Goal: Transaction & Acquisition: Purchase product/service

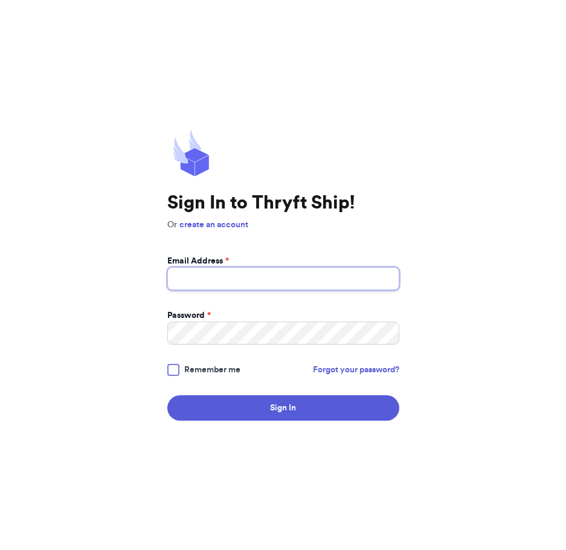
click at [194, 276] on input "Email Address *" at bounding box center [283, 278] width 232 height 23
click at [126, 432] on div "Sign In to Thryft Ship! Or create an account Email Address * Password * Remembe…" at bounding box center [283, 275] width 566 height 550
click at [199, 270] on input "Email Address *" at bounding box center [283, 278] width 232 height 23
type input "[PERSON_NAME][EMAIL_ADDRESS][DOMAIN_NAME]"
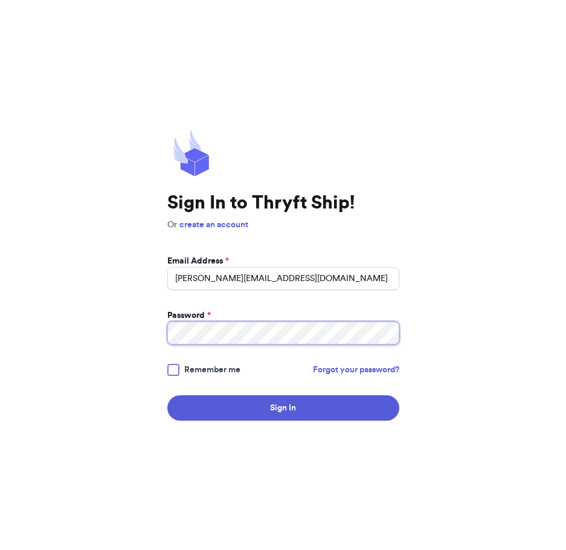
click at [167, 395] on button "Sign In" at bounding box center [283, 407] width 232 height 25
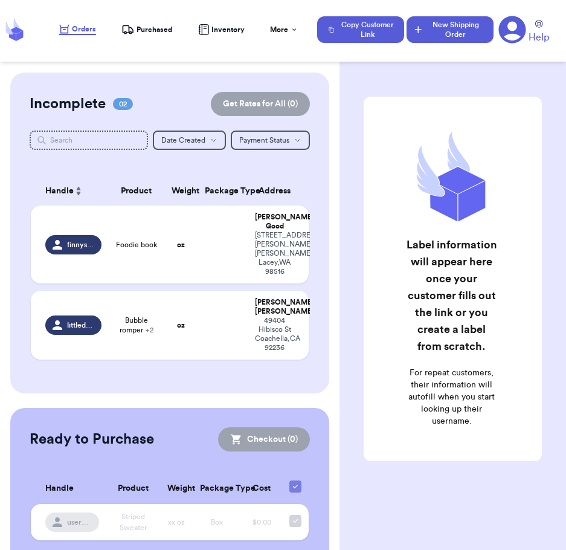
click at [453, 42] on button "New Shipping Order" at bounding box center [450, 29] width 87 height 27
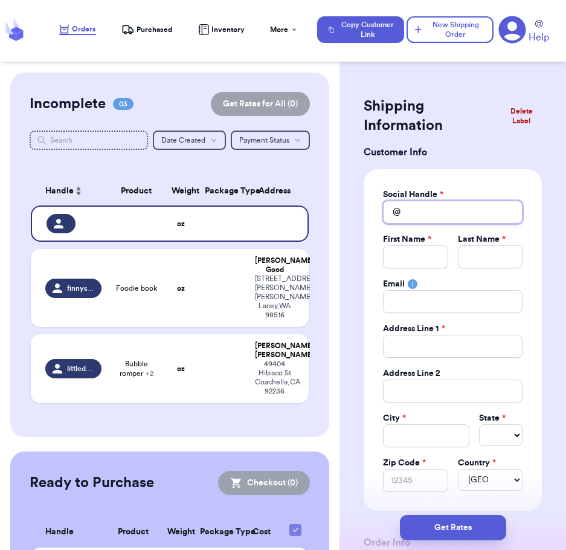
click at [435, 211] on input "Total Amount Paid" at bounding box center [453, 212] width 140 height 23
type input "s"
type input "si"
type input "sis"
type input "sist"
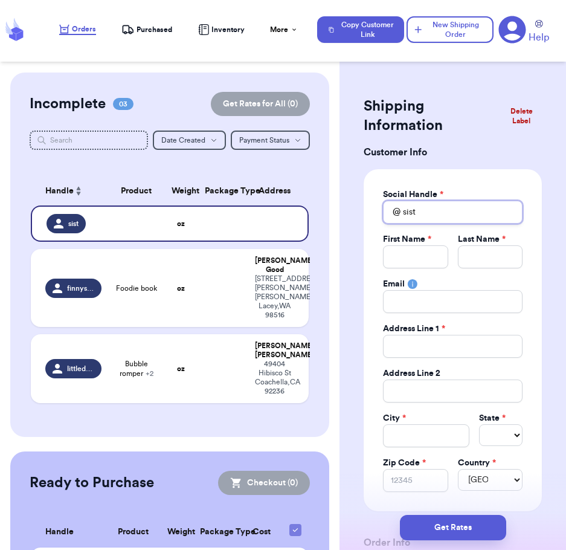
type input "sis"
type input "si"
type input "s"
type input "e"
type input "es"
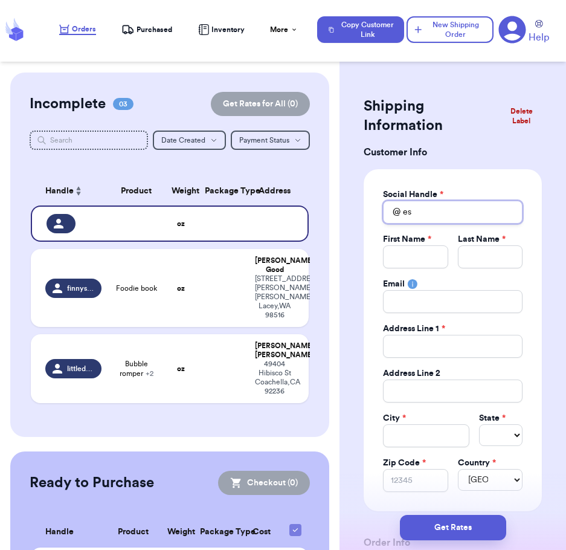
type input "ess"
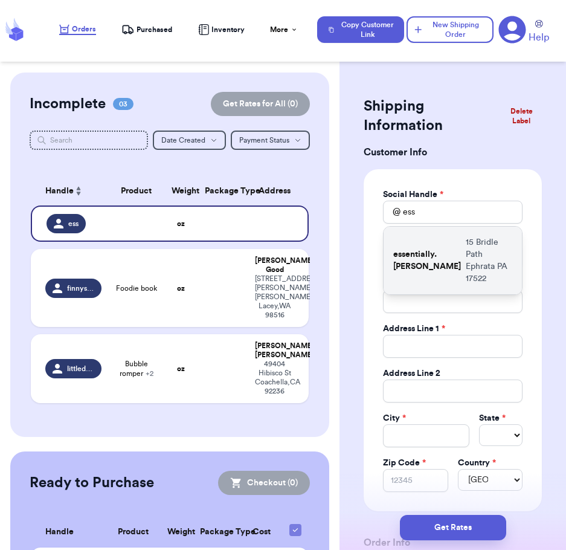
click at [453, 261] on p "essentially.[PERSON_NAME]" at bounding box center [428, 260] width 68 height 24
type input "essentially.[PERSON_NAME]"
type input "[PERSON_NAME]"
type input "[EMAIL_ADDRESS][DOMAIN_NAME]"
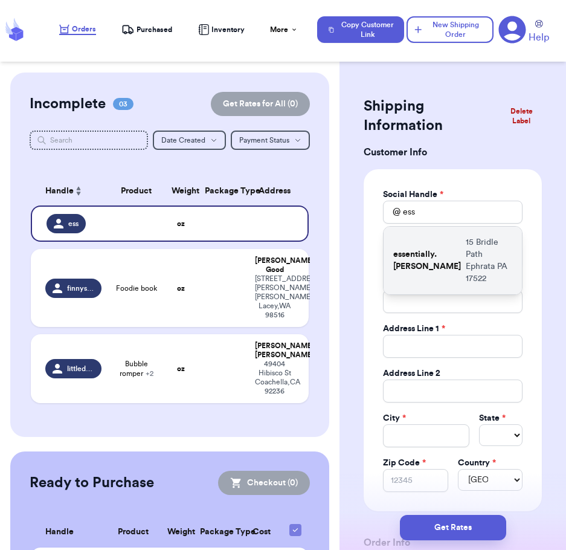
type input "15 Bridle Path"
type input "Ephrata"
select select "PA"
type input "17522"
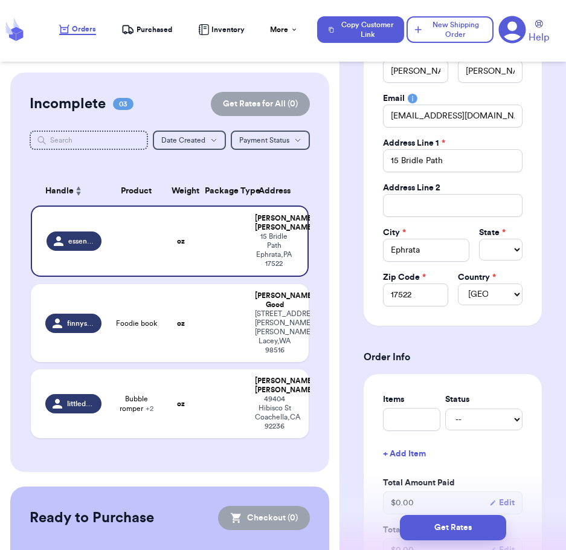
scroll to position [189, 0]
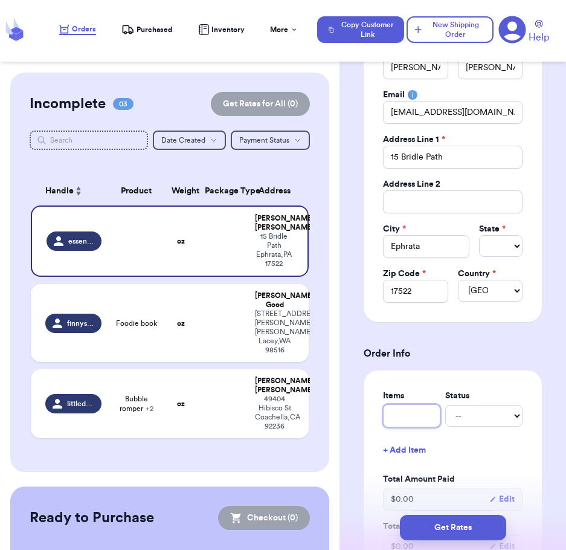
click at [392, 421] on input "text" at bounding box center [411, 415] width 57 height 23
type input "A"
type input "Al"
type input "All"
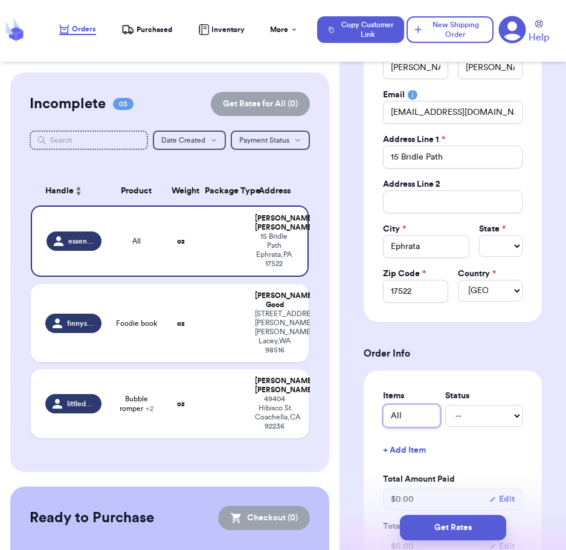
type input "All A"
type input "All AB"
type input "All ABo"
type input "All ABoa"
type input "All ABoar"
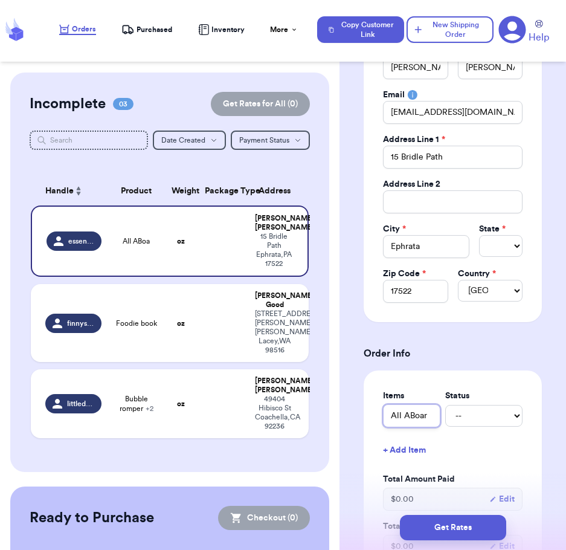
type input "All ABoard"
type input "All ABoard B"
type input "All ABoard Bo"
type input "All ABoard Boo"
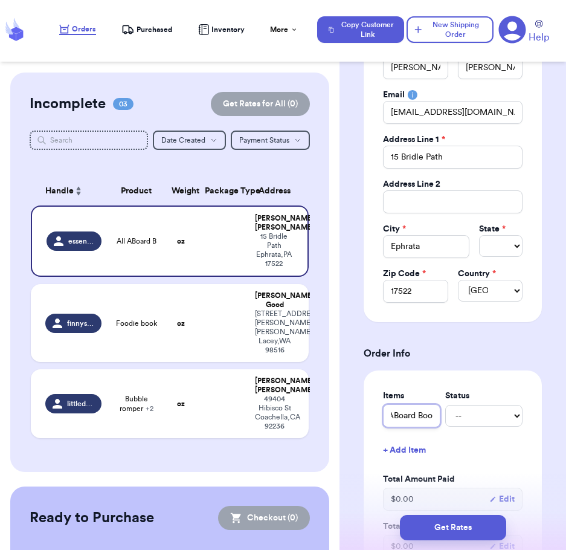
type input "All ABoard Book"
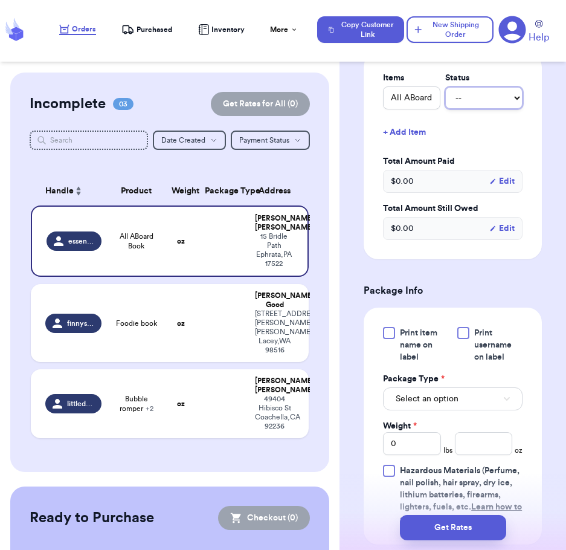
scroll to position [508, 0]
click at [407, 391] on button "Select an option" at bounding box center [453, 398] width 140 height 23
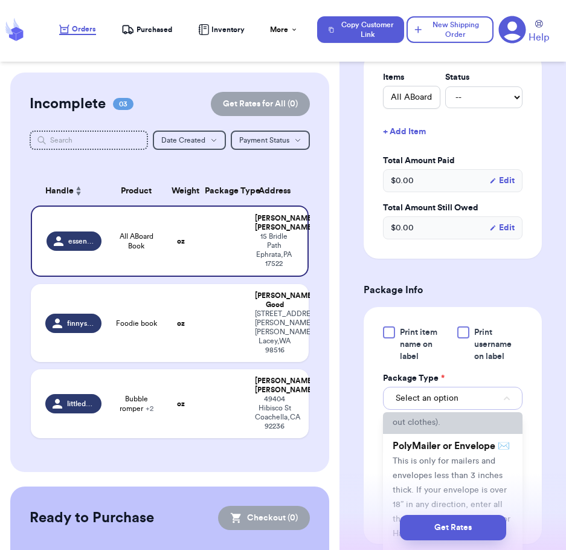
scroll to position [103, 0]
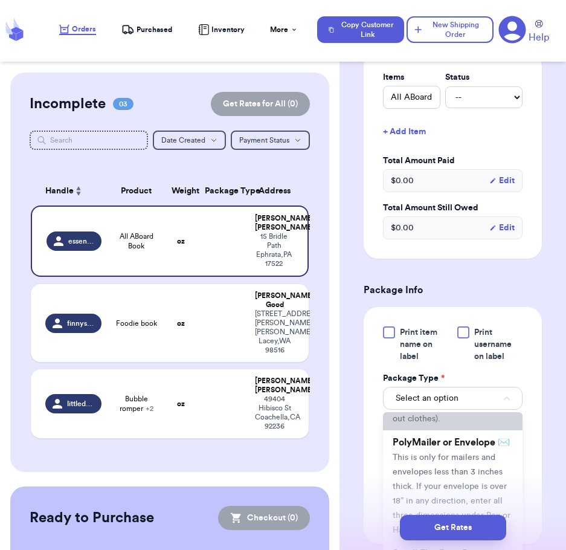
click at [461, 481] on li "PolyMailer or Envelope ✉️ This is only for mailers and envelopes less than 3 in…" at bounding box center [453, 485] width 140 height 111
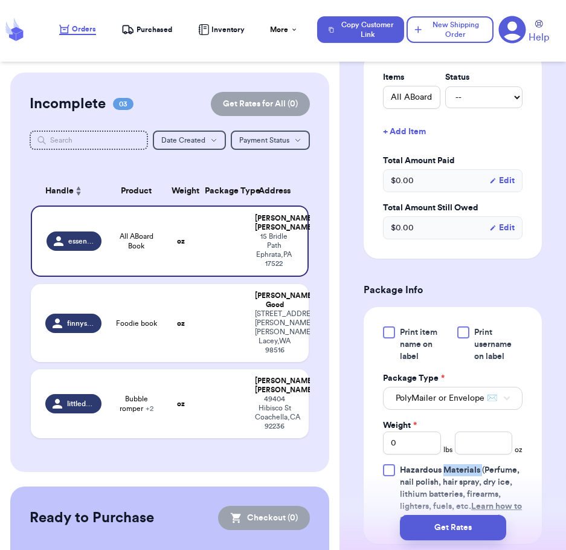
click at [461, 475] on span "Hazardous Materials" at bounding box center [440, 470] width 80 height 8
click at [0, 0] on input "Hazardous Materials (Perfume, nail polish, hair spray, dry ice, lithium batteri…" at bounding box center [0, 0] width 0 height 0
click at [411, 451] on input "0" at bounding box center [411, 443] width 57 height 23
click at [489, 447] on input "number" at bounding box center [483, 443] width 57 height 23
type input "7"
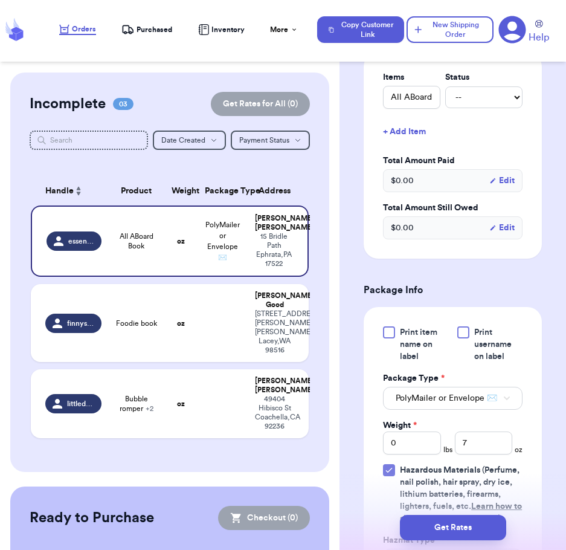
click at [530, 458] on div "Print item name on label Print username on label Package Type * PolyMailer or E…" at bounding box center [453, 485] width 178 height 357
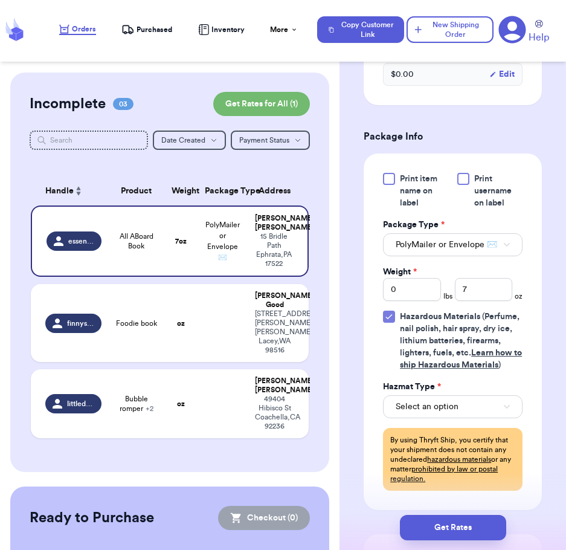
scroll to position [663, 0]
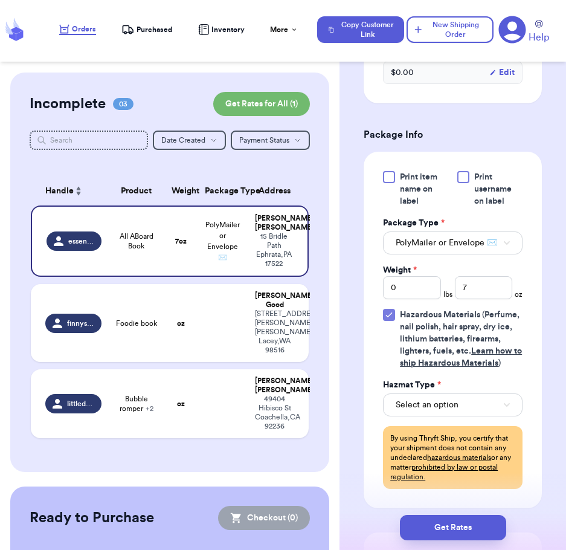
click at [385, 316] on div "Print item name on label Print username on label Package Type * PolyMailer or E…" at bounding box center [453, 330] width 140 height 318
click at [391, 320] on icon at bounding box center [390, 315] width 10 height 10
click at [0, 0] on input "Hazardous Materials (Perfume, nail polish, hair spray, dry ice, lithium batteri…" at bounding box center [0, 0] width 0 height 0
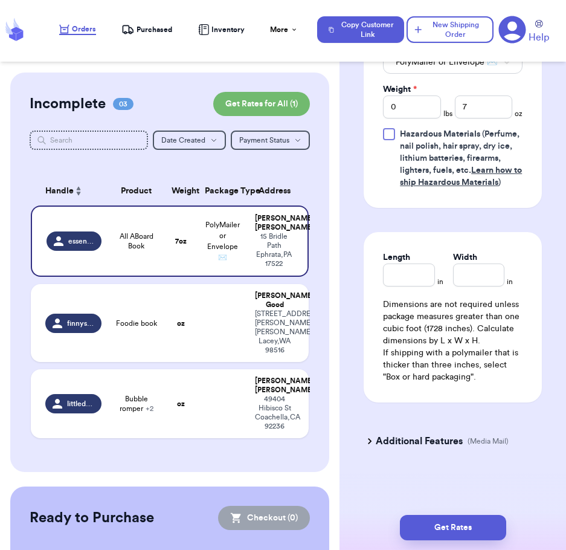
scroll to position [876, 0]
click at [424, 441] on h3 "Additional Features" at bounding box center [419, 441] width 87 height 15
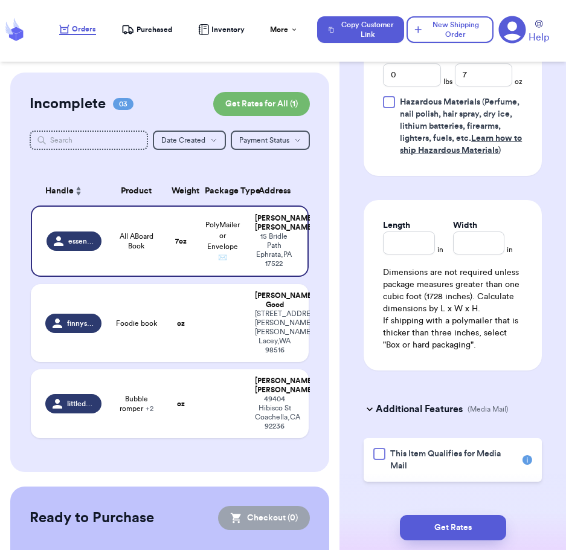
click at [383, 460] on div at bounding box center [380, 454] width 12 height 12
click at [0, 0] on input "This Item Qualifies for Media Mail" at bounding box center [0, 0] width 0 height 0
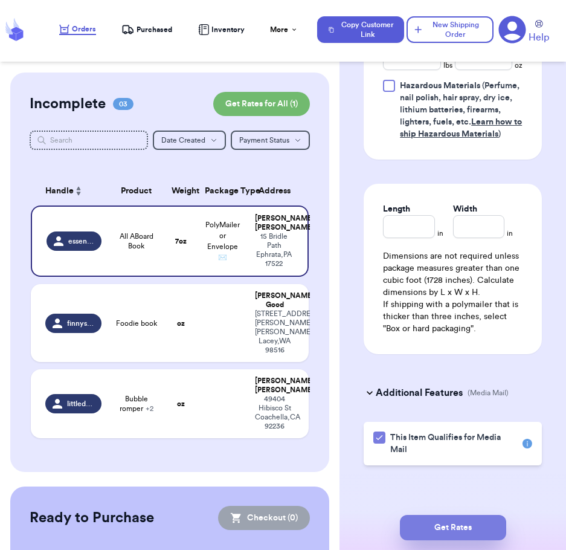
click at [455, 515] on button "Get Rates" at bounding box center [453, 527] width 106 height 25
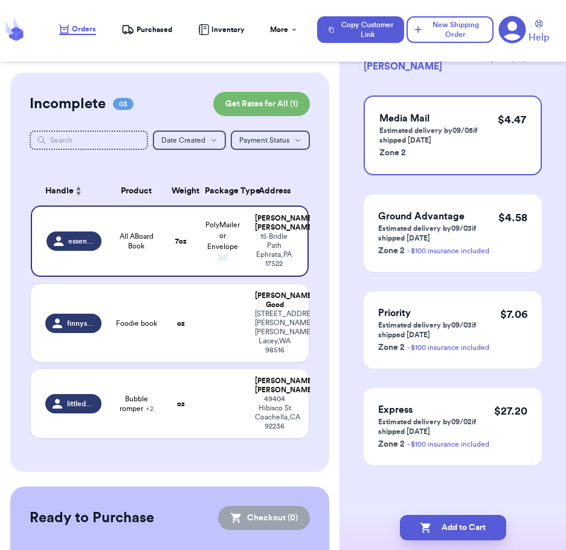
scroll to position [118, 0]
click at [479, 531] on button "Add to Cart" at bounding box center [453, 527] width 106 height 25
checkbox input "true"
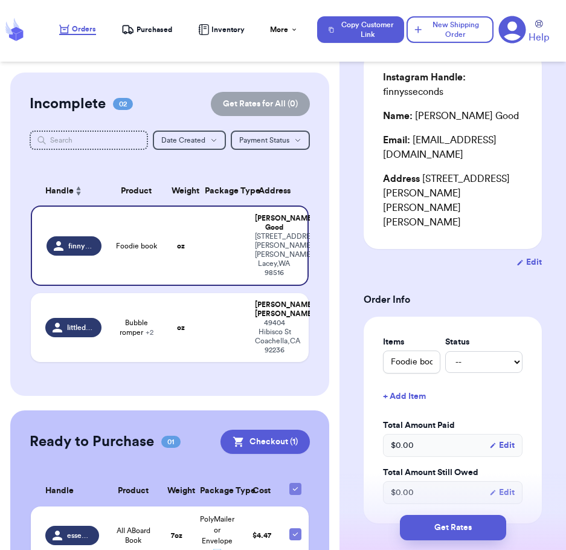
scroll to position [0, 0]
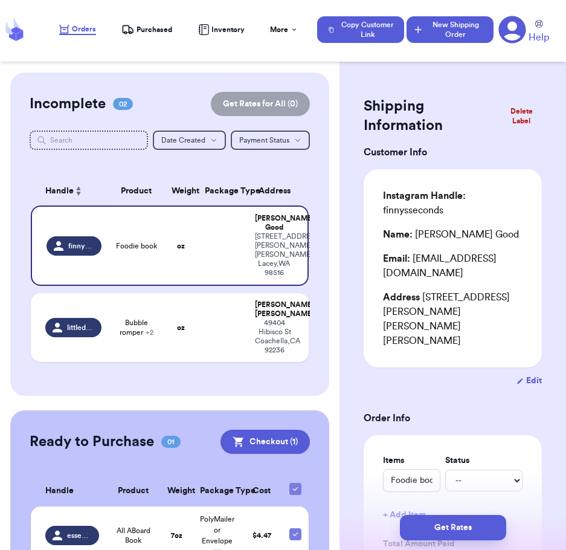
click at [444, 19] on button "New Shipping Order" at bounding box center [450, 29] width 87 height 27
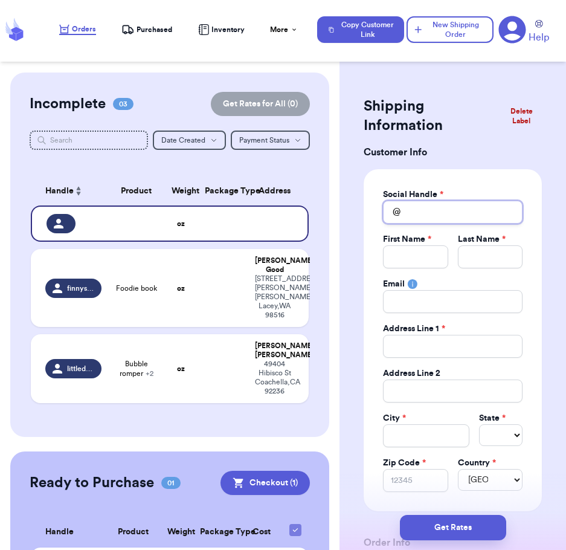
click at [445, 218] on input "Total Amount Paid" at bounding box center [453, 212] width 140 height 23
type input "t"
type input "ti"
type input "tia"
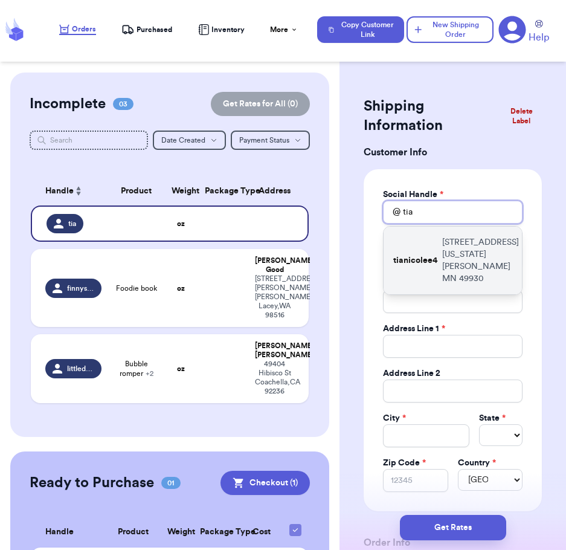
type input "tia"
click at [446, 264] on p "[STREET_ADDRESS][US_STATE][PERSON_NAME]" at bounding box center [481, 260] width 77 height 48
type input "tianicolee4"
type input "Tia"
type input "[PERSON_NAME]"
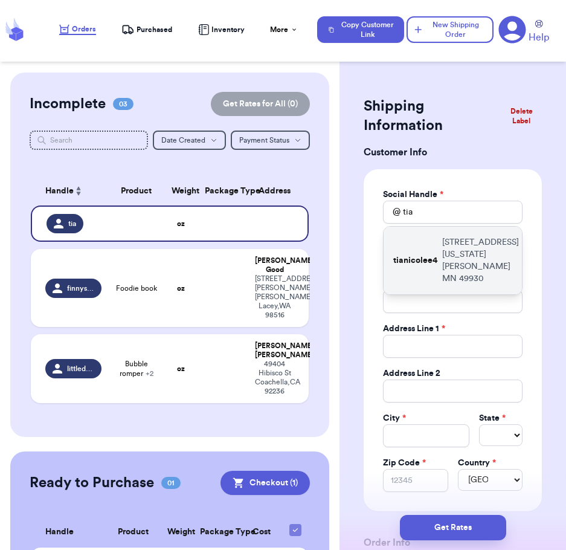
type input "[STREET_ADDRESS][US_STATE]"
type input "[PERSON_NAME]"
select select "MN"
type input "49930"
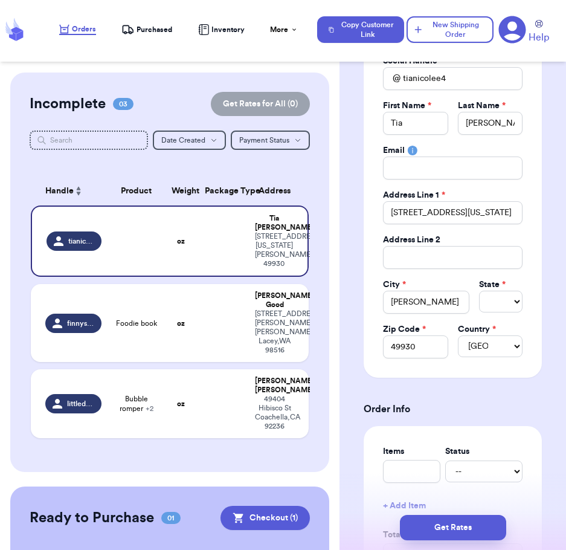
scroll to position [192, 0]
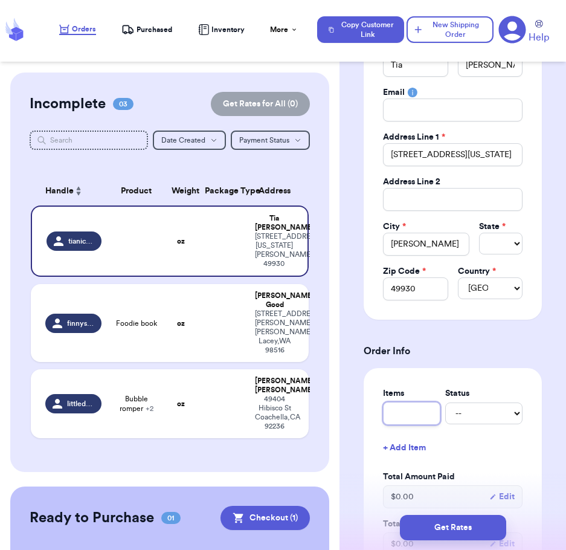
click at [406, 416] on input "text" at bounding box center [411, 413] width 57 height 23
type input "S"
type input "So"
type input "Soc"
type input "Sock"
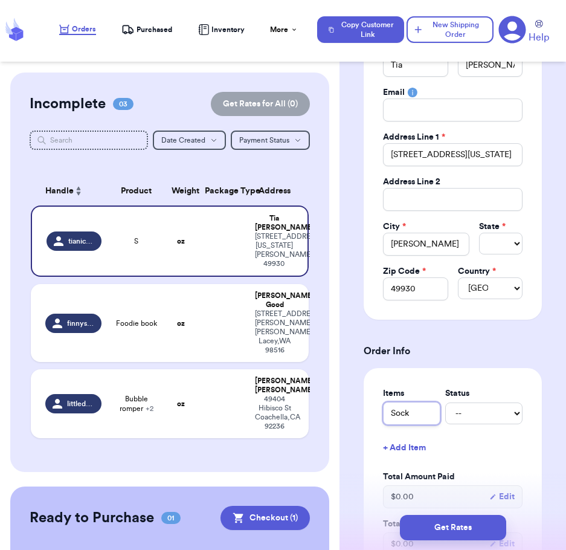
type input "Socks"
type input "Socks a"
type input "Socks an"
type input "Socks and"
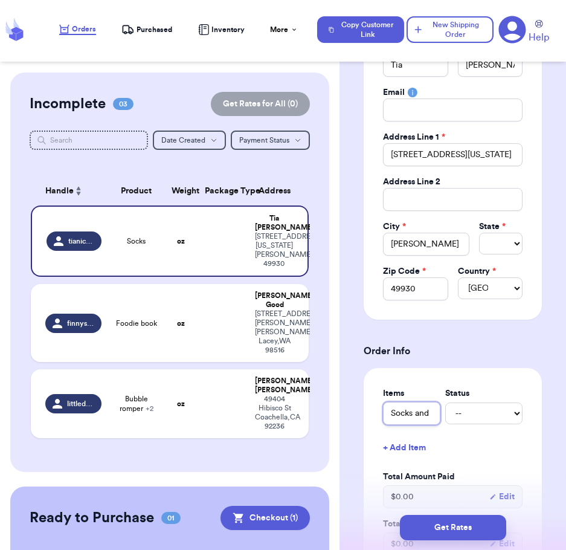
type input "Socks and"
type input "Socks and C"
type input "Socks and Co"
type input "Socks and Col"
type input "Socks and Colo"
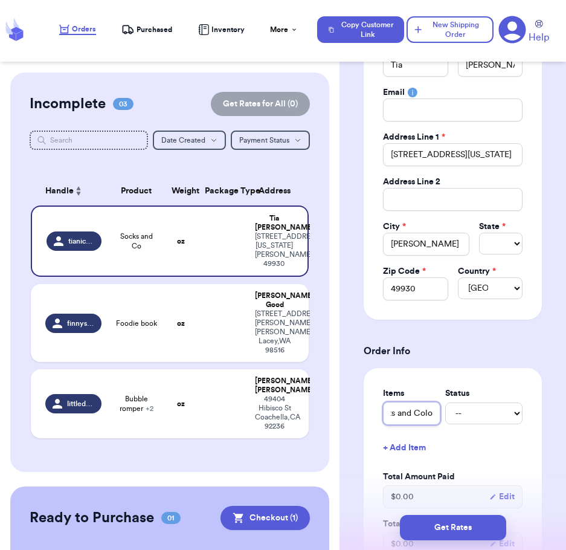
type input "Socks and Color"
type input "Socks and Colori"
type input "Socks and Colorin"
type input "Socks and Coloring"
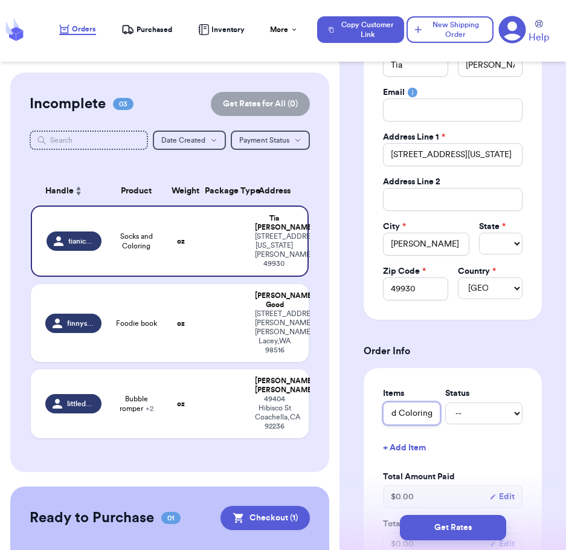
type input "Socks and Coloring B"
type input "Socks and Coloring Bo"
type input "Socks and Coloring Boo"
type input "Socks and Coloring Book"
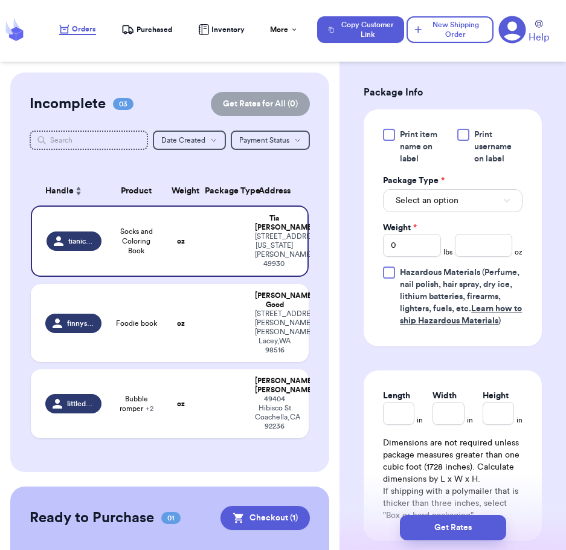
scroll to position [714, 0]
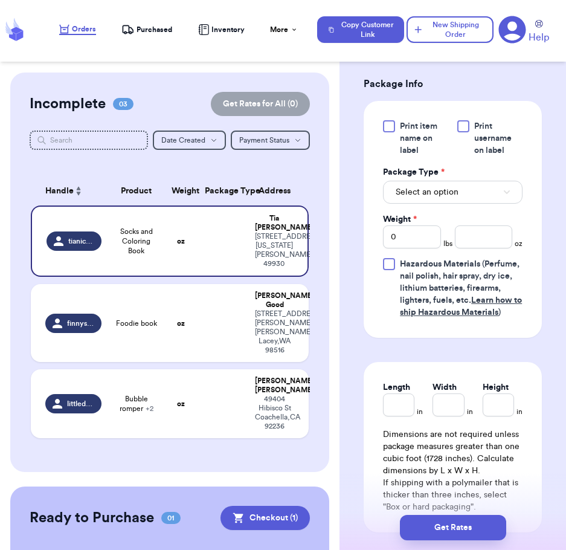
type input "Socks and Coloring Book"
click at [426, 185] on button "Select an option" at bounding box center [453, 192] width 140 height 23
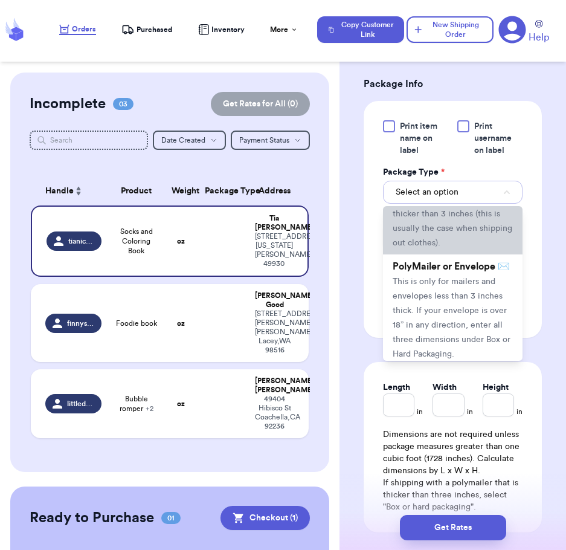
scroll to position [76, 0]
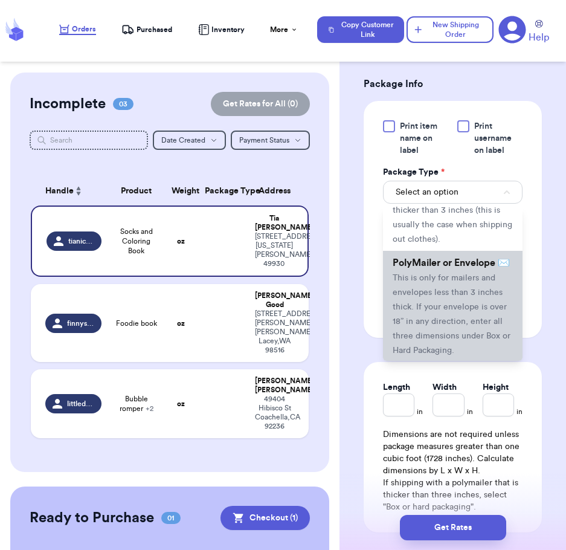
click at [427, 320] on span "This is only for mailers and envelopes less than 3 inches thick. If your envelo…" at bounding box center [452, 314] width 118 height 81
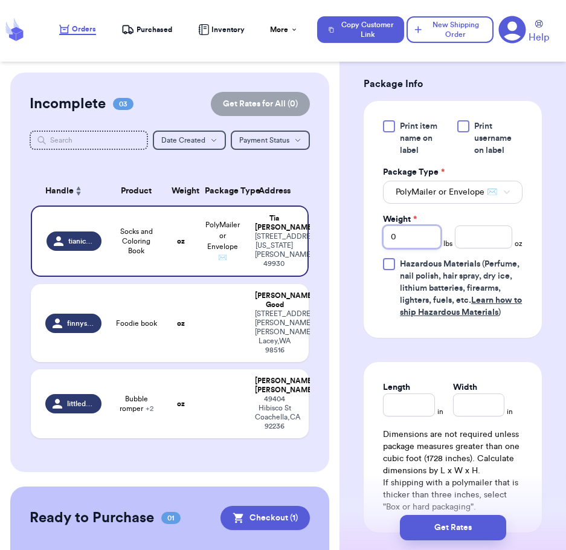
click at [414, 248] on input "0" at bounding box center [411, 237] width 57 height 23
type input "01"
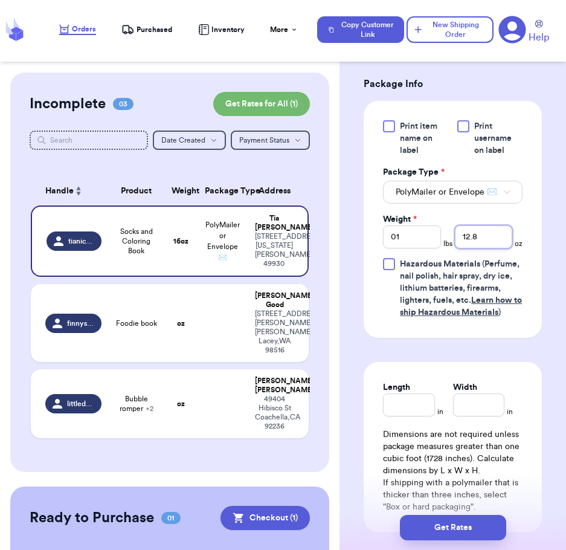
type input "12.8"
click at [548, 417] on div "Shipping Information Delete Label Customer Info Social Handle * @ [GEOGRAPHIC_D…" at bounding box center [453, 20] width 227 height 1322
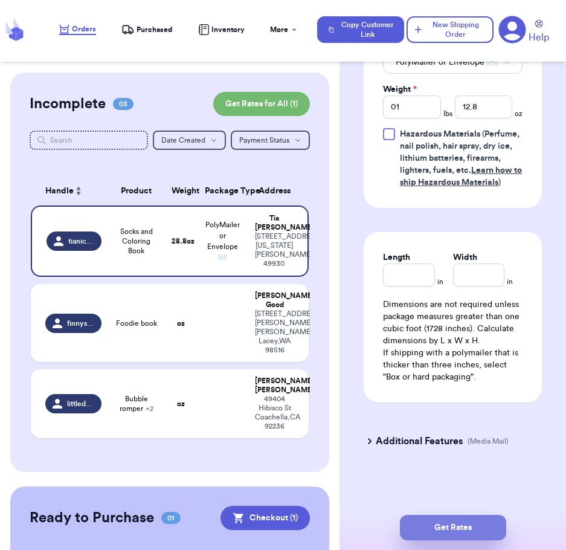
click at [444, 531] on button "Get Rates" at bounding box center [453, 527] width 106 height 25
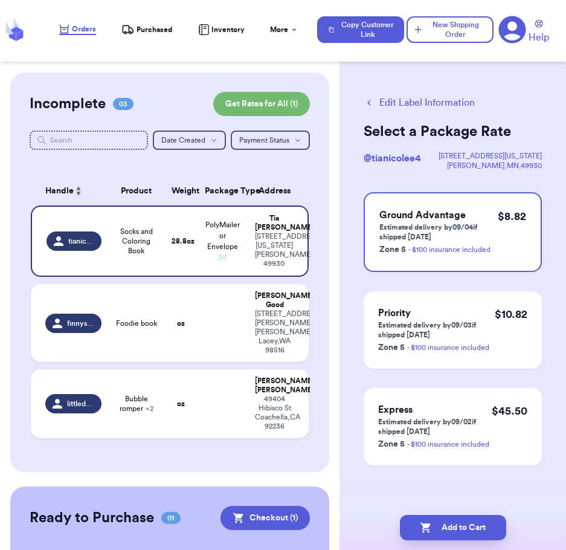
scroll to position [0, 0]
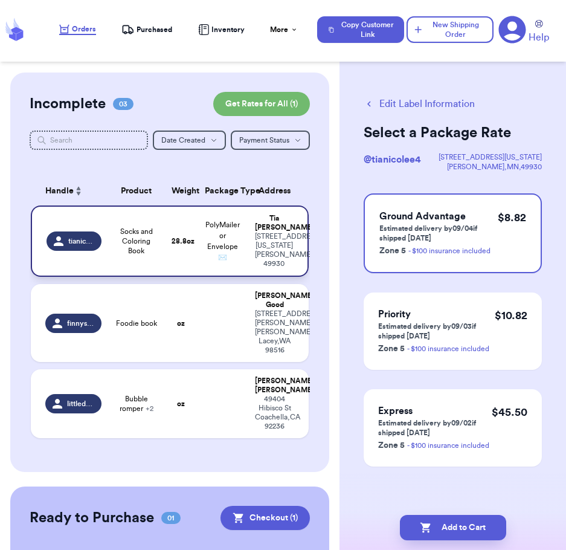
drag, startPoint x: 290, startPoint y: 226, endPoint x: 252, endPoint y: 215, distance: 39.6
drag, startPoint x: 252, startPoint y: 215, endPoint x: 342, endPoint y: 164, distance: 103.6
drag, startPoint x: 342, startPoint y: 164, endPoint x: 325, endPoint y: 102, distance: 64.7
drag, startPoint x: 540, startPoint y: 154, endPoint x: 459, endPoint y: 152, distance: 81.0
click at [459, 152] on div "Edit Label Information Select a Package Rate @ [GEOGRAPHIC_DATA] [STREET_ADDRES…" at bounding box center [453, 312] width 227 height 479
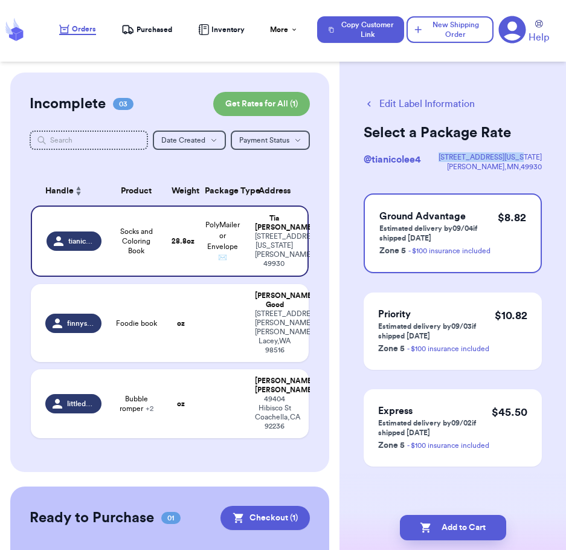
copy div "[STREET_ADDRESS][US_STATE]"
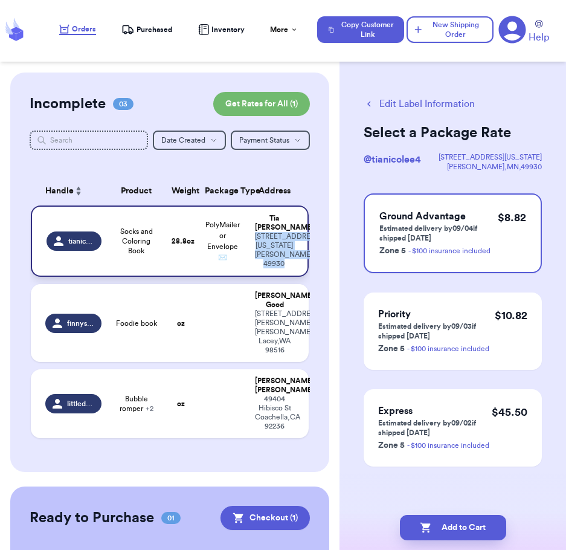
drag, startPoint x: 287, startPoint y: 274, endPoint x: 254, endPoint y: 234, distance: 52.0
click at [254, 234] on td "[PERSON_NAME] [STREET_ADDRESS][US_STATE][PERSON_NAME]" at bounding box center [278, 241] width 61 height 71
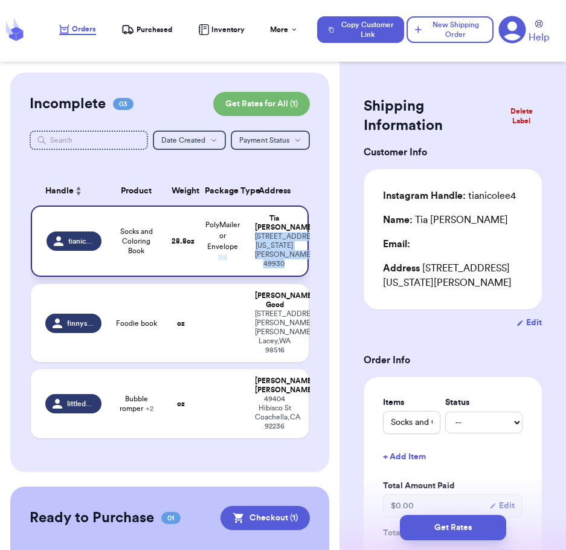
copy div "[STREET_ADDRESS][US_STATE][PERSON_NAME]"
drag, startPoint x: 506, startPoint y: 297, endPoint x: 422, endPoint y: 285, distance: 84.9
click at [422, 285] on div "Address [STREET_ADDRESS][US_STATE][PERSON_NAME]" at bounding box center [453, 275] width 140 height 29
copy div "[STREET_ADDRESS][US_STATE][PERSON_NAME]"
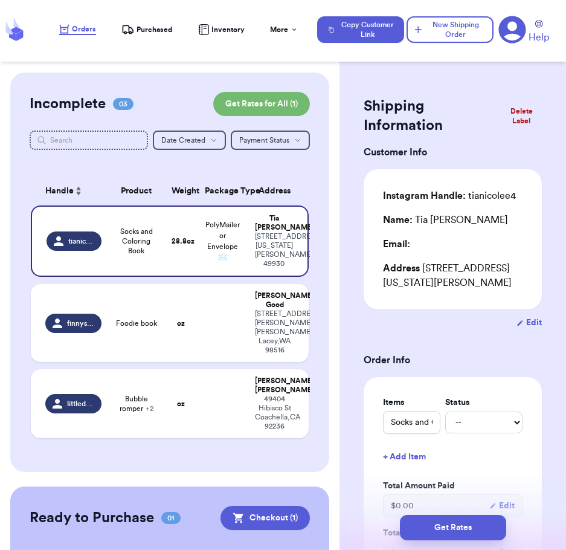
click at [524, 329] on button "Edit" at bounding box center [529, 323] width 25 height 12
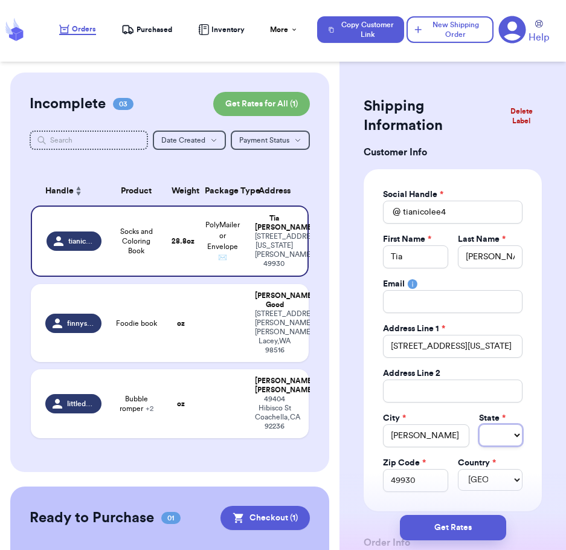
click at [492, 435] on select "AL AK AZ AR CA CO CT DE DC [GEOGRAPHIC_DATA] [GEOGRAPHIC_DATA] HI ID IL IN IA […" at bounding box center [501, 435] width 44 height 22
click at [479, 424] on select "AL AK AZ AR CA CO CT DE DC [GEOGRAPHIC_DATA] [GEOGRAPHIC_DATA] HI ID IL IN IA […" at bounding box center [501, 435] width 44 height 22
click at [504, 440] on select "AL AK AZ AR CA CO CT DE DC [GEOGRAPHIC_DATA] [GEOGRAPHIC_DATA] HI ID IL IN IA […" at bounding box center [501, 435] width 44 height 22
select select "MI"
click at [479, 424] on select "AL AK AZ AR CA CO CT DE DC [GEOGRAPHIC_DATA] [GEOGRAPHIC_DATA] HI ID IL IN IA […" at bounding box center [501, 435] width 44 height 22
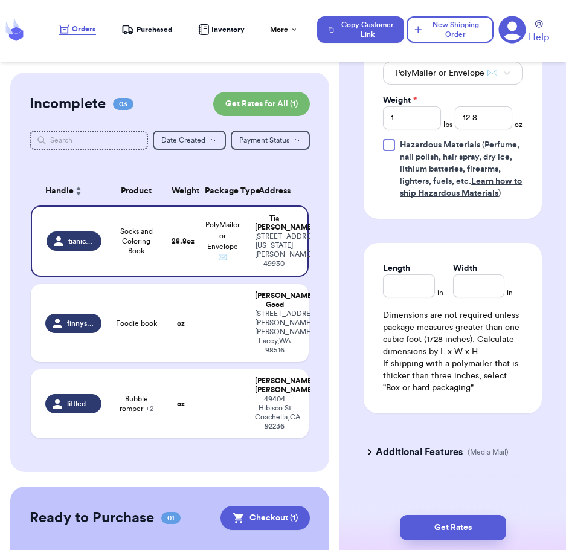
scroll to position [880, 0]
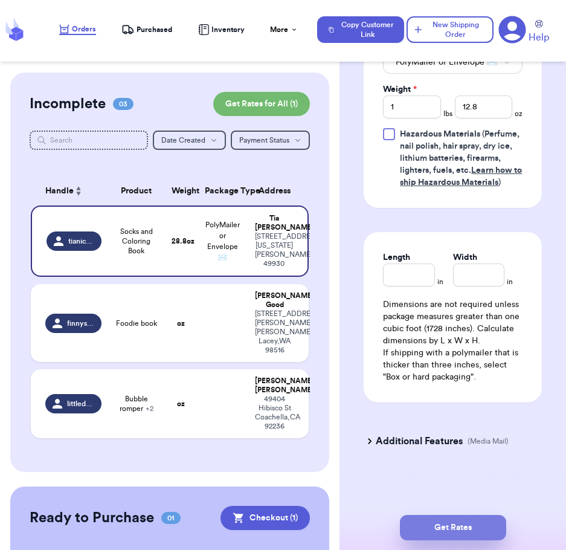
click at [461, 524] on button "Get Rates" at bounding box center [453, 527] width 106 height 25
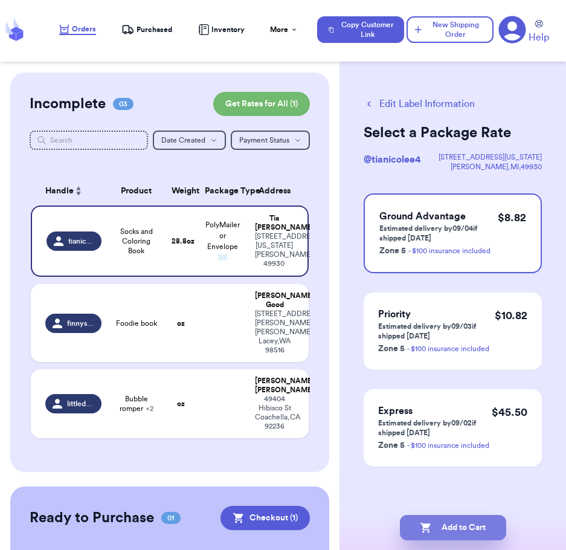
click at [466, 523] on button "Add to Cart" at bounding box center [453, 527] width 106 height 25
checkbox input "true"
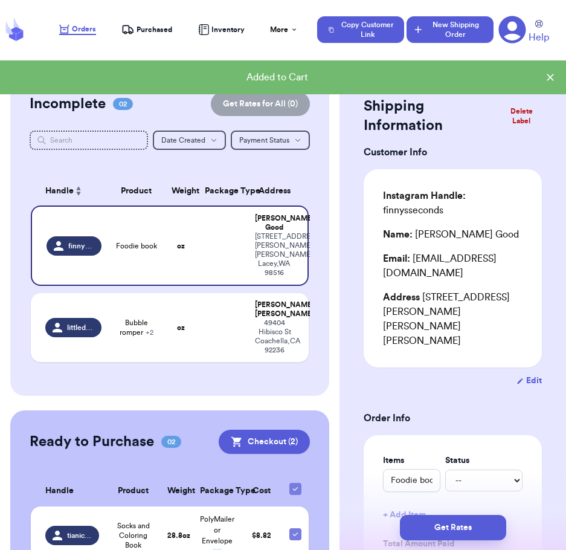
drag, startPoint x: 443, startPoint y: 18, endPoint x: 446, endPoint y: 25, distance: 7.3
drag, startPoint x: 446, startPoint y: 25, endPoint x: 458, endPoint y: 33, distance: 15.3
click at [458, 33] on button "New Shipping Order" at bounding box center [450, 29] width 87 height 27
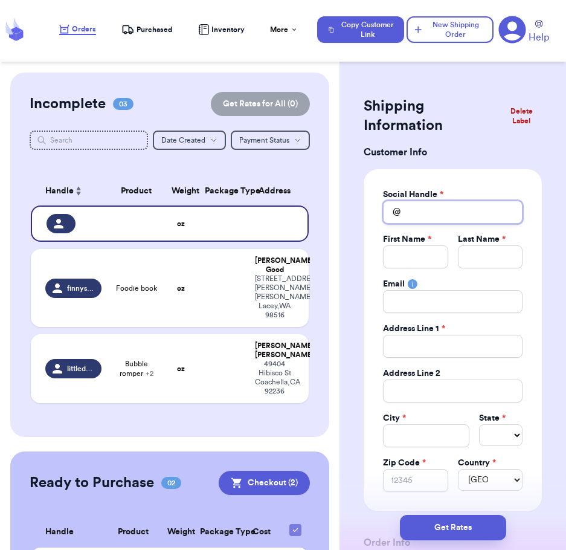
click at [421, 215] on input "Total Amount Paid" at bounding box center [453, 212] width 140 height 23
type input "p"
type input "pe"
type input "pet"
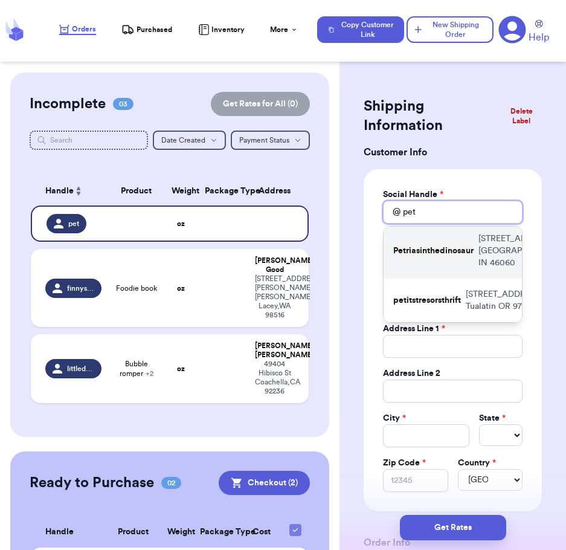
scroll to position [85, 0]
type input "pet"
click at [455, 294] on p "petitstresorsthrift" at bounding box center [428, 300] width 68 height 12
type input "petitstresorsthrift"
type input "[PERSON_NAME]"
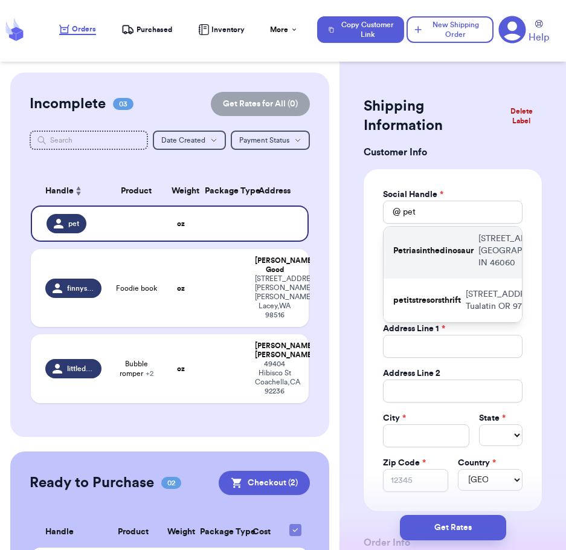
type input "[PERSON_NAME]"
type input "[PERSON_NAME][EMAIL_ADDRESS][DOMAIN_NAME]"
type input "[STREET_ADDRESS]"
type input "Tualatin"
select select "OR"
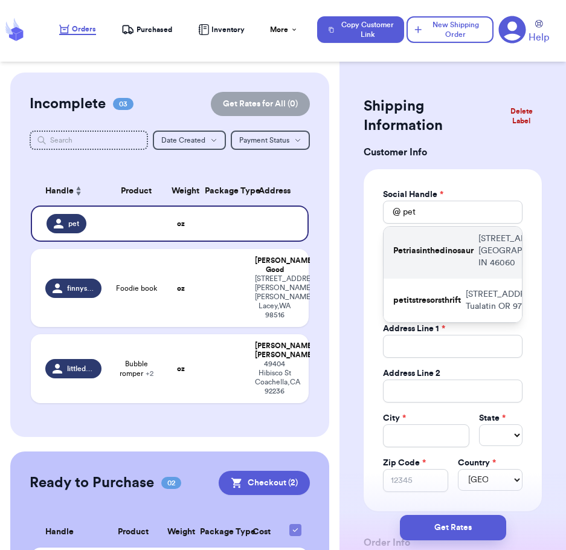
type input "97062"
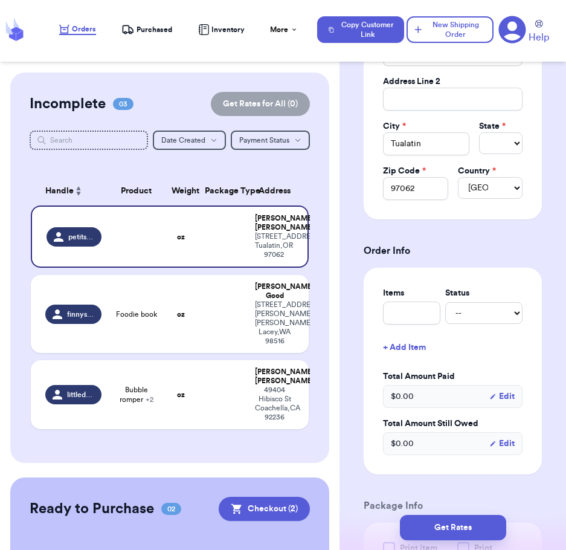
scroll to position [293, 0]
click at [403, 319] on input "text" at bounding box center [411, 312] width 57 height 23
type input "P"
type input "Ps"
type input "Pss"
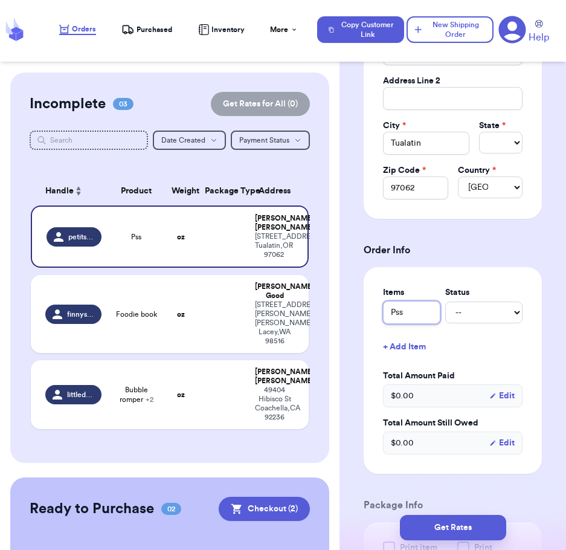
type input "Ps"
type input "P"
type input "Pj"
type input "Pjs"
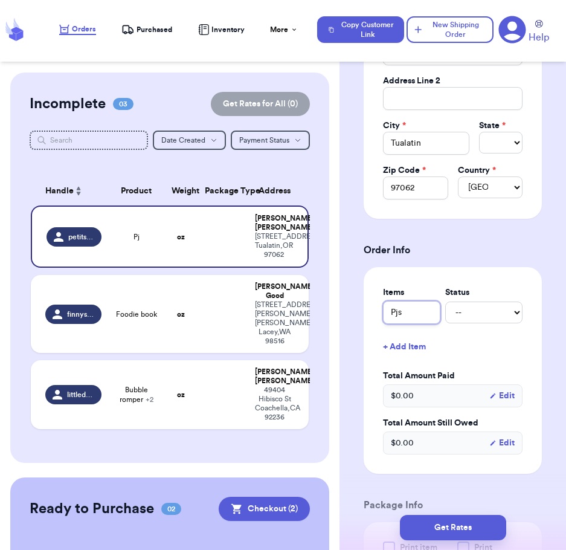
type input "Pjs a"
type input "Pjs an"
type input "Pjs and"
type input "Pjs and B"
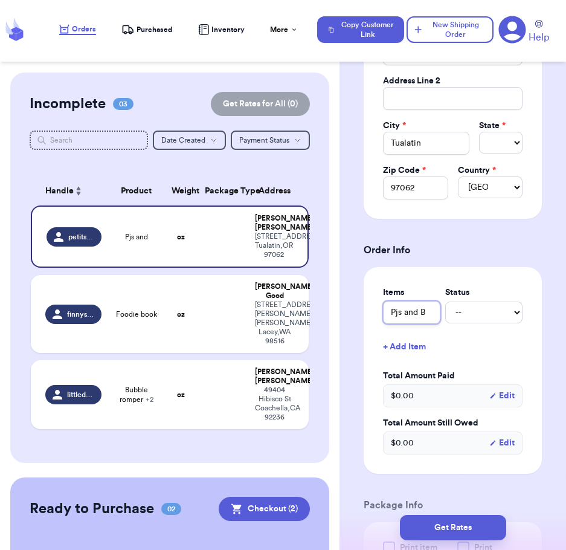
type input "Pjs and [PERSON_NAME]"
type input "Pjs and Boo"
type input "Pjs and Book"
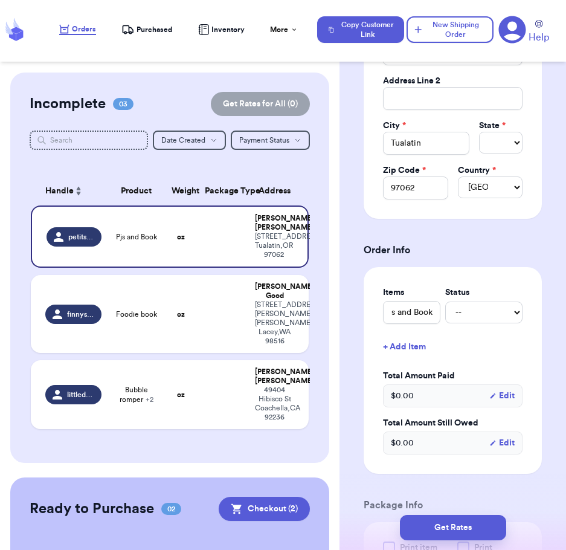
click at [504, 379] on label "Total Amount Paid" at bounding box center [453, 376] width 140 height 12
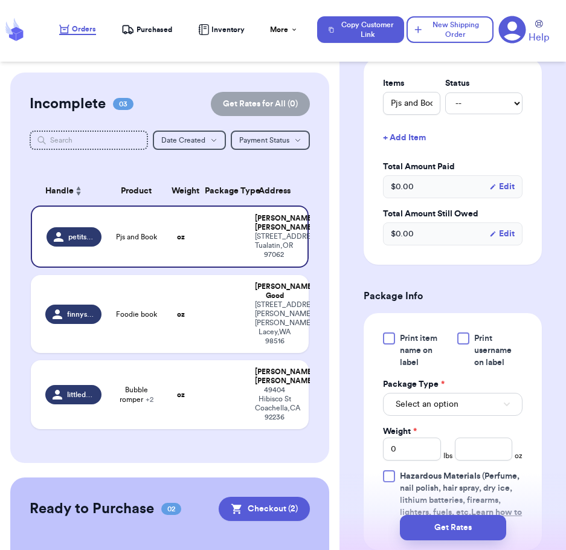
scroll to position [503, 0]
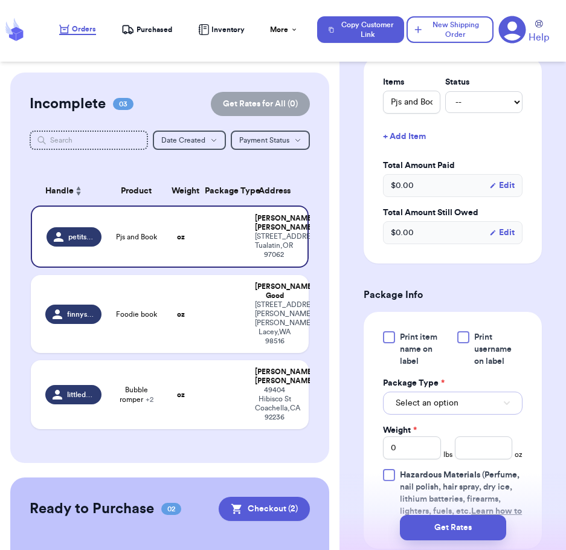
click at [456, 405] on span "Select an option" at bounding box center [427, 403] width 63 height 12
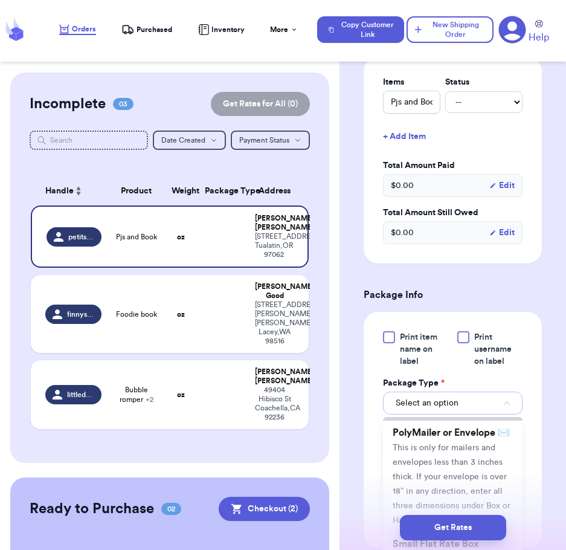
scroll to position [118, 0]
click at [463, 479] on li "PolyMailer or Envelope ✉️ This is only for mailers and envelopes less than 3 in…" at bounding box center [453, 475] width 140 height 111
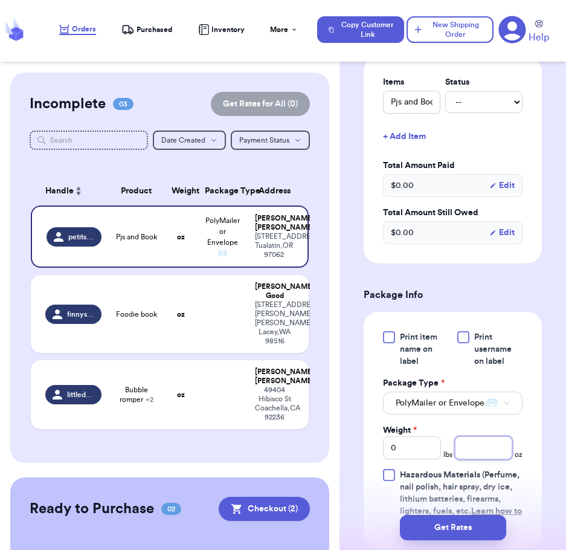
click at [468, 457] on input "number" at bounding box center [483, 448] width 57 height 23
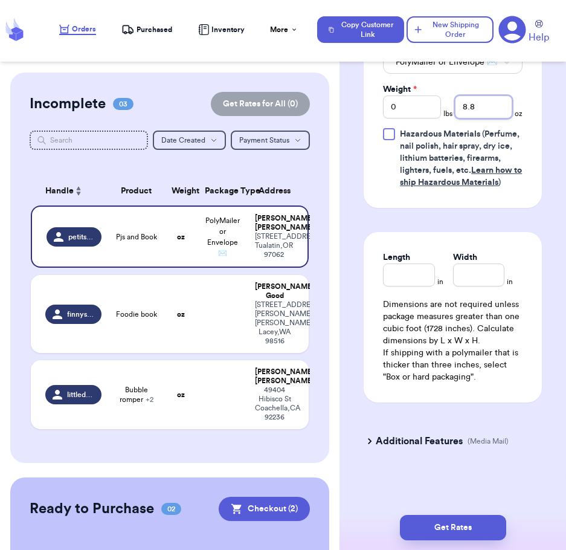
scroll to position [860, 0]
type input "8.8"
click at [455, 528] on button "Get Rates" at bounding box center [453, 527] width 106 height 25
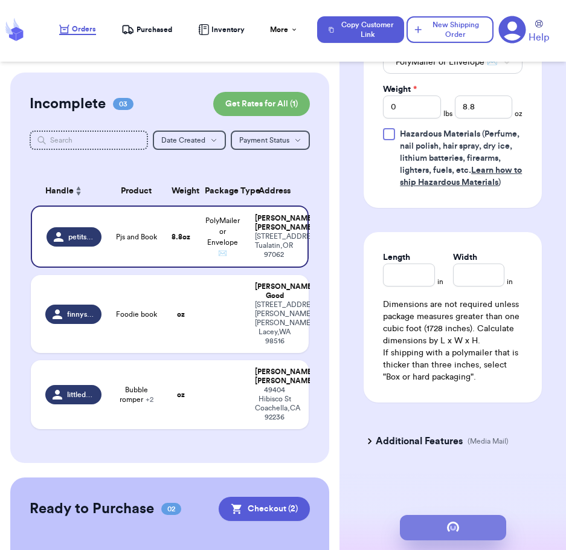
scroll to position [0, 0]
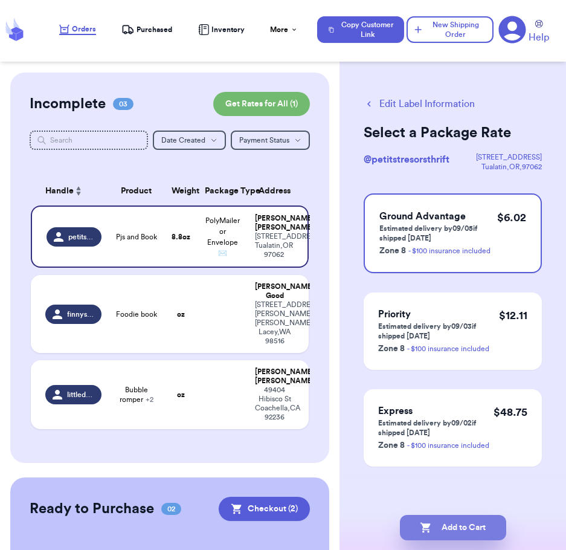
click at [469, 527] on button "Add to Cart" at bounding box center [453, 527] width 106 height 25
checkbox input "true"
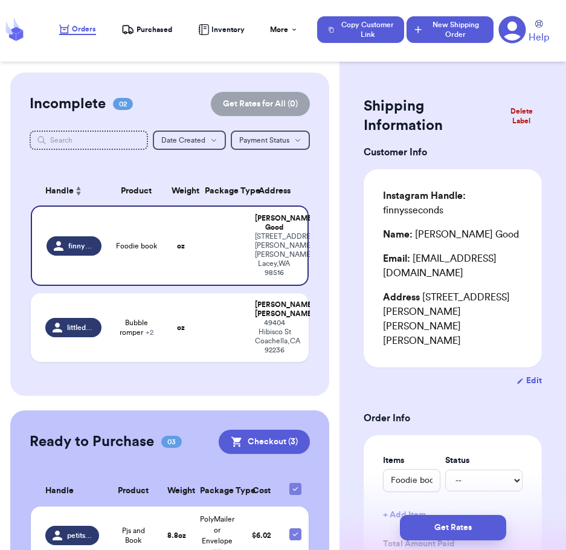
click at [453, 33] on button "New Shipping Order" at bounding box center [450, 29] width 87 height 27
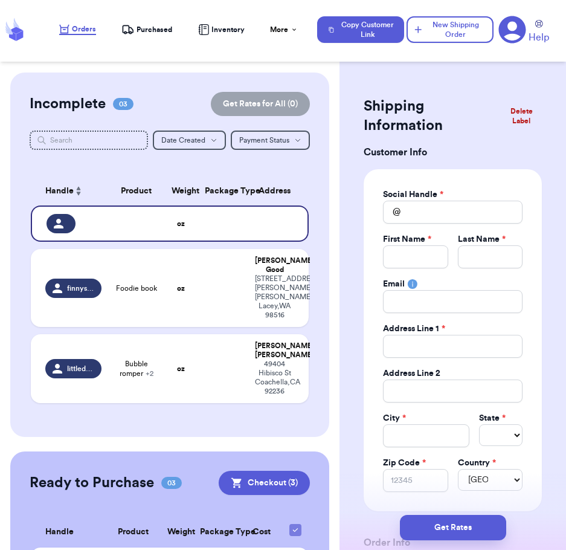
click at [425, 199] on label "Social Handle *" at bounding box center [413, 195] width 60 height 12
click at [420, 207] on input "Total Amount Paid" at bounding box center [453, 212] width 140 height 23
type input "t"
type input "th"
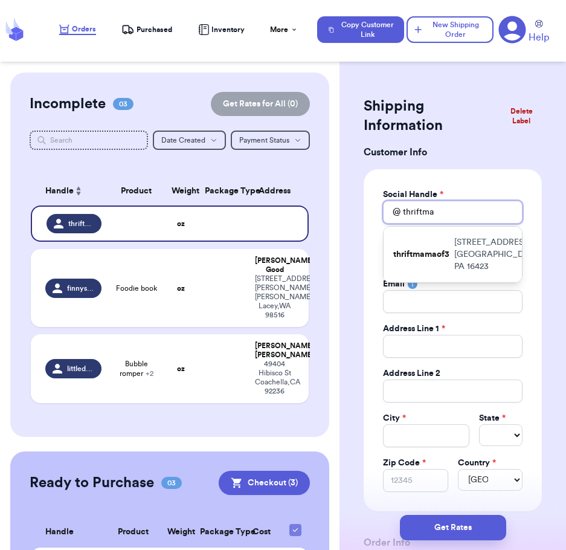
click at [422, 213] on input "thriftma" at bounding box center [453, 212] width 140 height 23
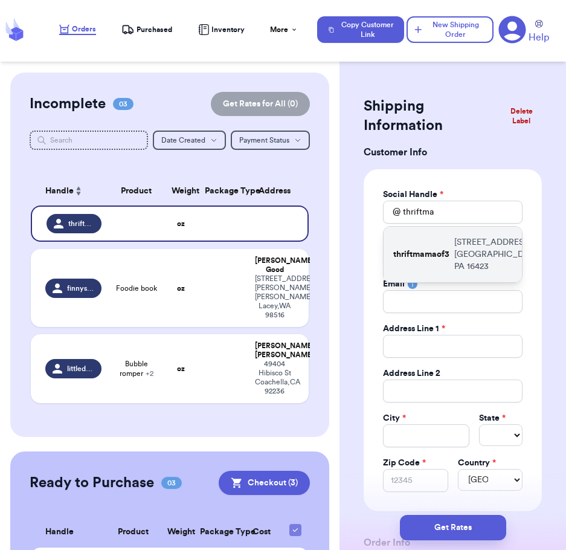
click at [421, 256] on p "thriftmamaof3" at bounding box center [422, 254] width 56 height 12
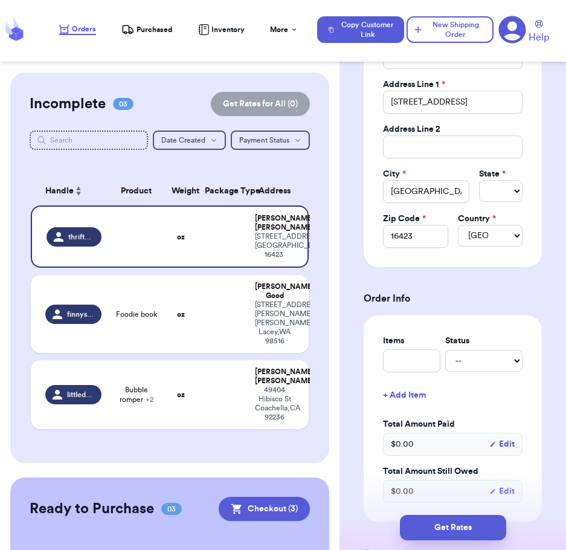
scroll to position [282, 0]
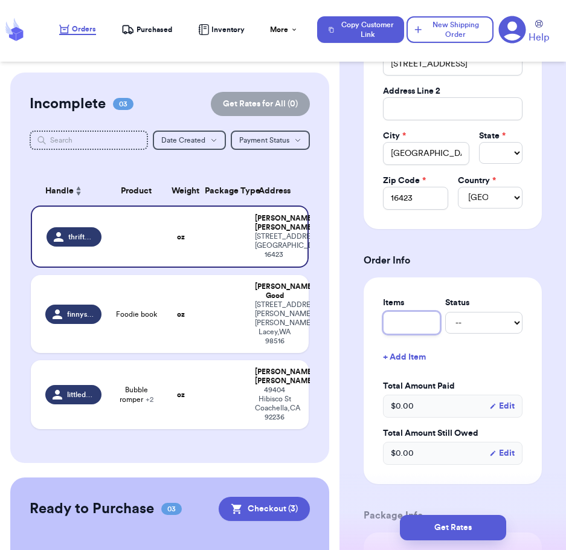
click at [415, 328] on input "text" at bounding box center [411, 322] width 57 height 23
click at [550, 368] on div "Shipping Information Delete Label Customer Info Social Handle * @ thriftmamaof3…" at bounding box center [453, 451] width 227 height 1322
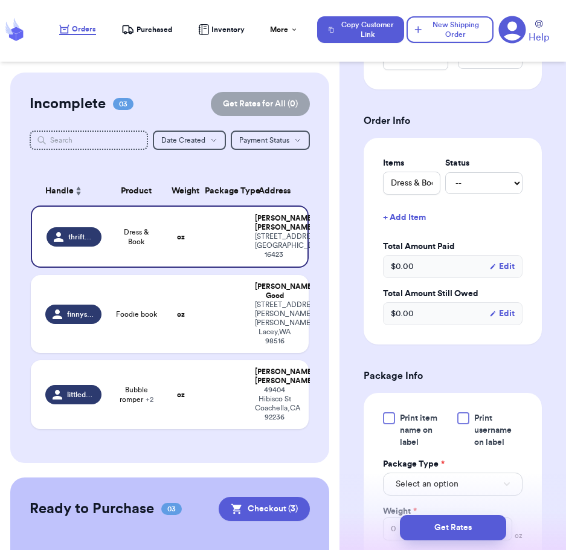
scroll to position [486, 0]
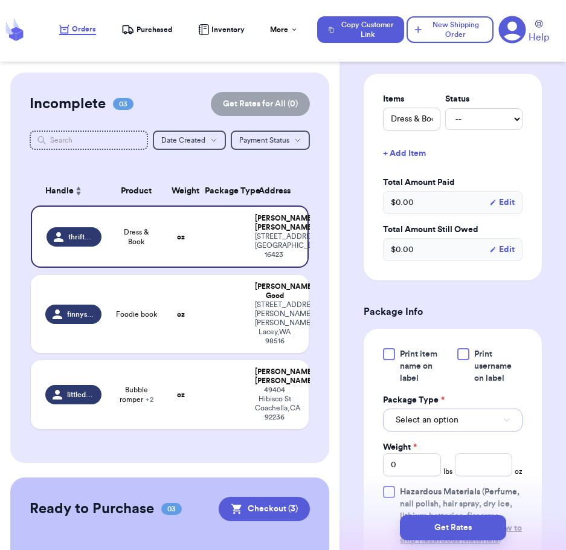
click at [456, 426] on span "Select an option" at bounding box center [427, 420] width 63 height 12
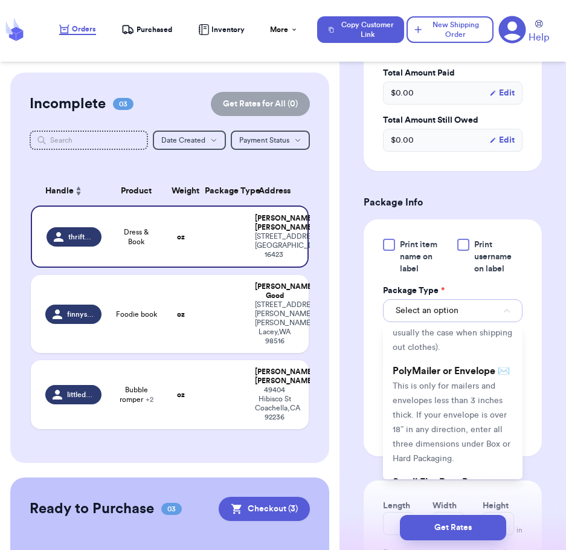
scroll to position [99, 0]
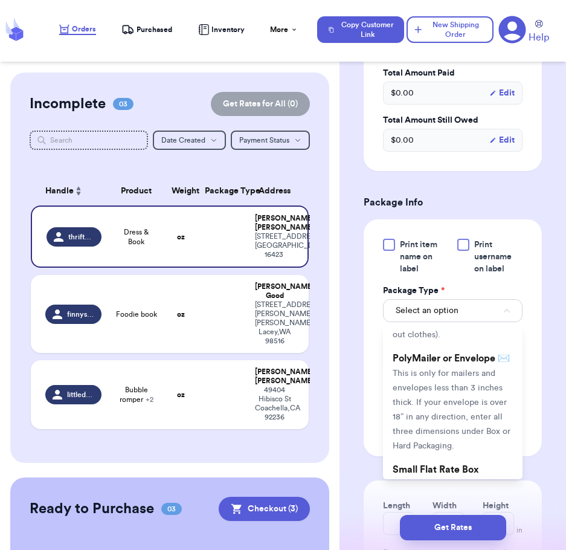
click at [456, 426] on li "PolyMailer or Envelope ✉️ This is only for mailers and envelopes less than 3 in…" at bounding box center [453, 401] width 140 height 111
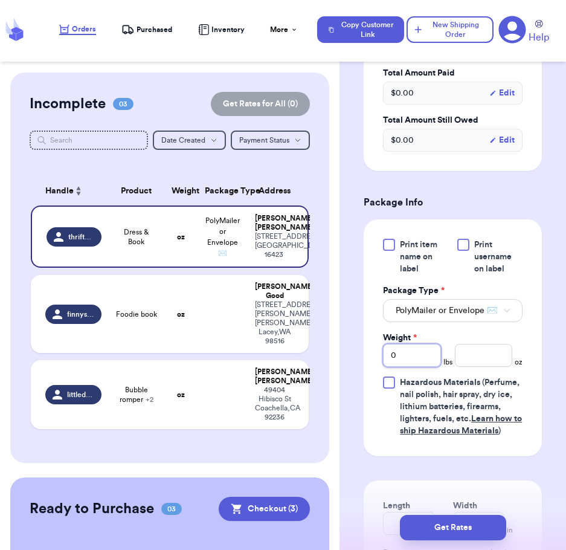
click at [418, 365] on input "0" at bounding box center [411, 355] width 57 height 23
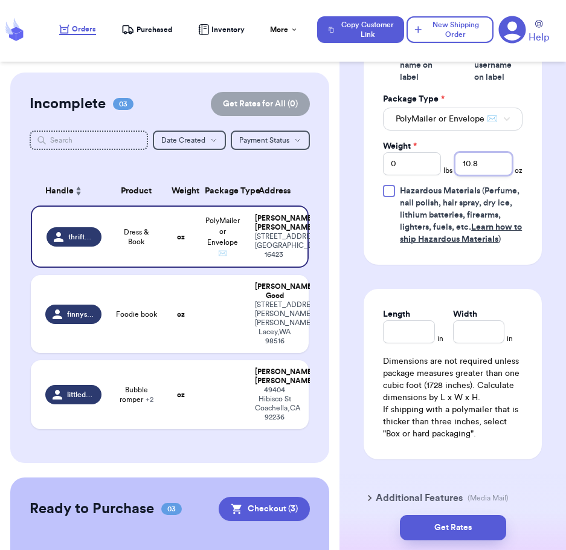
scroll to position [880, 0]
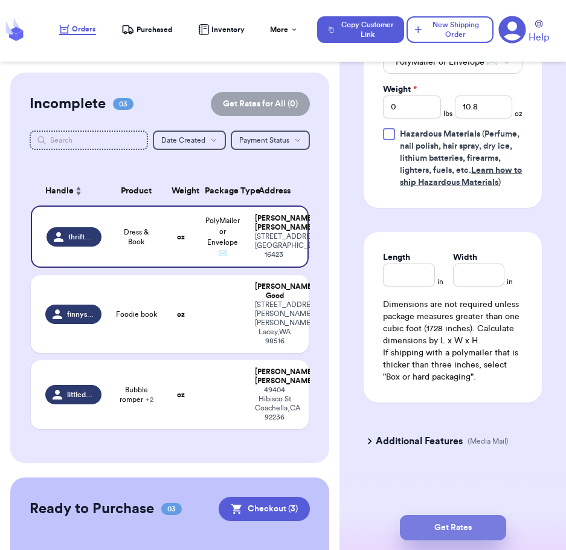
click at [468, 533] on button "Get Rates" at bounding box center [453, 527] width 106 height 25
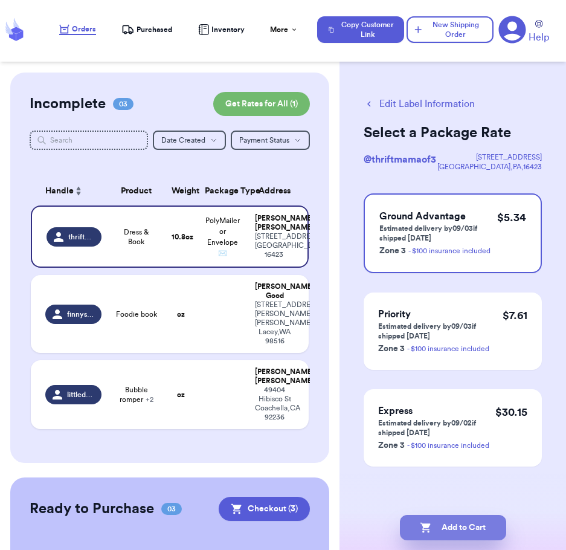
click at [478, 522] on button "Add to Cart" at bounding box center [453, 527] width 106 height 25
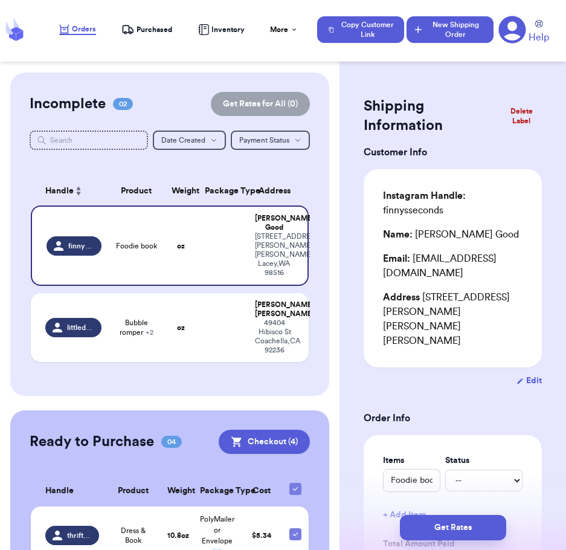
click at [461, 26] on button "New Shipping Order" at bounding box center [450, 29] width 87 height 27
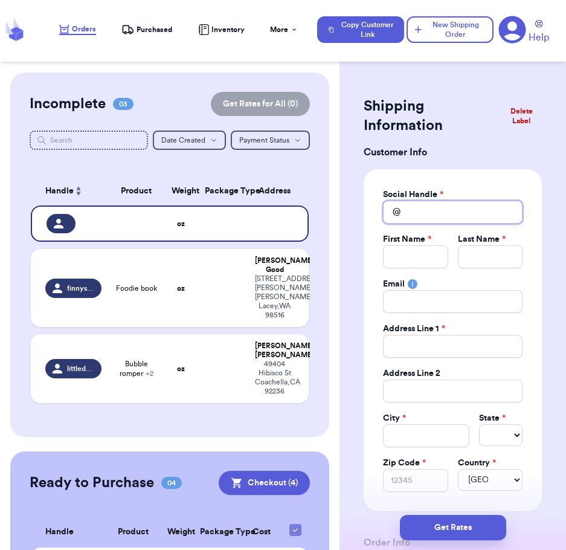
click at [445, 210] on input "Total Amount Paid" at bounding box center [453, 212] width 140 height 23
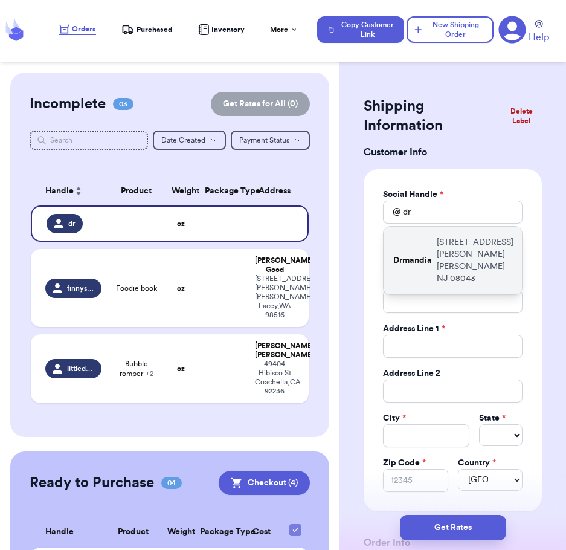
click at [455, 241] on p "[STREET_ADDRESS][PERSON_NAME][PERSON_NAME]" at bounding box center [475, 260] width 77 height 48
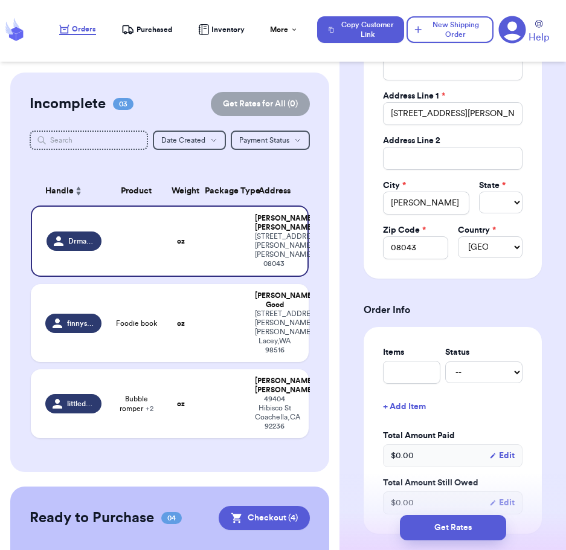
scroll to position [233, 0]
click at [406, 366] on input "text" at bounding box center [411, 371] width 57 height 23
click at [552, 416] on div "Shipping Information Delete Label Customer Info Social Handle * @ Drmandia Firs…" at bounding box center [453, 500] width 227 height 1322
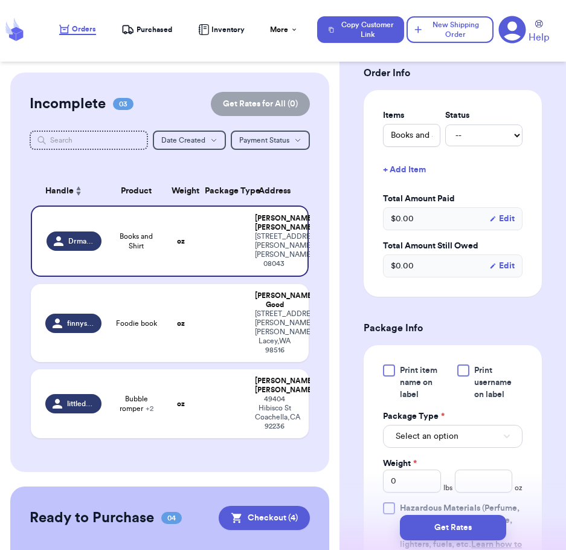
scroll to position [473, 0]
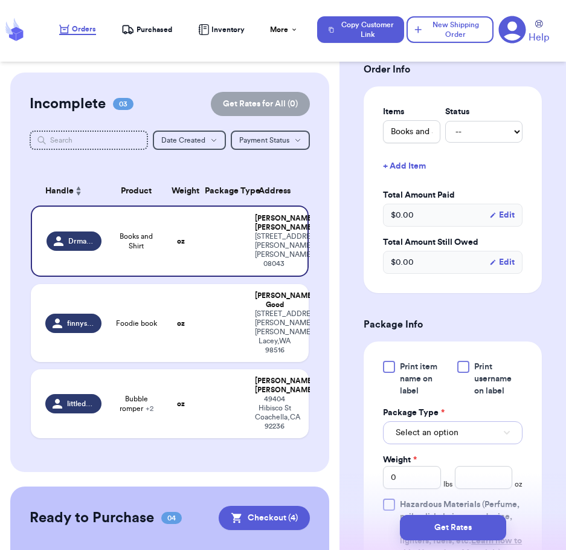
click at [463, 438] on button "Select an option" at bounding box center [453, 432] width 140 height 23
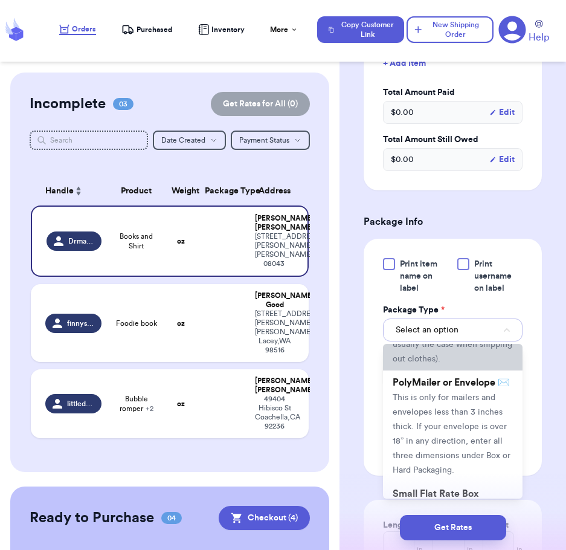
scroll to position [95, 0]
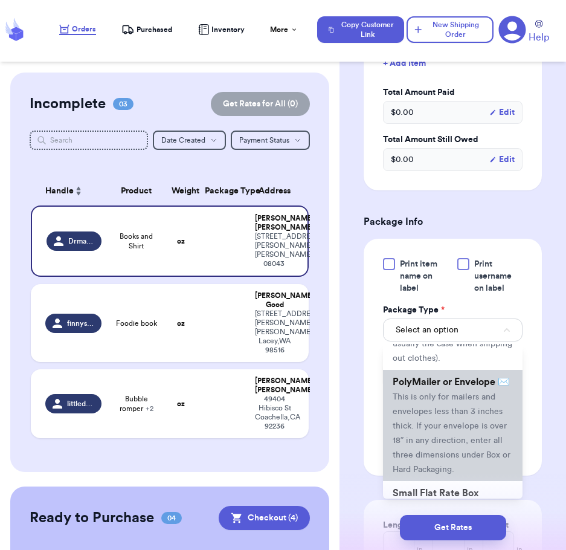
click at [432, 452] on span "This is only for mailers and envelopes less than 3 inches thick. If your envelo…" at bounding box center [452, 433] width 118 height 81
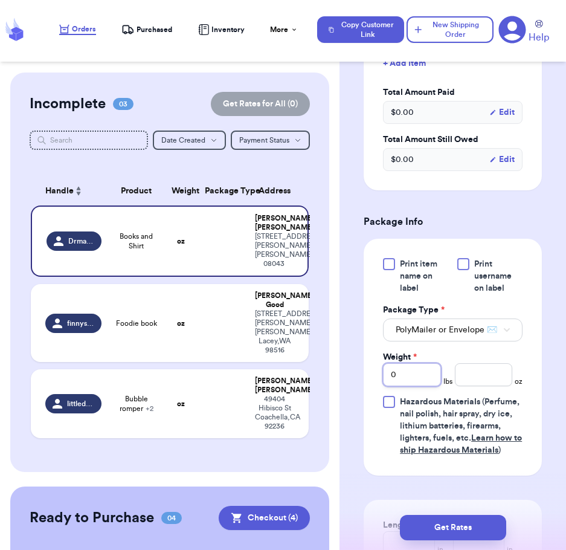
click at [409, 386] on input "0" at bounding box center [411, 374] width 57 height 23
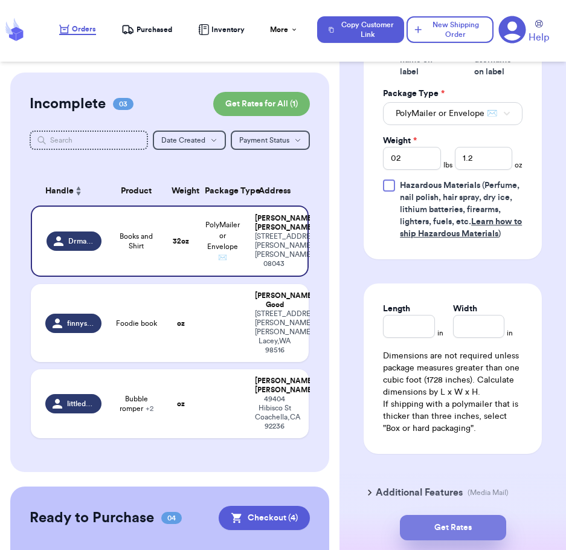
click at [466, 530] on button "Get Rates" at bounding box center [453, 527] width 106 height 25
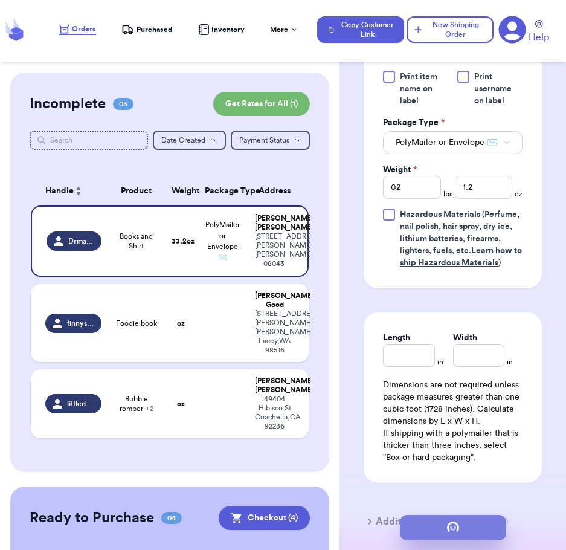
scroll to position [0, 0]
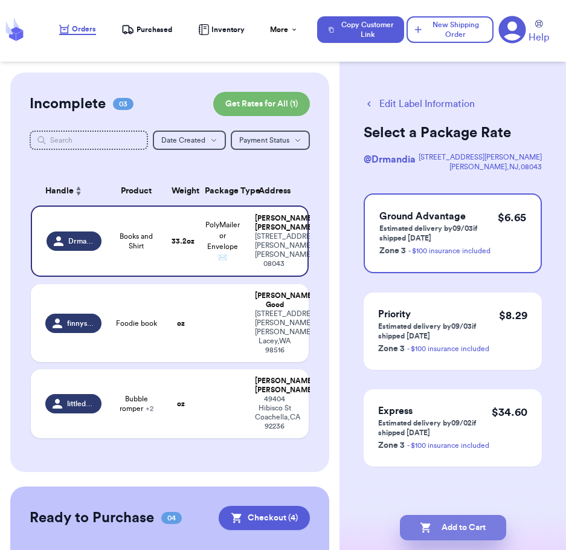
click at [447, 517] on button "Add to Cart" at bounding box center [453, 527] width 106 height 25
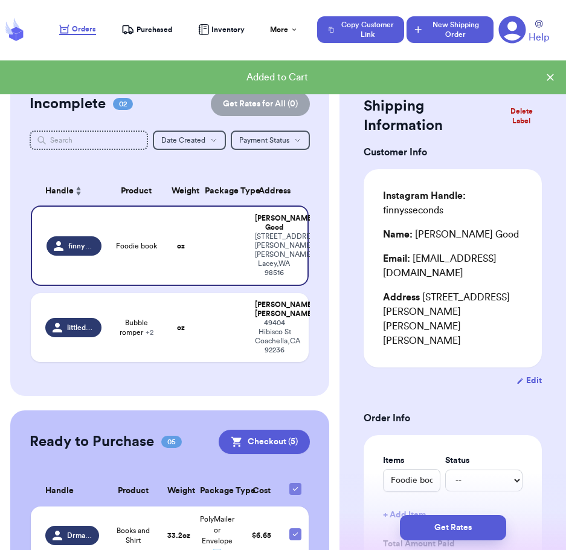
click at [456, 37] on button "New Shipping Order" at bounding box center [450, 29] width 87 height 27
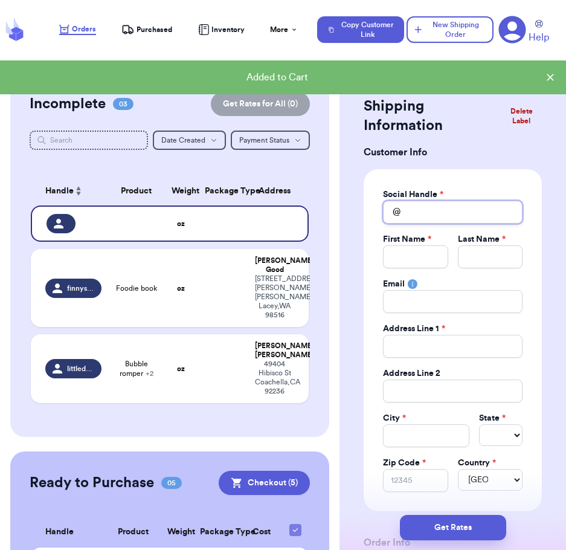
click at [433, 208] on input "Total Amount Paid" at bounding box center [453, 212] width 140 height 23
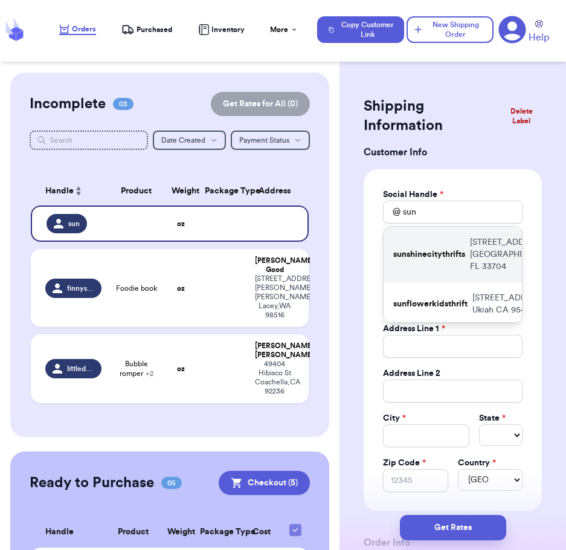
click at [427, 256] on p "sunshinecitythrifts" at bounding box center [430, 254] width 72 height 12
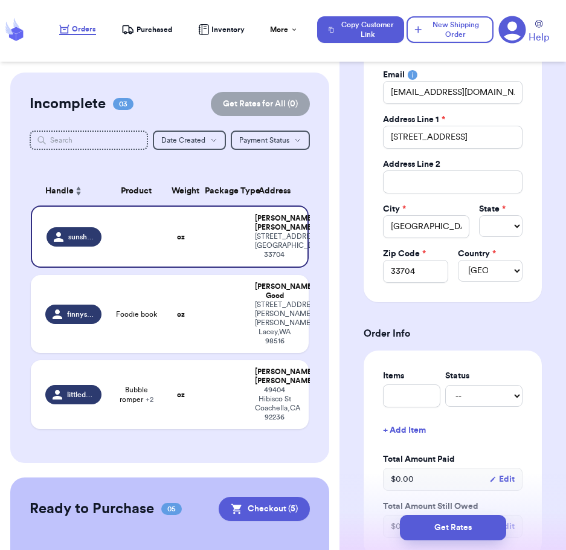
scroll to position [213, 0]
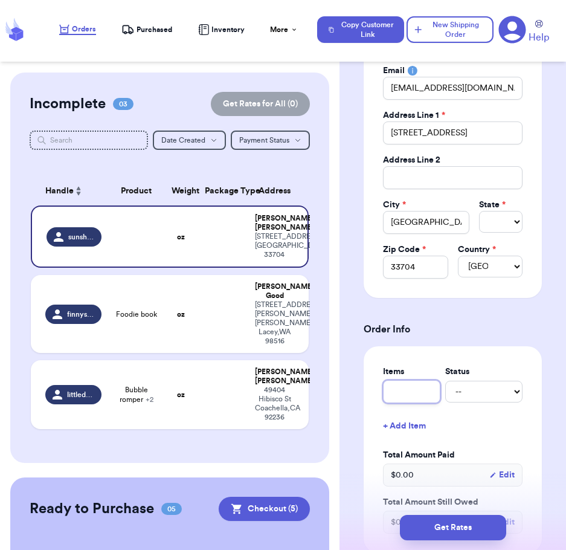
click at [418, 395] on input "text" at bounding box center [411, 391] width 57 height 23
click at [528, 422] on div "Items Status Books -- Paid Owes + Add Item Total Amount Paid $ 0.00 Edit Total …" at bounding box center [453, 449] width 178 height 207
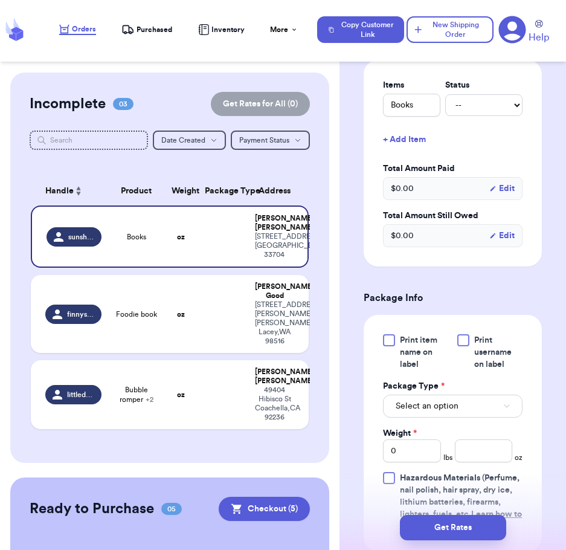
scroll to position [502, 0]
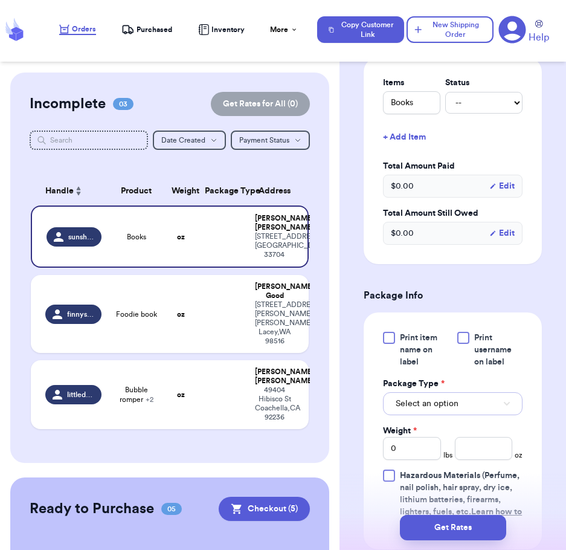
click at [461, 403] on button "Select an option" at bounding box center [453, 403] width 140 height 23
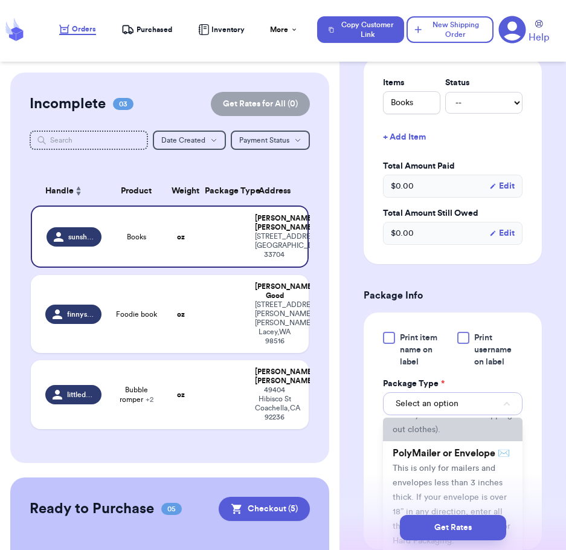
scroll to position [99, 0]
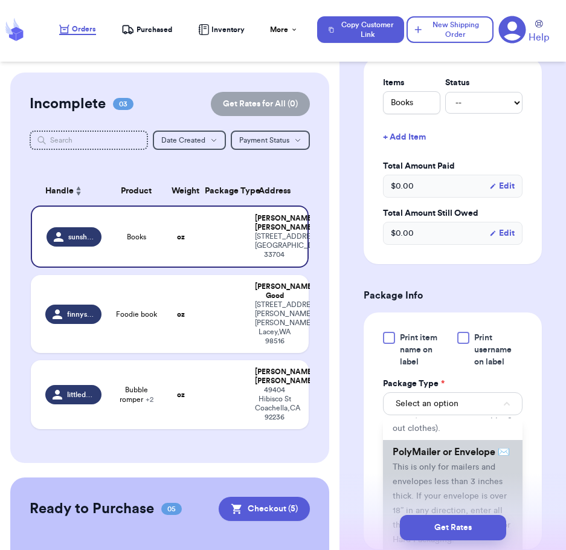
click at [438, 457] on span "PolyMailer or Envelope ✉️" at bounding box center [451, 452] width 117 height 10
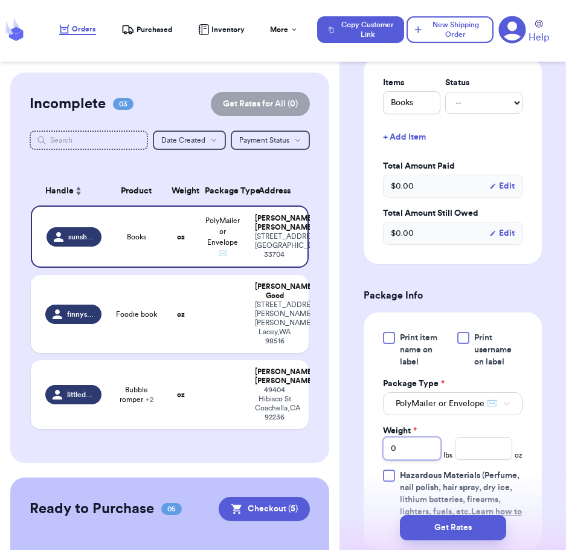
click at [414, 453] on input "0" at bounding box center [411, 448] width 57 height 23
click at [542, 480] on div "Shipping Information Delete Label Customer Info Social Handle * @ sunshinecityt…" at bounding box center [453, 231] width 227 height 1322
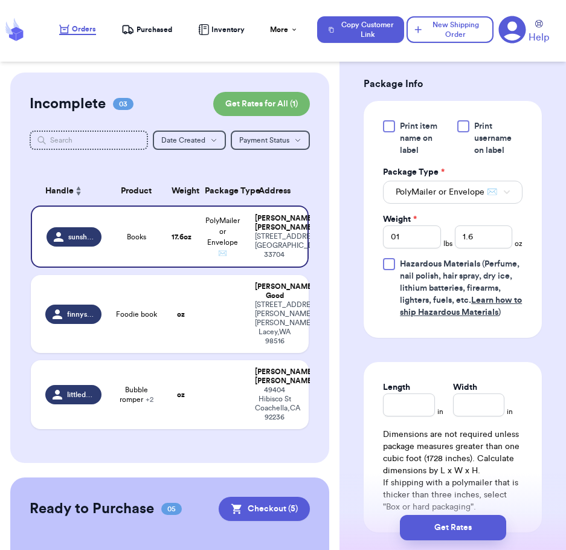
scroll to position [880, 0]
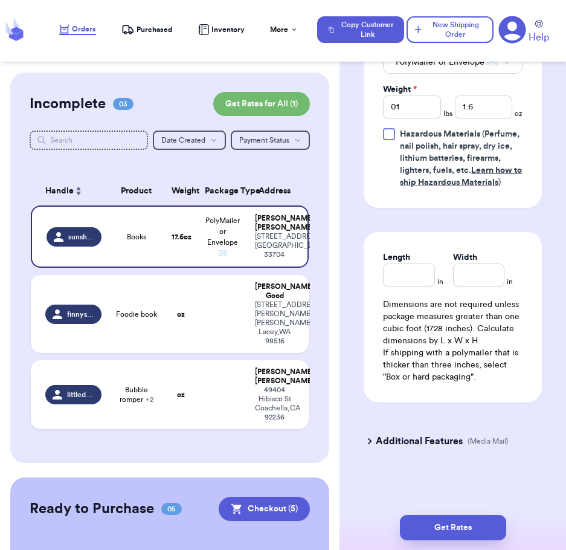
click at [430, 437] on h3 "Additional Features" at bounding box center [419, 441] width 87 height 15
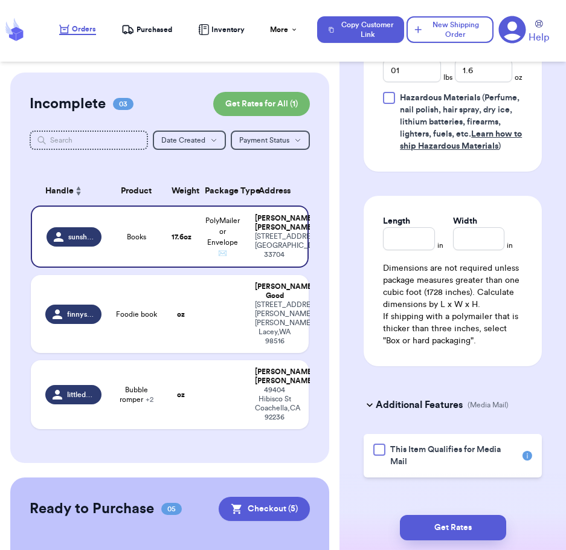
click at [366, 478] on div "This Item Qualifies for Media Mail" at bounding box center [453, 456] width 178 height 44
click at [372, 478] on div "This Item Qualifies for Media Mail" at bounding box center [453, 456] width 178 height 44
click at [380, 456] on div at bounding box center [380, 450] width 12 height 12
click at [0, 0] on input "This Item Qualifies for Media Mail" at bounding box center [0, 0] width 0 height 0
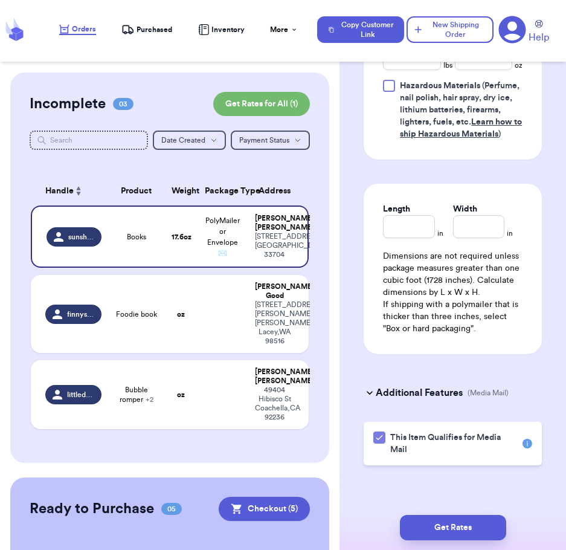
click at [422, 513] on div "Get Rates" at bounding box center [453, 527] width 227 height 45
click at [438, 531] on button "Get Rates" at bounding box center [453, 527] width 106 height 25
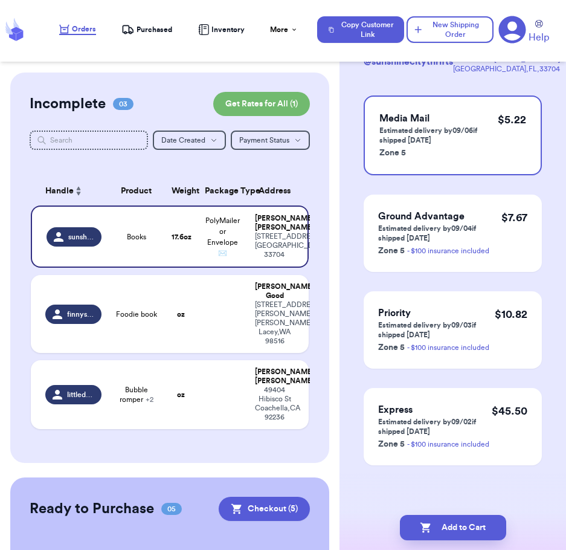
scroll to position [0, 0]
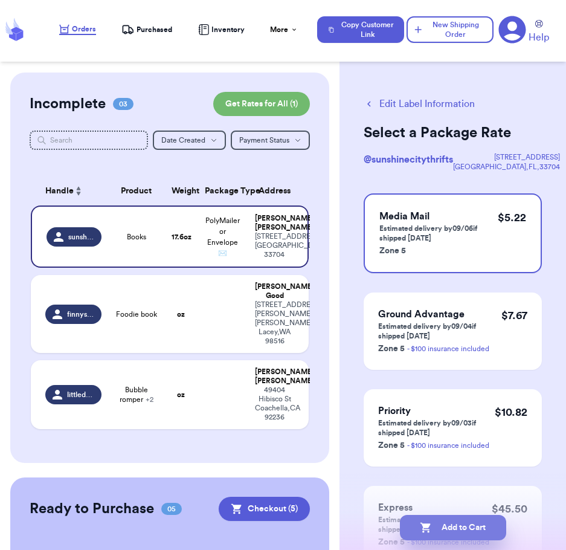
click at [446, 533] on button "Add to Cart" at bounding box center [453, 527] width 106 height 25
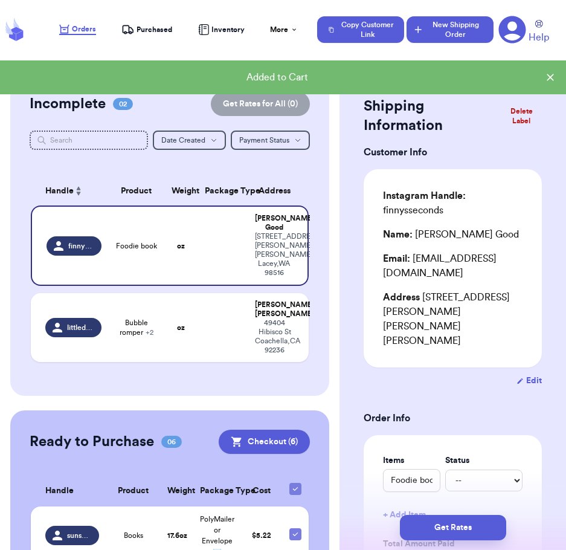
click at [457, 30] on button "New Shipping Order" at bounding box center [450, 29] width 87 height 27
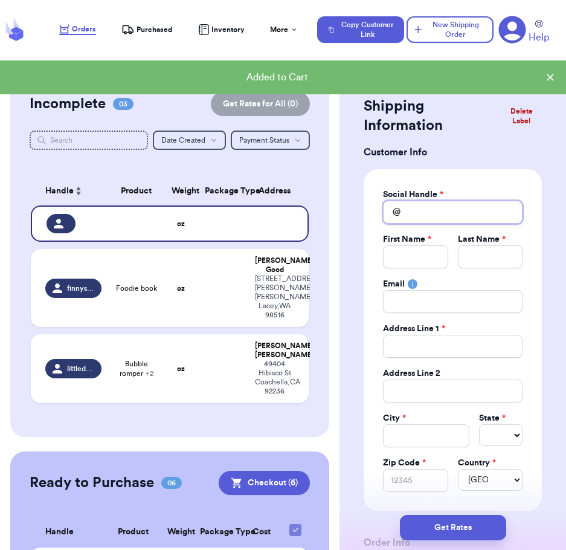
click at [429, 213] on input "Total Amount Paid" at bounding box center [453, 212] width 140 height 23
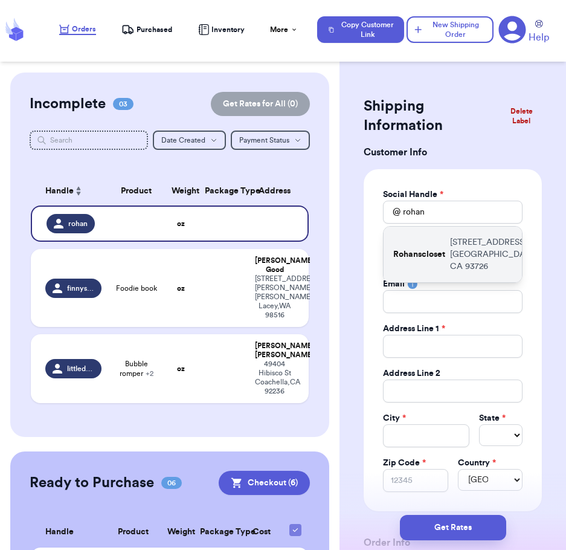
click at [446, 267] on div "Rohanscloset [STREET_ADDRESS]" at bounding box center [453, 255] width 138 height 56
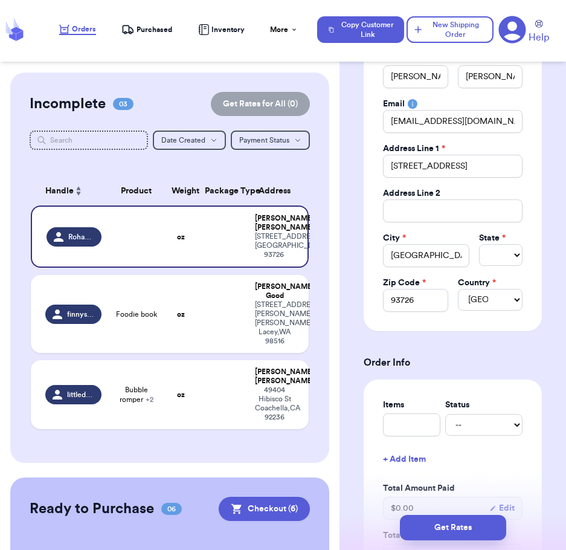
scroll to position [182, 0]
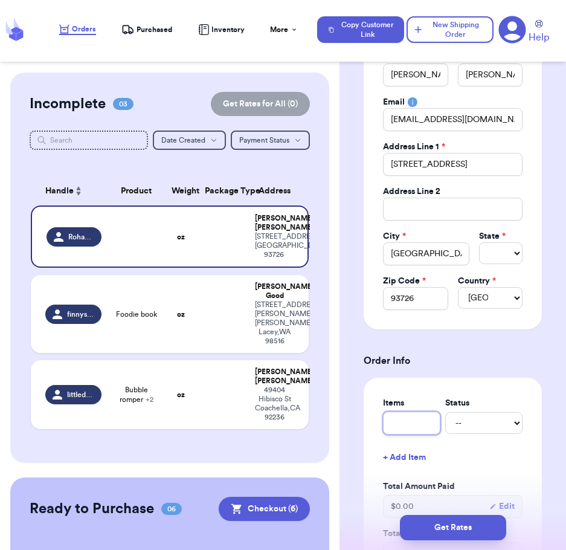
click at [407, 430] on input "text" at bounding box center [411, 423] width 57 height 23
click at [496, 470] on button "+ Add Item" at bounding box center [452, 457] width 149 height 27
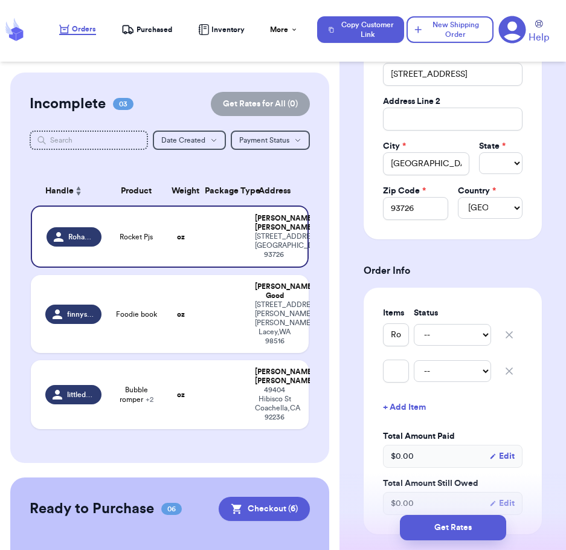
scroll to position [273, 0]
click at [504, 372] on icon "button" at bounding box center [510, 371] width 12 height 12
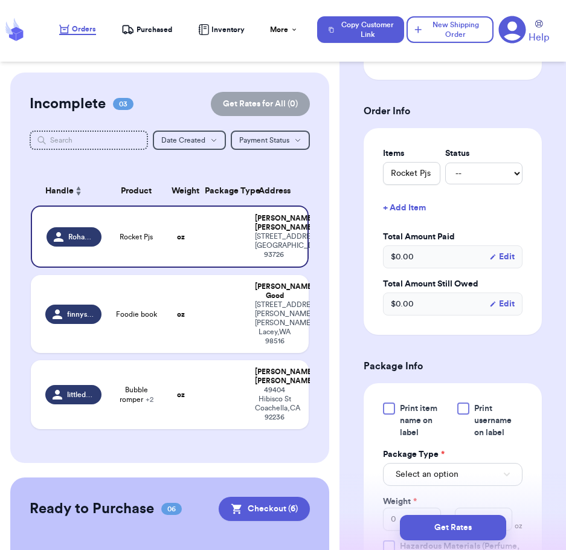
scroll to position [433, 0]
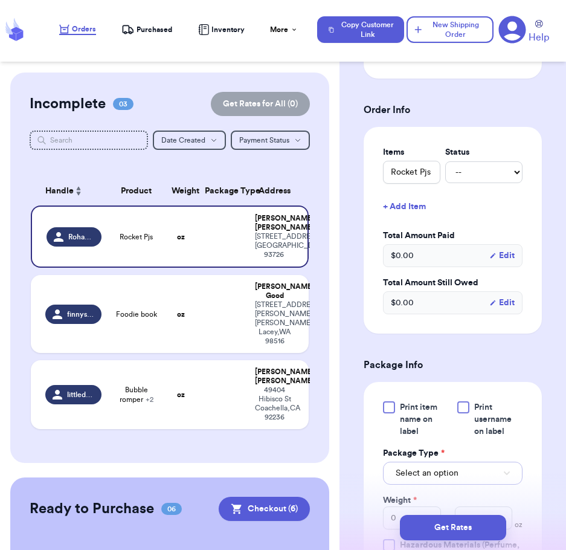
click at [432, 479] on span "Select an option" at bounding box center [427, 473] width 63 height 12
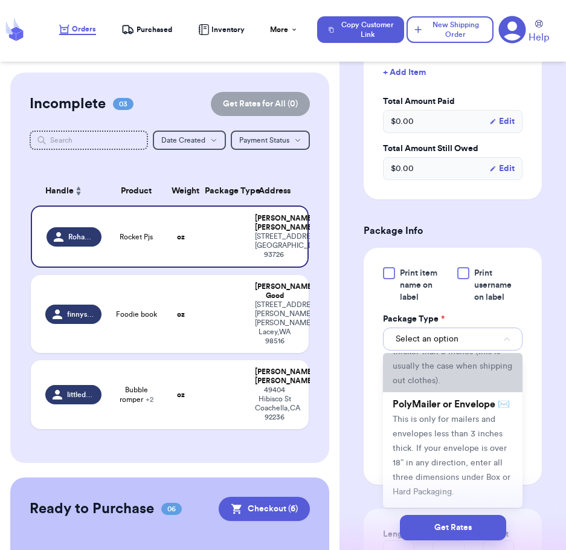
scroll to position [82, 0]
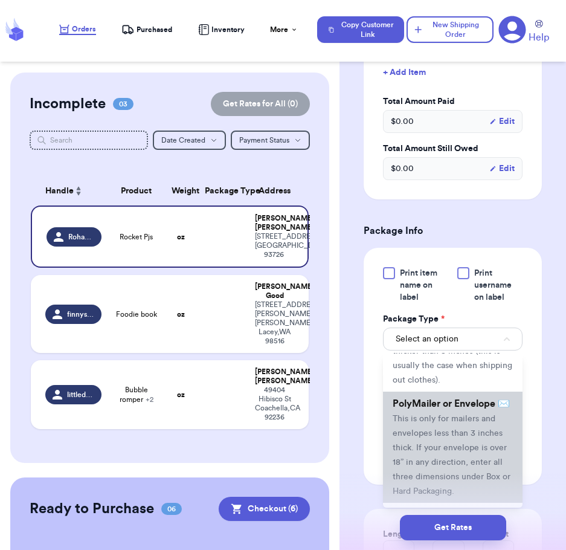
click at [433, 454] on li "PolyMailer or Envelope ✉️ This is only for mailers and envelopes less than 3 in…" at bounding box center [453, 447] width 140 height 111
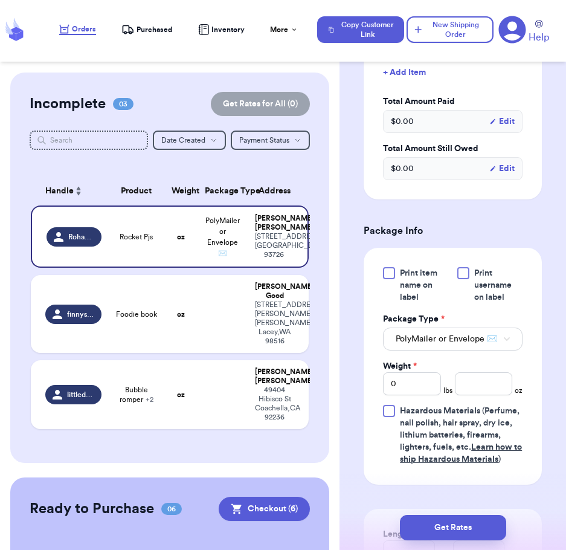
scroll to position [597, 0]
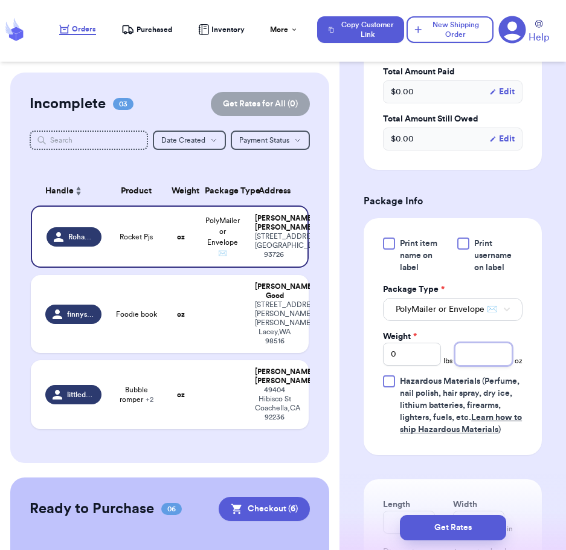
click at [481, 366] on input "number" at bounding box center [483, 354] width 57 height 23
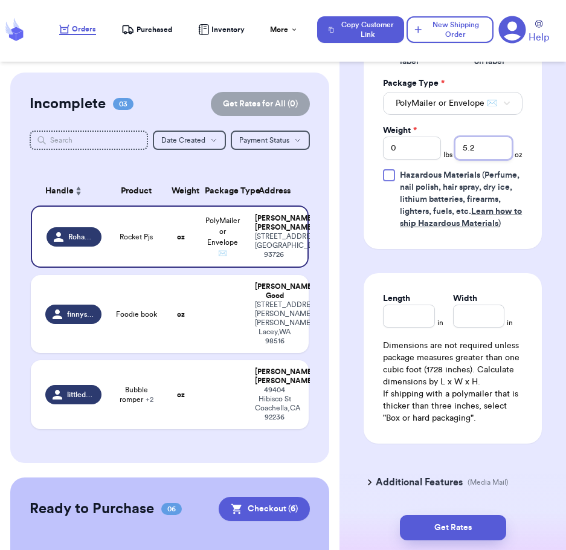
scroll to position [803, 0]
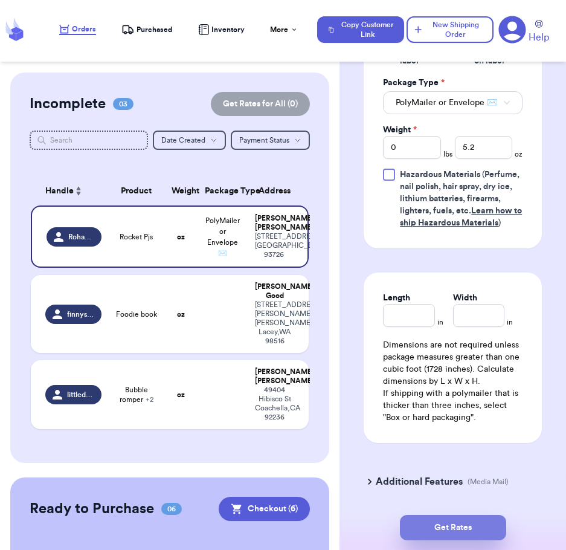
click at [453, 525] on button "Get Rates" at bounding box center [453, 527] width 106 height 25
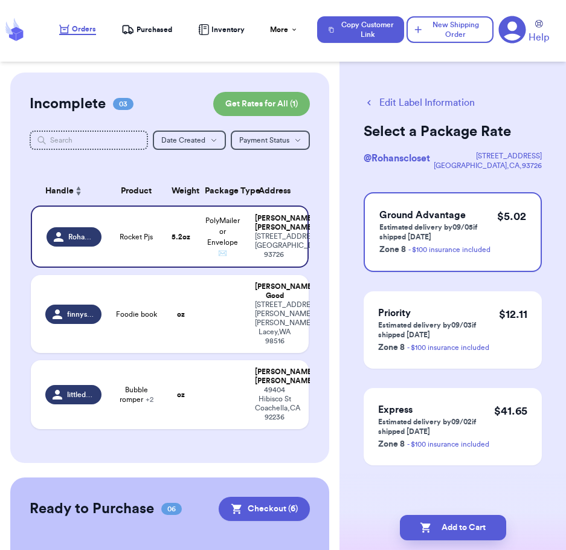
scroll to position [0, 0]
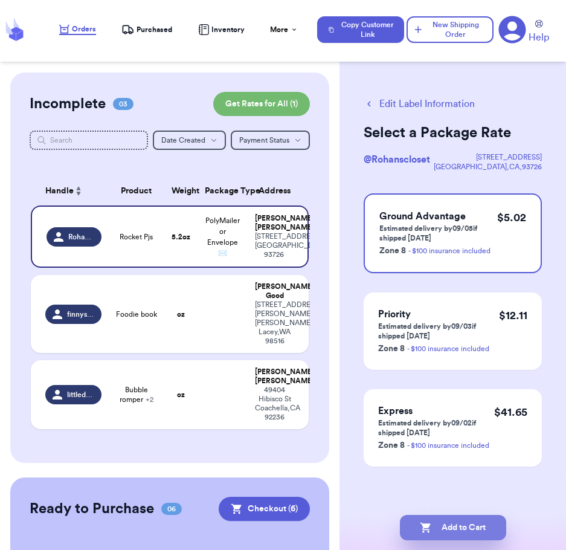
click at [453, 525] on button "Add to Cart" at bounding box center [453, 527] width 106 height 25
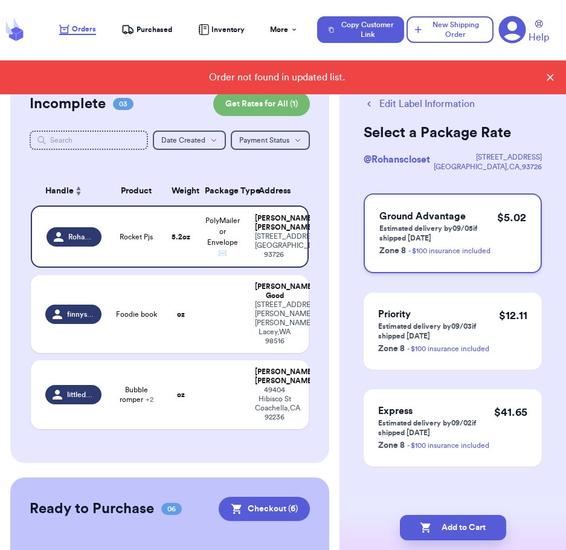
scroll to position [45, 0]
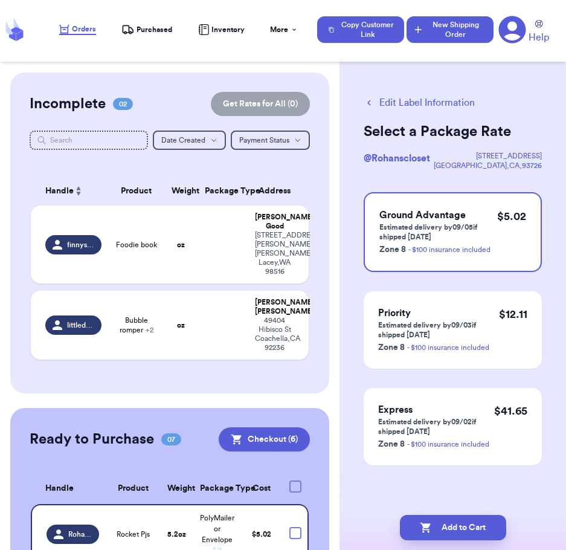
click at [451, 34] on button "New Shipping Order" at bounding box center [450, 29] width 87 height 27
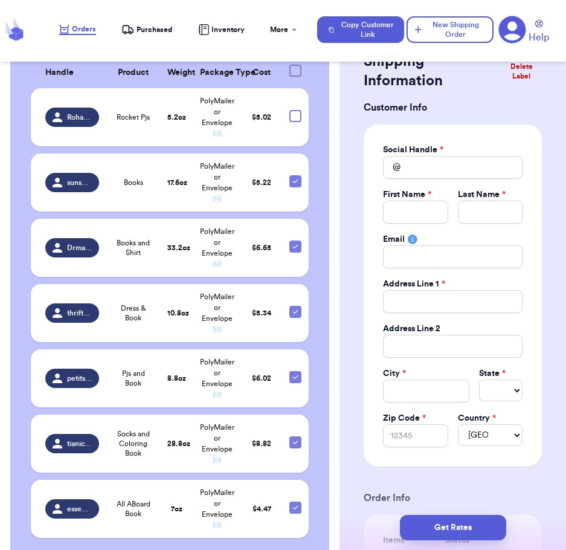
scroll to position [193, 0]
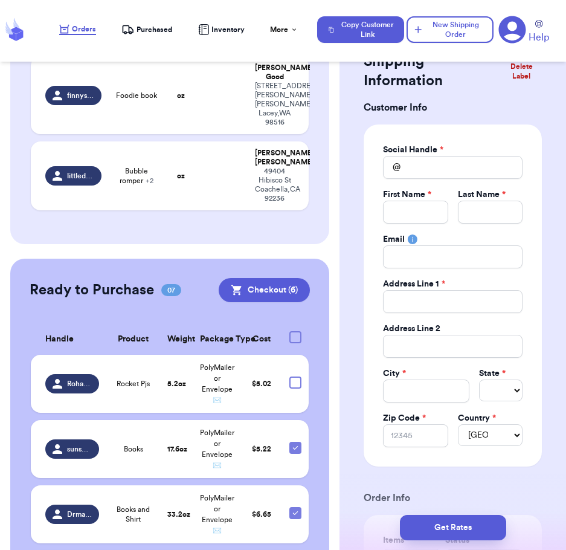
click at [290, 331] on div at bounding box center [296, 337] width 12 height 12
click at [295, 331] on input "checkbox" at bounding box center [295, 331] width 1 height 1
click at [433, 172] on input "Total Amount Paid" at bounding box center [453, 167] width 140 height 23
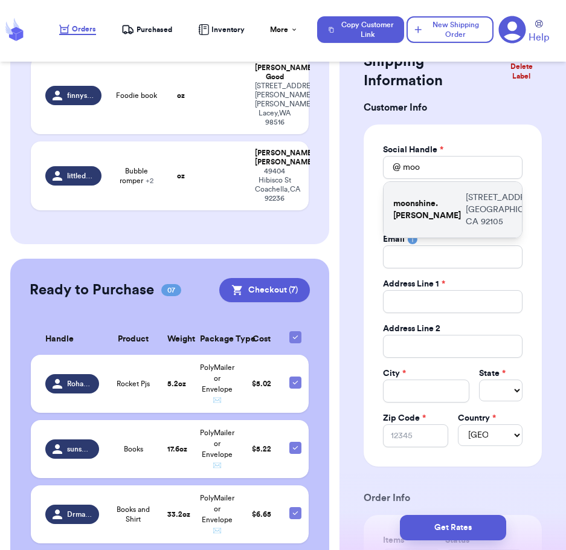
click at [439, 204] on div "moonshine.[PERSON_NAME] [STREET_ADDRESS]" at bounding box center [453, 210] width 138 height 56
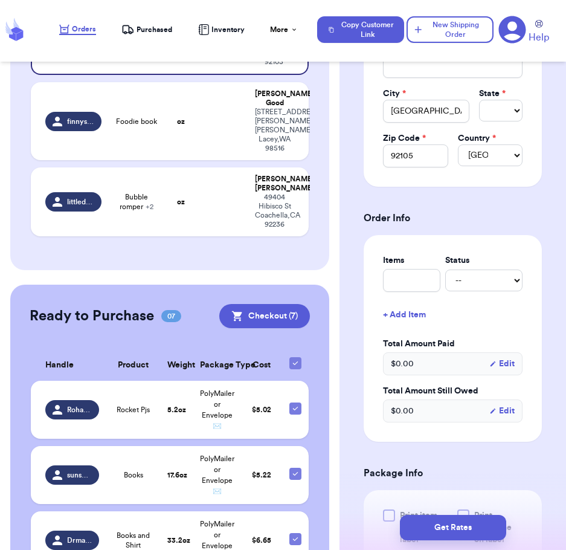
scroll to position [329, 0]
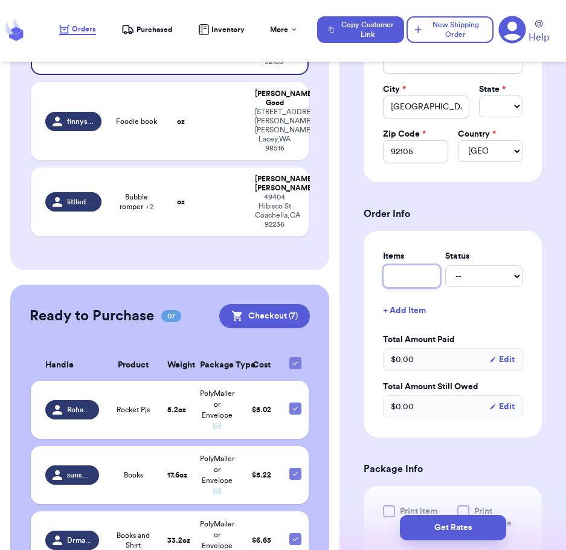
click at [414, 274] on input "text" at bounding box center [411, 276] width 57 height 23
click at [550, 327] on div "Shipping Information Delete Label Customer Info Social Handle * @ moonshine.[PE…" at bounding box center [453, 405] width 227 height 1322
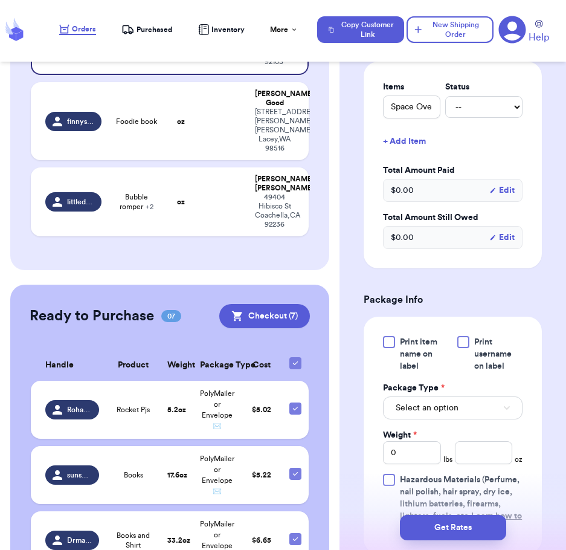
scroll to position [500, 0]
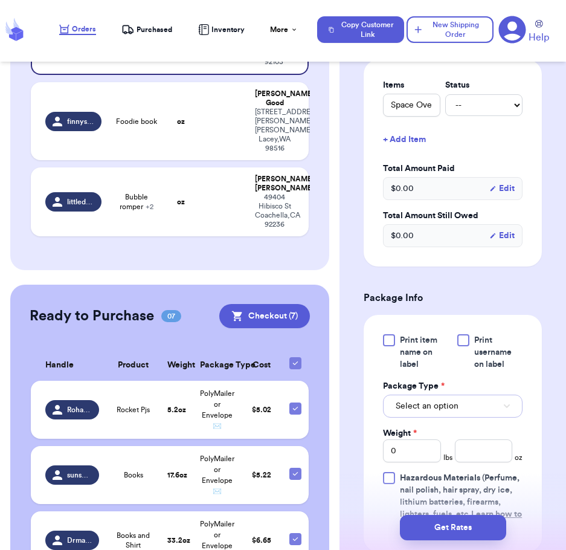
click at [456, 406] on span "Select an option" at bounding box center [427, 406] width 63 height 12
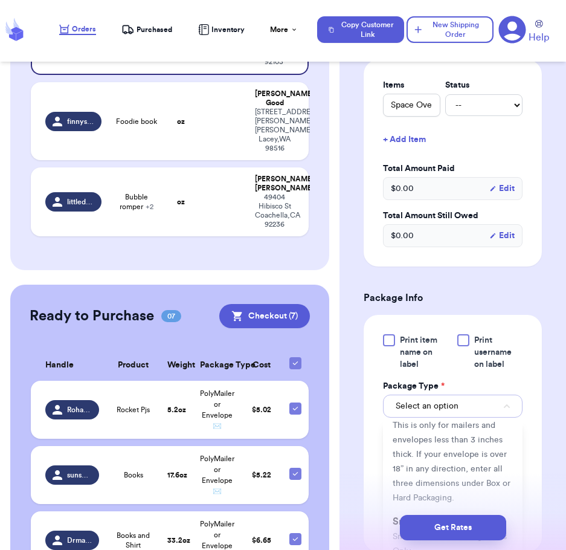
scroll to position [143, 0]
click at [440, 415] on span "PolyMailer or Envelope ✉️" at bounding box center [451, 410] width 117 height 10
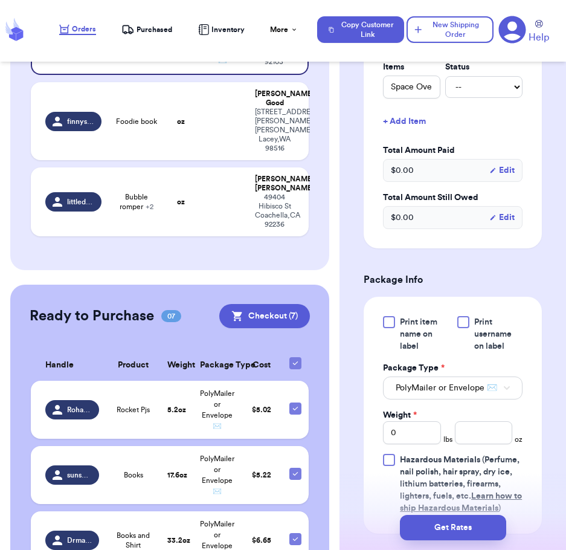
scroll to position [521, 0]
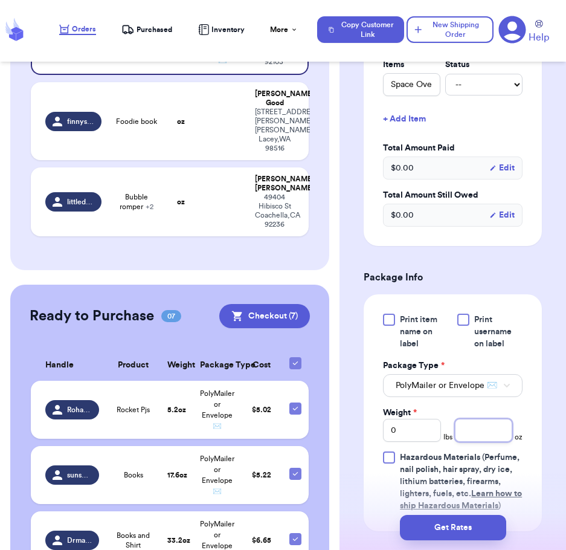
click at [474, 442] on input "number" at bounding box center [483, 430] width 57 height 23
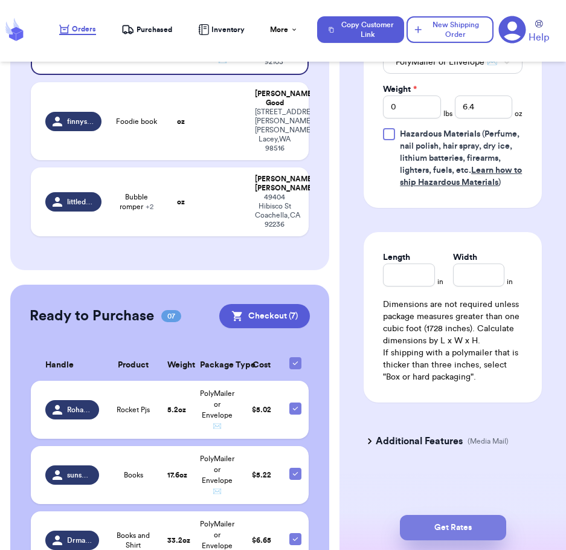
click at [460, 536] on button "Get Rates" at bounding box center [453, 527] width 106 height 25
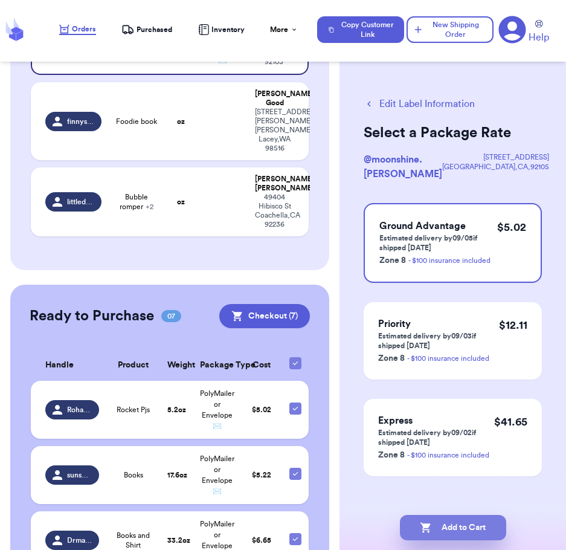
click at [452, 528] on button "Add to Cart" at bounding box center [453, 527] width 106 height 25
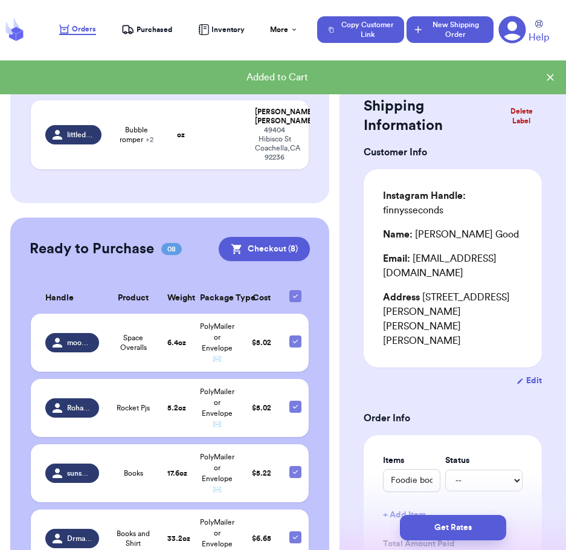
click at [450, 35] on button "New Shipping Order" at bounding box center [450, 29] width 87 height 27
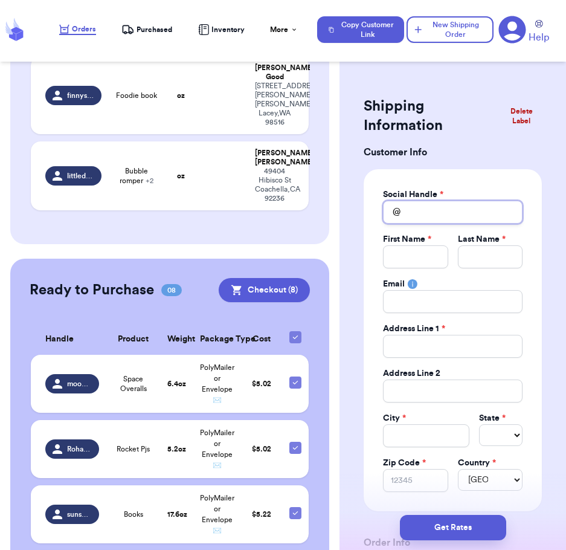
click at [437, 209] on input "Total Amount Paid" at bounding box center [453, 212] width 140 height 23
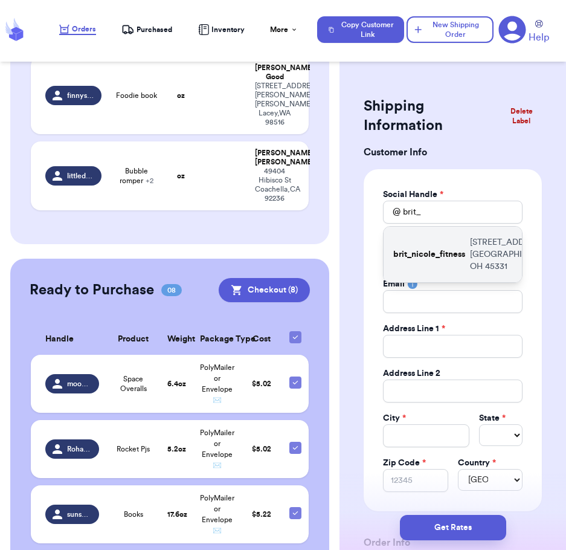
click at [458, 250] on div "brit_nicole_fitness [STREET_ADDRESS]" at bounding box center [453, 255] width 138 height 56
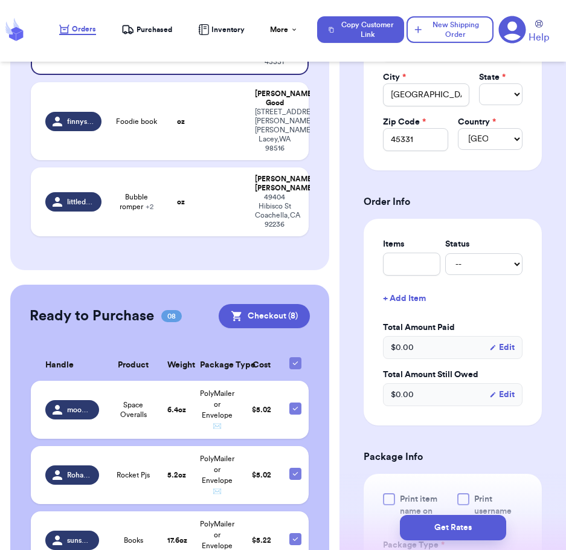
scroll to position [343, 0]
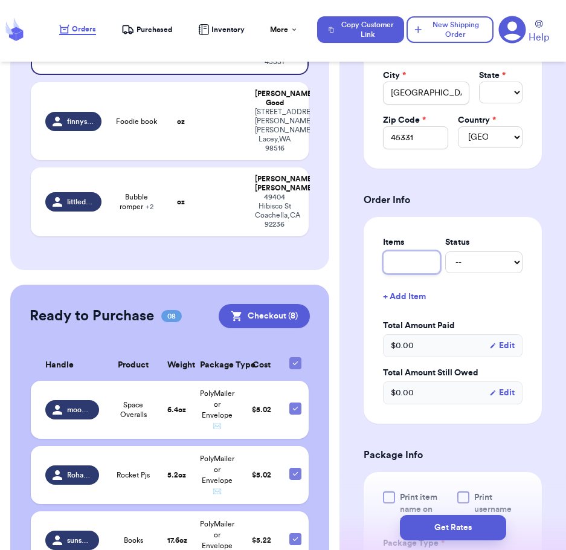
click at [412, 267] on input "text" at bounding box center [411, 262] width 57 height 23
click at [534, 352] on div "Shipping Information Delete Label Customer Info Social Handle * @ brit_nicole_f…" at bounding box center [453, 391] width 227 height 1322
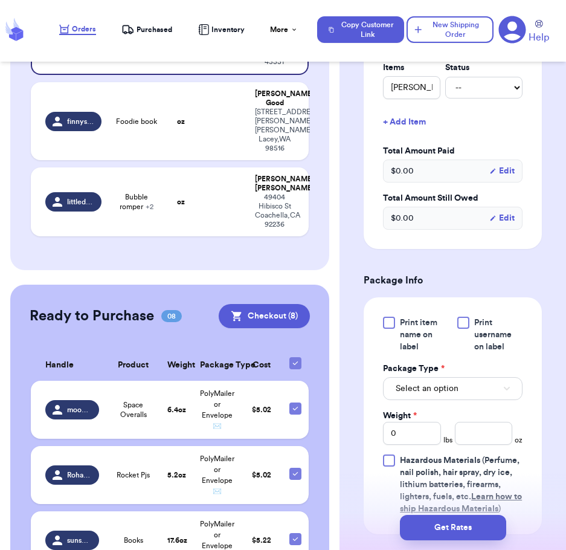
scroll to position [518, 0]
click at [433, 400] on div "Print item name on label Print username on label Package Type * Select an optio…" at bounding box center [453, 415] width 140 height 198
click at [430, 395] on button "Select an option" at bounding box center [453, 388] width 140 height 23
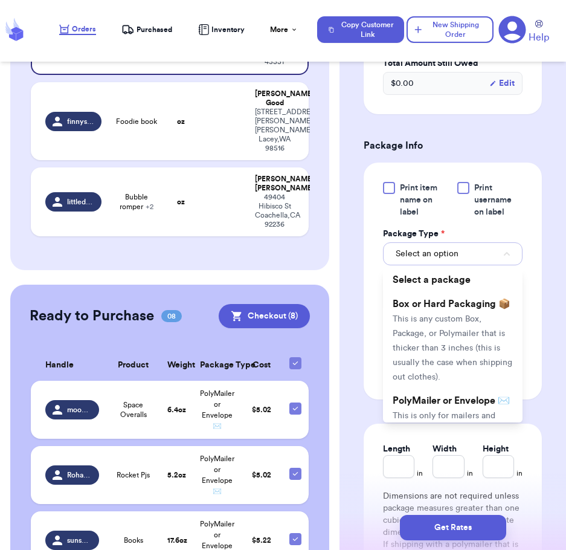
scroll to position [115, 0]
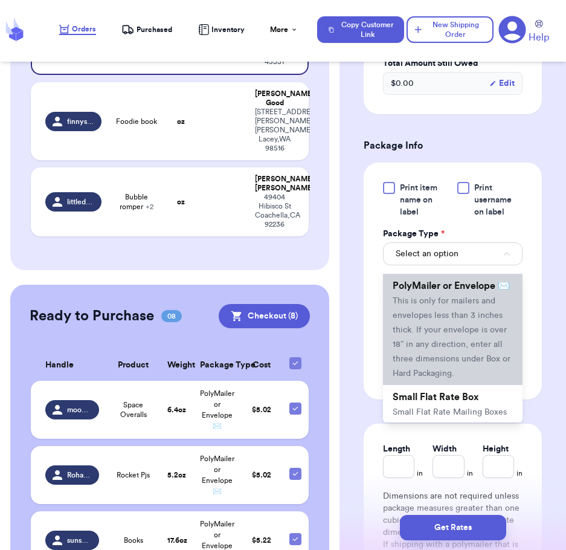
click at [423, 366] on li "PolyMailer or Envelope ✉️ This is only for mailers and envelopes less than 3 in…" at bounding box center [453, 329] width 140 height 111
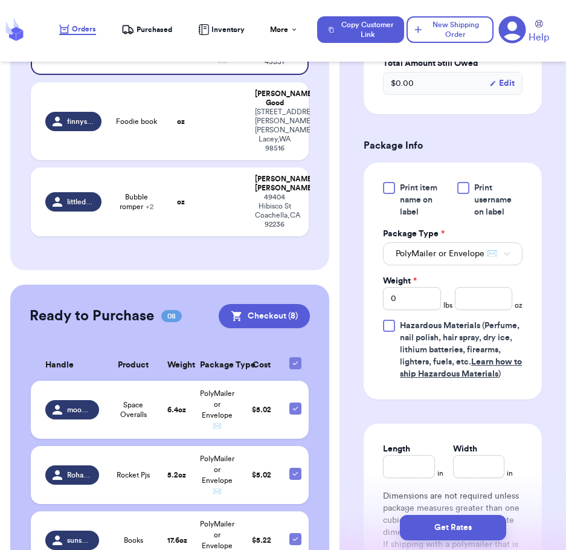
scroll to position [714, 0]
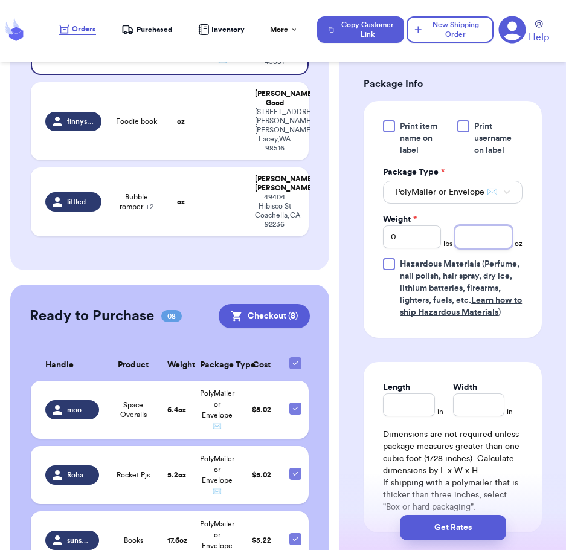
click at [459, 248] on input "number" at bounding box center [483, 237] width 57 height 23
click at [528, 333] on div "Print item name on label Print username on label Package Type * PolyMailer or E…" at bounding box center [453, 219] width 178 height 237
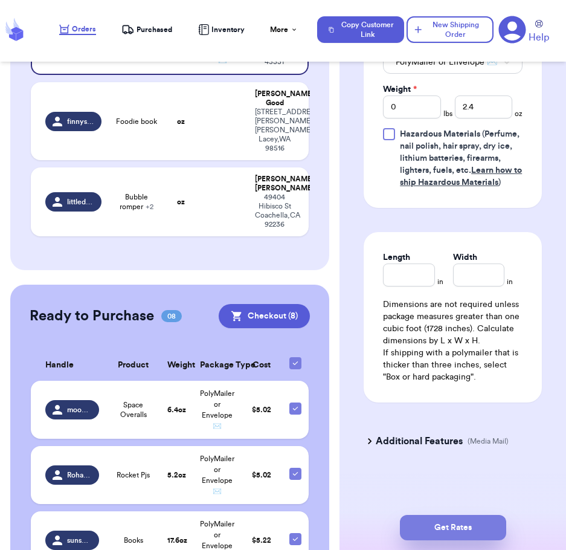
click at [441, 531] on button "Get Rates" at bounding box center [453, 527] width 106 height 25
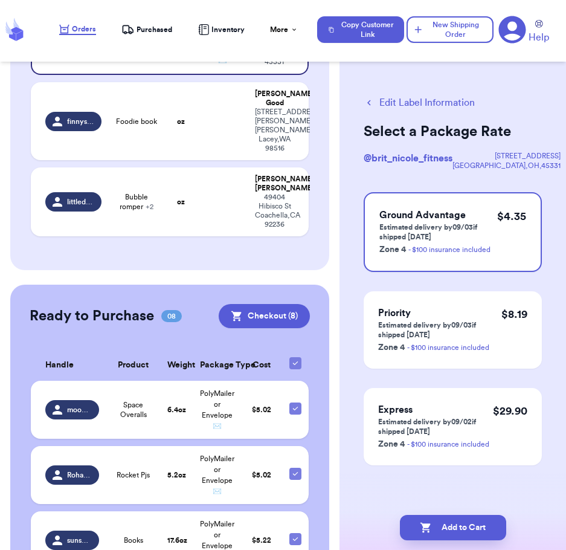
scroll to position [0, 0]
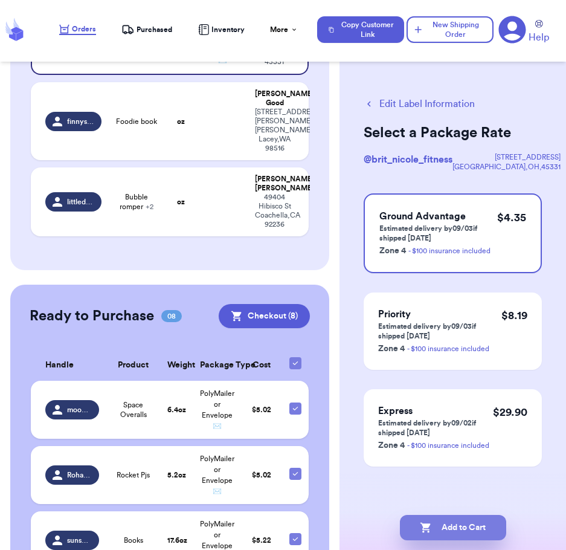
click at [471, 530] on button "Add to Cart" at bounding box center [453, 527] width 106 height 25
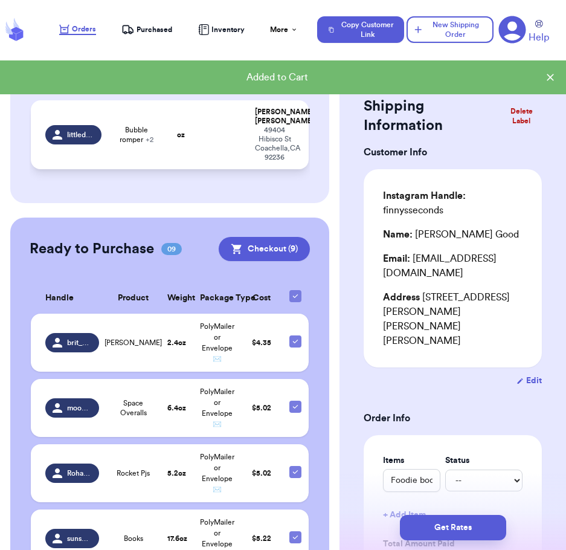
scroll to position [89, 0]
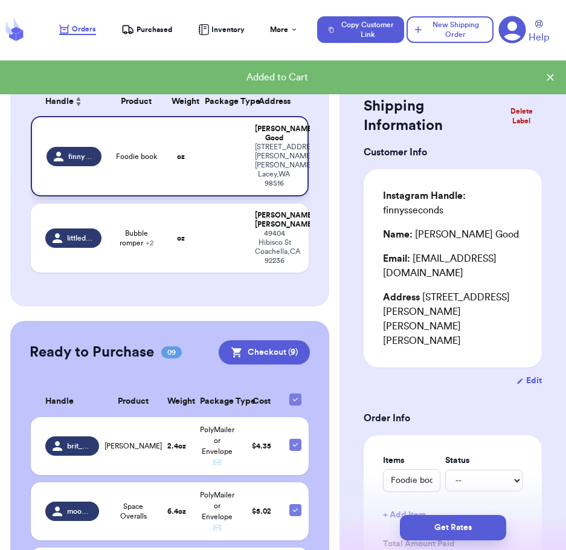
click at [271, 137] on div "[PERSON_NAME]" at bounding box center [274, 134] width 38 height 18
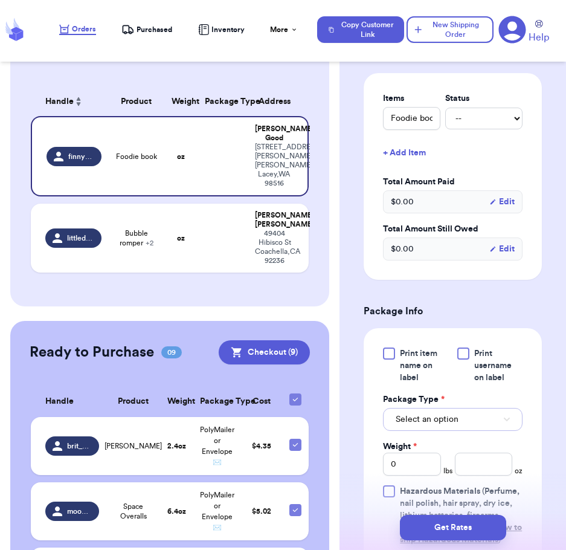
click at [426, 414] on span "Select an option" at bounding box center [427, 420] width 63 height 12
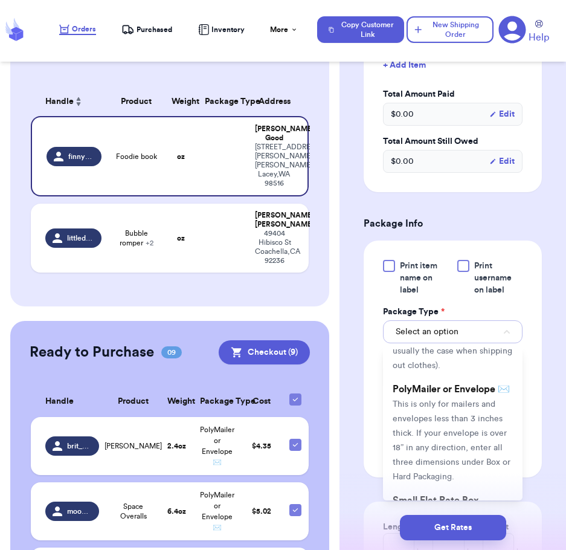
scroll to position [90, 0]
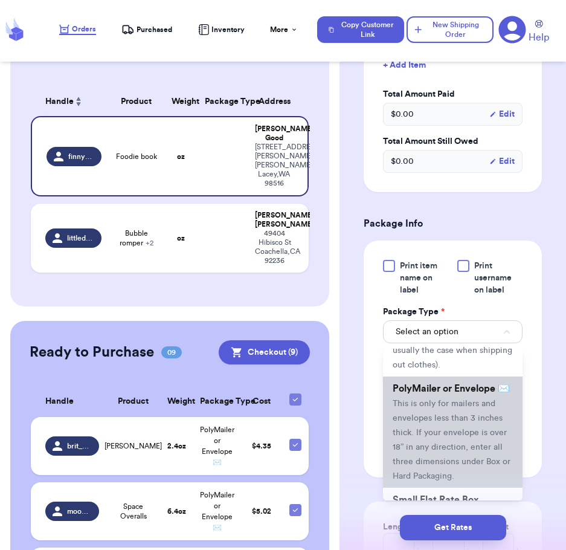
click at [427, 411] on li "PolyMailer or Envelope ✉️ This is only for mailers and envelopes less than 3 in…" at bounding box center [453, 432] width 140 height 111
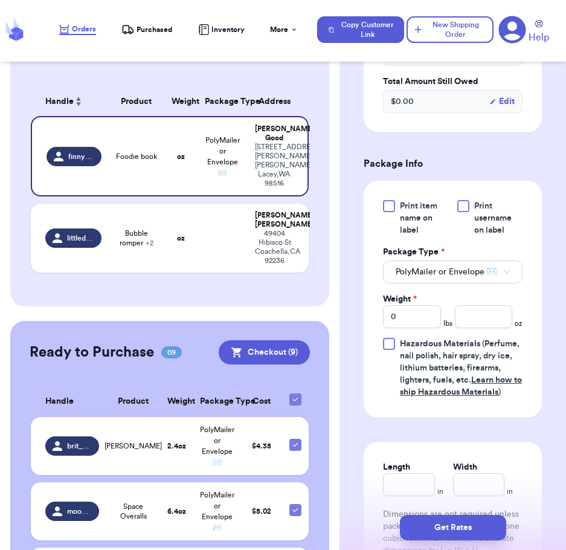
scroll to position [510, 0]
click at [465, 305] on input "number" at bounding box center [483, 316] width 57 height 23
click at [551, 391] on div "Shipping Information Delete Label Customer Info Instagram Handle: finnysseconds…" at bounding box center [453, 160] width 227 height 1197
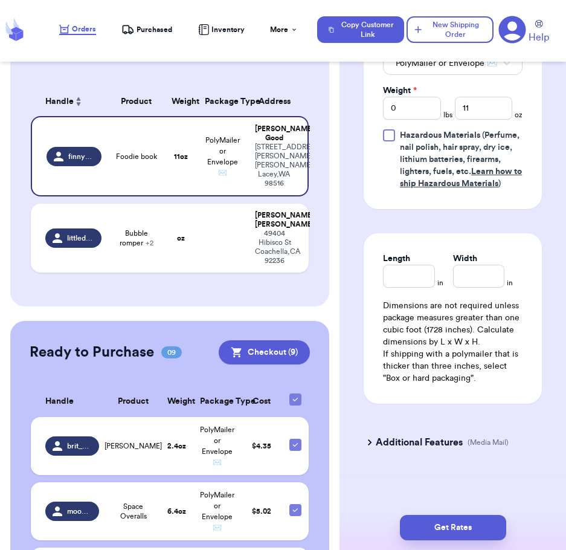
scroll to position [727, 0]
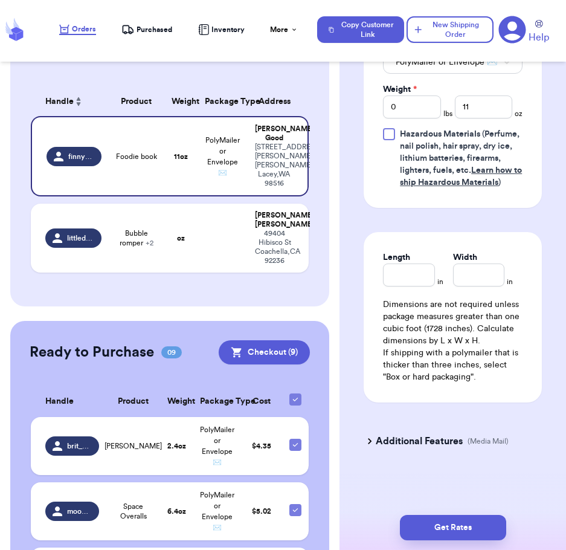
click at [391, 443] on h3 "Additional Features" at bounding box center [419, 441] width 87 height 15
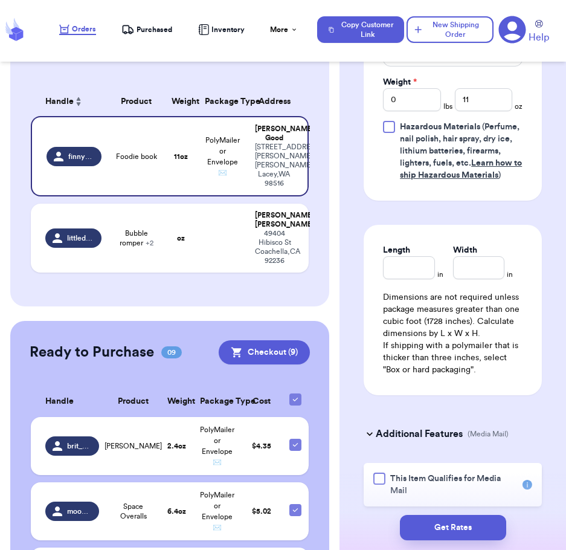
click at [380, 482] on div at bounding box center [380, 479] width 12 height 12
click at [0, 0] on input "This Item Qualifies for Media Mail" at bounding box center [0, 0] width 0 height 0
click at [443, 524] on button "Get Rates" at bounding box center [453, 527] width 106 height 25
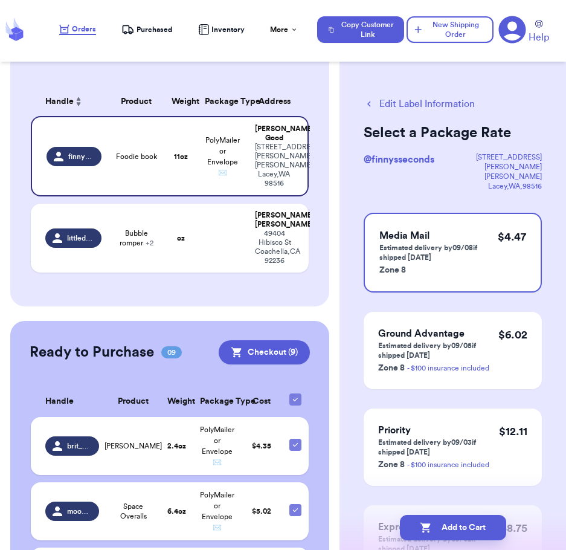
click at [443, 524] on button "Add to Cart" at bounding box center [453, 527] width 106 height 25
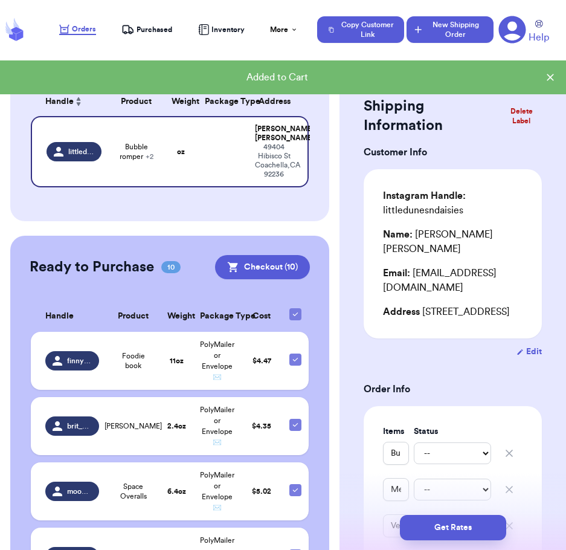
click at [460, 28] on button "New Shipping Order" at bounding box center [450, 29] width 87 height 27
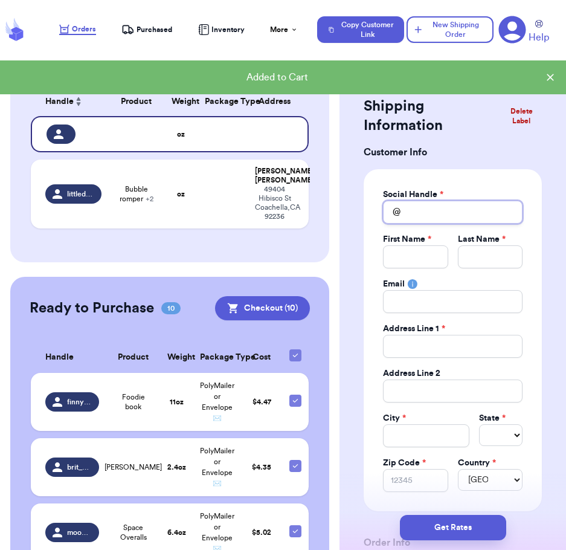
click at [432, 221] on input "Total Amount Paid" at bounding box center [453, 212] width 140 height 23
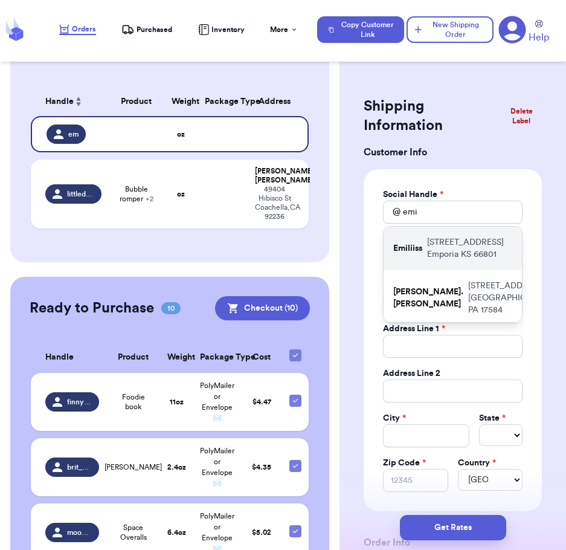
click at [443, 260] on p "[STREET_ADDRESS]" at bounding box center [469, 248] width 85 height 24
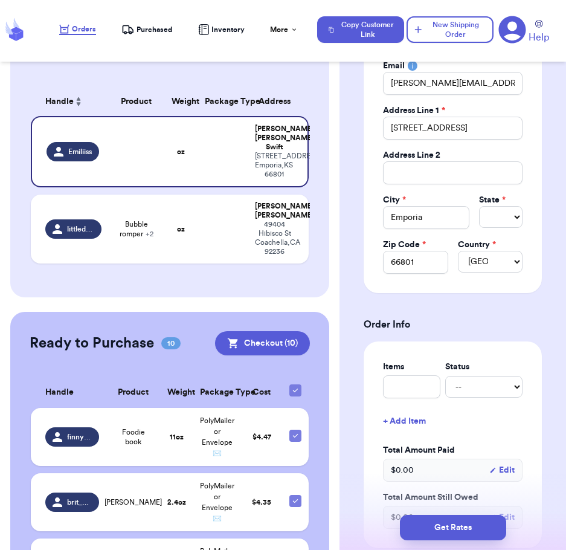
scroll to position [219, 0]
click at [415, 391] on input "text" at bounding box center [411, 386] width 57 height 23
click at [542, 424] on div "Shipping Information Delete Label Customer Info Social Handle * @ Emiliiss Firs…" at bounding box center [453, 515] width 227 height 1322
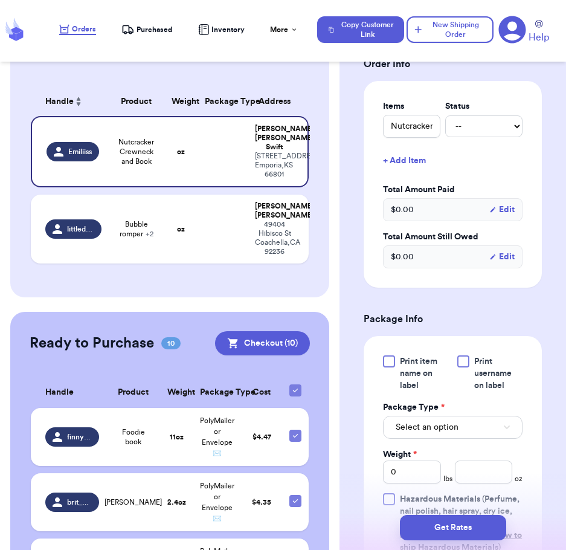
scroll to position [481, 0]
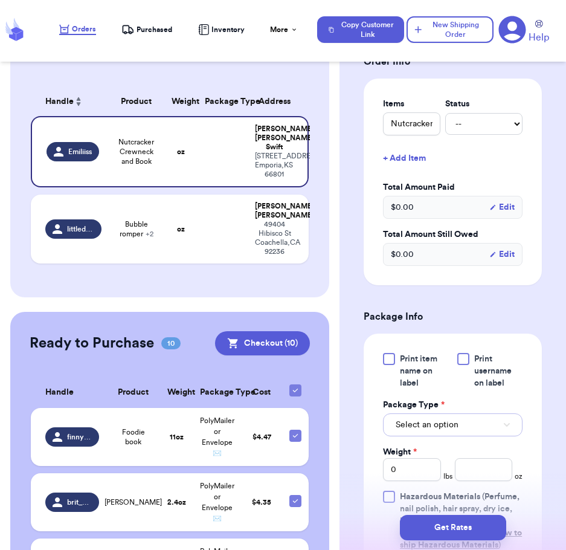
click at [486, 426] on button "Select an option" at bounding box center [453, 425] width 140 height 23
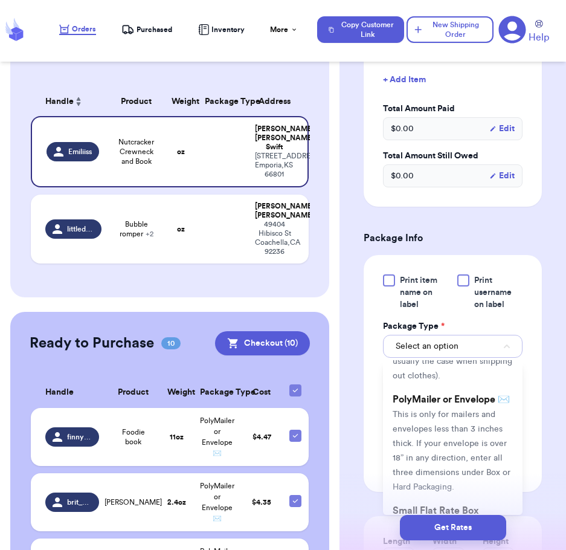
scroll to position [95, 0]
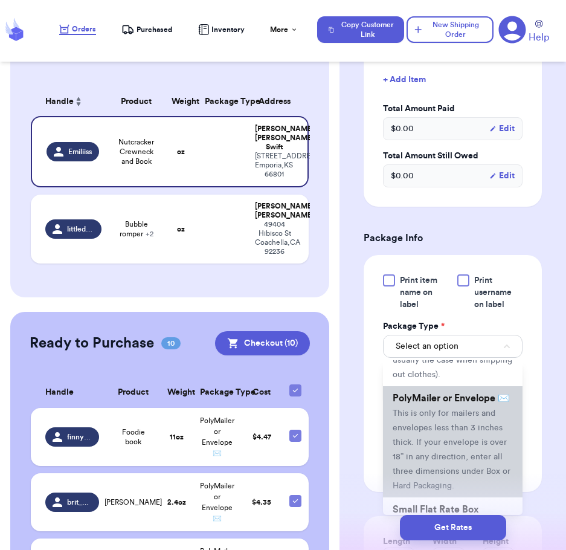
click at [467, 450] on li "PolyMailer or Envelope ✉️ This is only for mailers and envelopes less than 3 in…" at bounding box center [453, 441] width 140 height 111
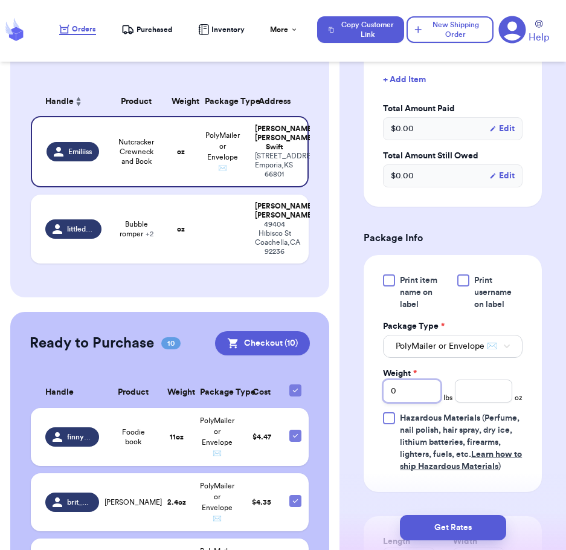
click at [414, 402] on input "0" at bounding box center [411, 391] width 57 height 23
click at [550, 477] on div "Shipping Information Delete Label Customer Info Social Handle * @ Emiliiss Firs…" at bounding box center [453, 174] width 227 height 1322
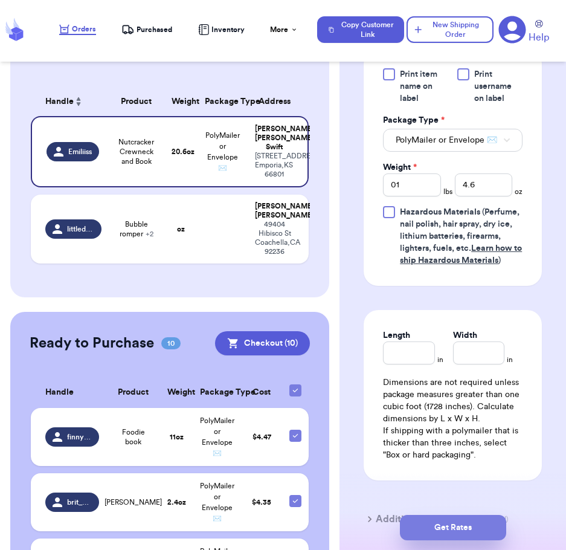
click at [461, 525] on button "Get Rates" at bounding box center [453, 527] width 106 height 25
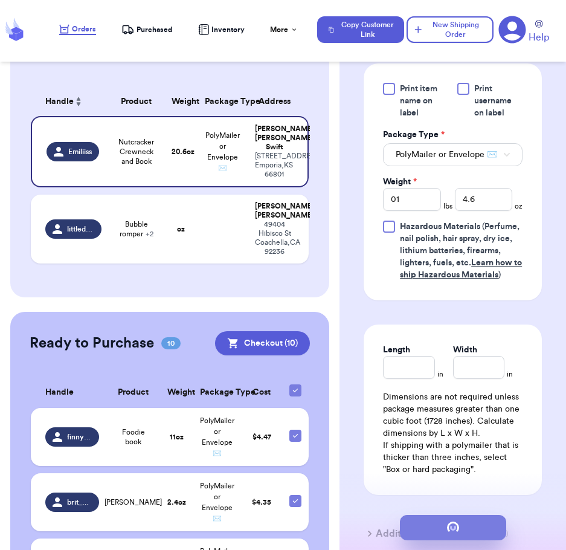
scroll to position [0, 0]
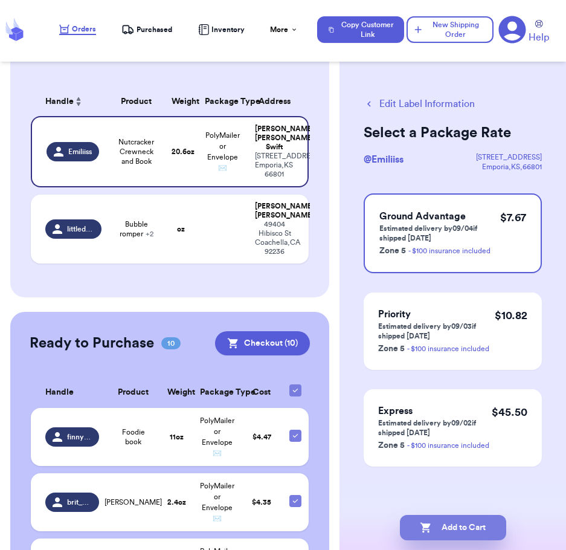
click at [466, 531] on button "Add to Cart" at bounding box center [453, 527] width 106 height 25
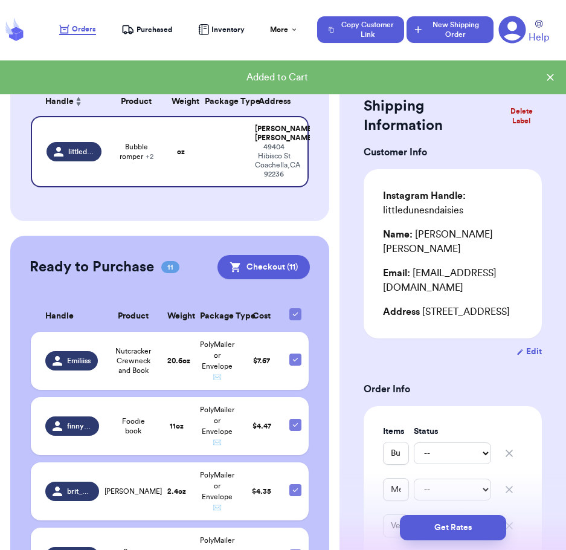
click at [467, 31] on button "New Shipping Order" at bounding box center [450, 29] width 87 height 27
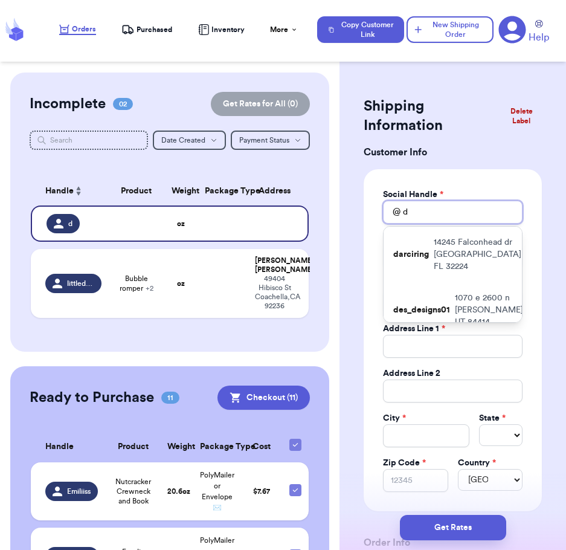
click at [444, 213] on input "d" at bounding box center [453, 212] width 140 height 23
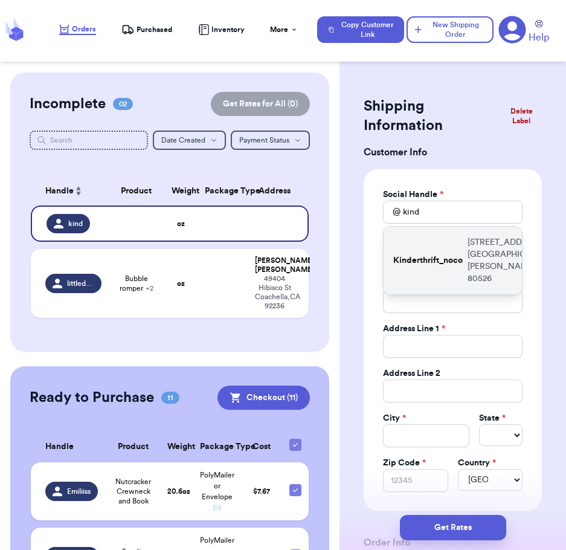
click at [456, 272] on div "Kinderthrift_noco [STREET_ADDRESS][PERSON_NAME]" at bounding box center [453, 261] width 138 height 68
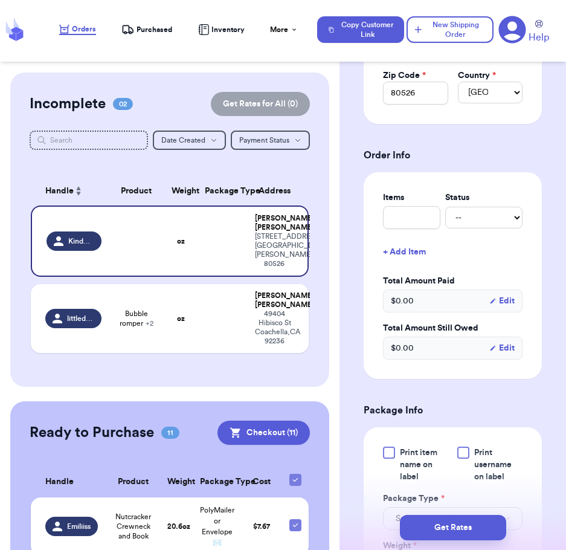
scroll to position [388, 0]
click at [403, 210] on input "text" at bounding box center [411, 217] width 57 height 23
click at [534, 259] on div "Shipping Information Delete Label Customer Info Social Handle * @ Kinderthrift_…" at bounding box center [453, 345] width 227 height 1322
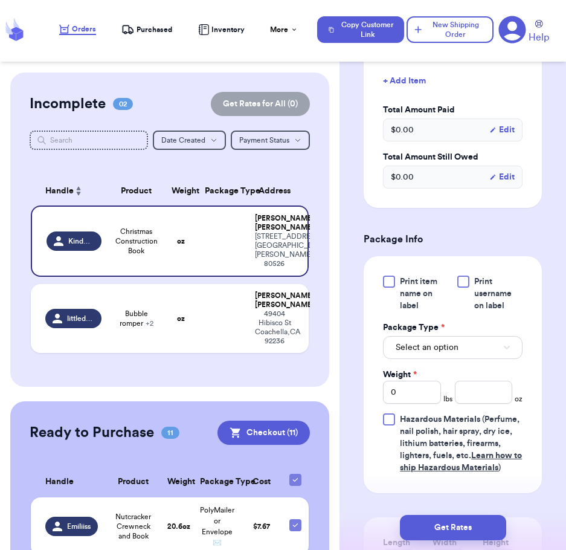
scroll to position [562, 0]
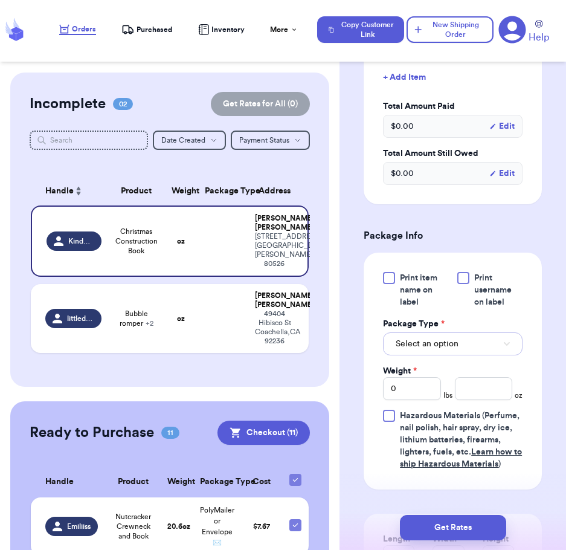
click at [447, 343] on span "Select an option" at bounding box center [427, 344] width 63 height 12
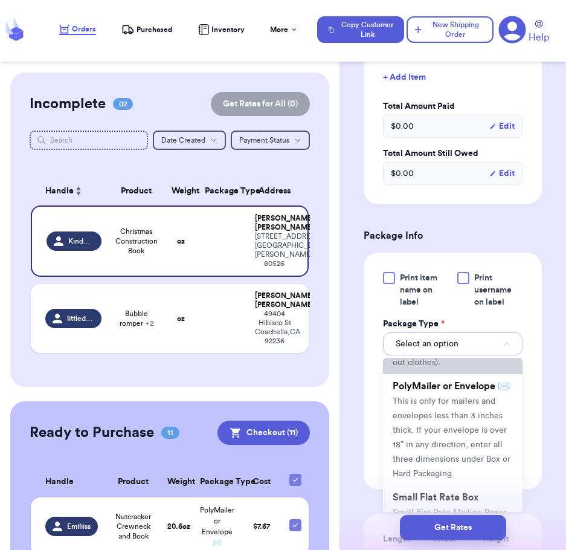
scroll to position [106, 0]
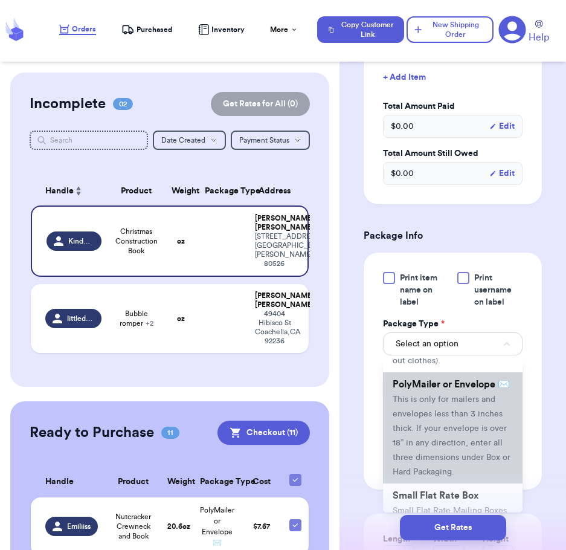
click at [433, 438] on li "PolyMailer or Envelope ✉️ This is only for mailers and envelopes less than 3 in…" at bounding box center [453, 427] width 140 height 111
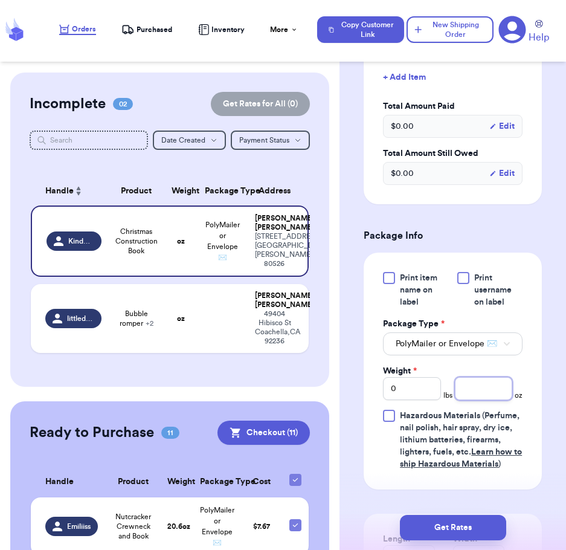
click at [469, 400] on input "number" at bounding box center [483, 388] width 57 height 23
click at [531, 455] on div "Print item name on label Print username on label Package Type * PolyMailer or E…" at bounding box center [453, 371] width 178 height 237
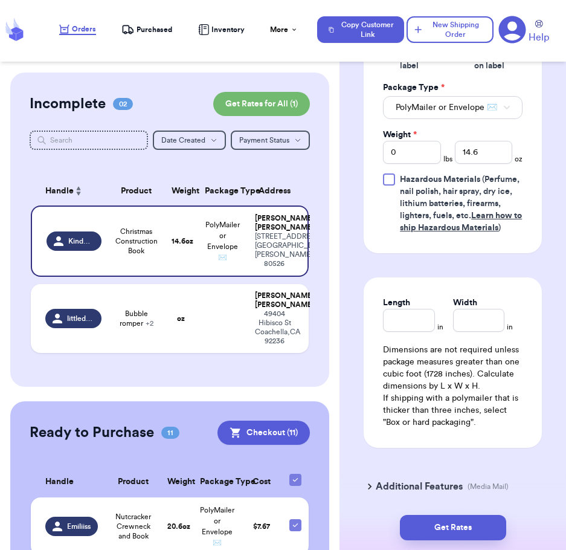
scroll to position [880, 0]
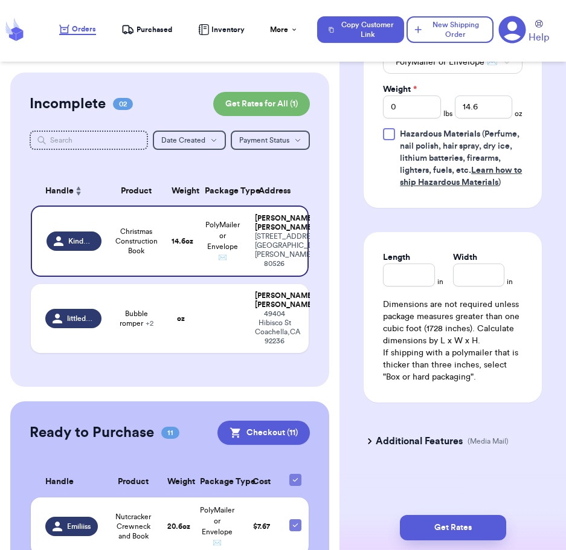
click at [415, 435] on h3 "Additional Features" at bounding box center [419, 441] width 87 height 15
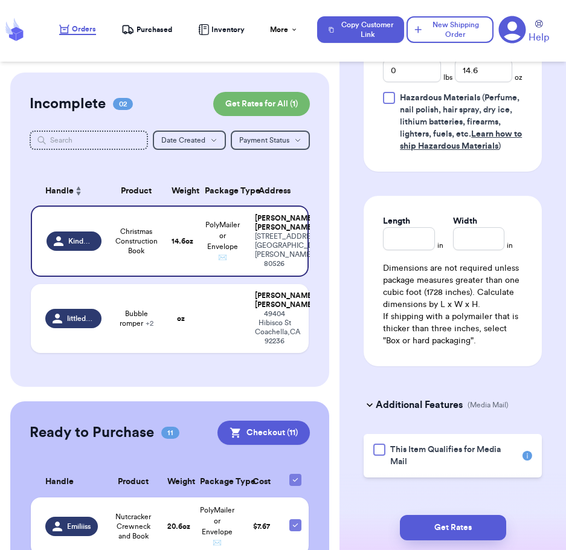
click at [380, 456] on div at bounding box center [380, 450] width 12 height 12
click at [0, 0] on input "This Item Qualifies for Media Mail" at bounding box center [0, 0] width 0 height 0
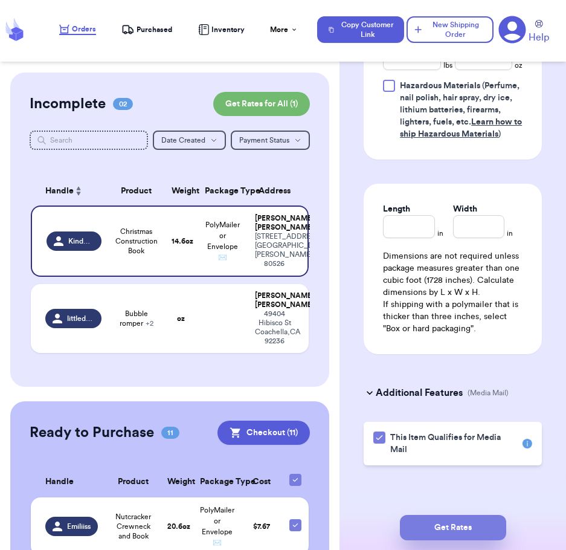
click at [427, 525] on button "Get Rates" at bounding box center [453, 527] width 106 height 25
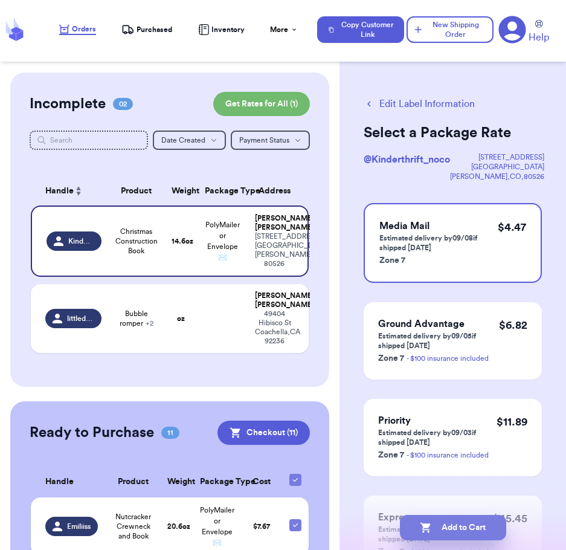
click at [427, 525] on icon "button" at bounding box center [426, 528] width 10 height 10
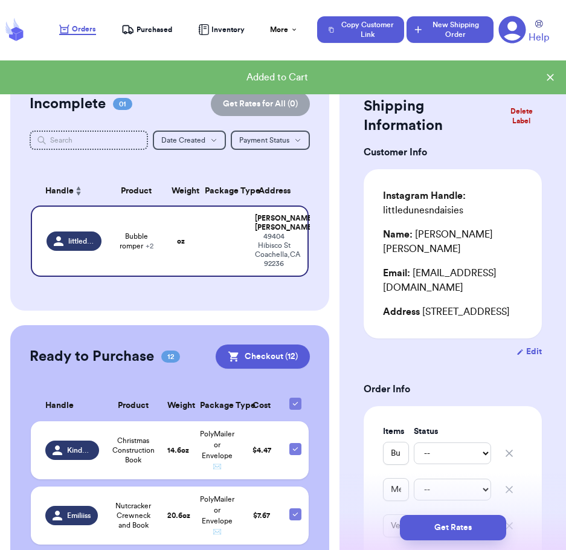
click at [447, 25] on button "New Shipping Order" at bounding box center [450, 29] width 87 height 27
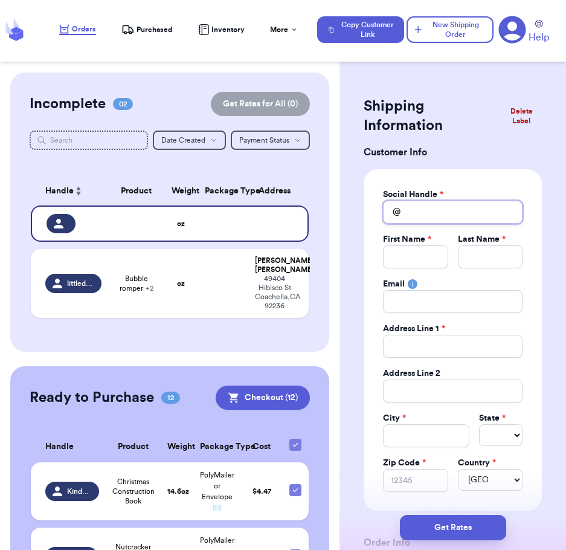
click at [438, 207] on input "Total Amount Paid" at bounding box center [453, 212] width 140 height 23
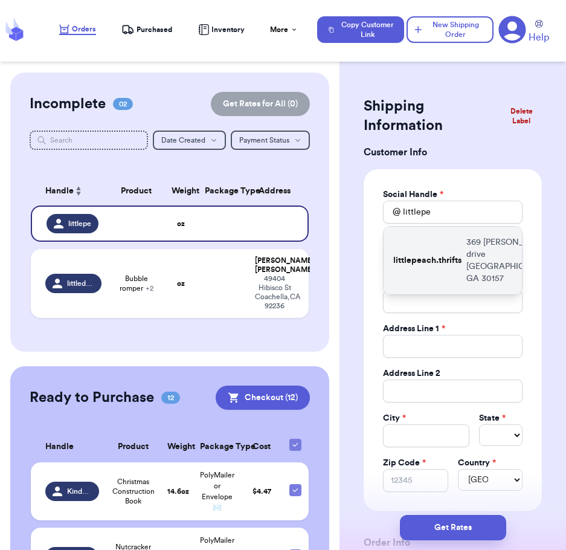
click at [450, 273] on div "littlepeach.thrifts [STREET_ADDRESS][PERSON_NAME]" at bounding box center [453, 261] width 138 height 68
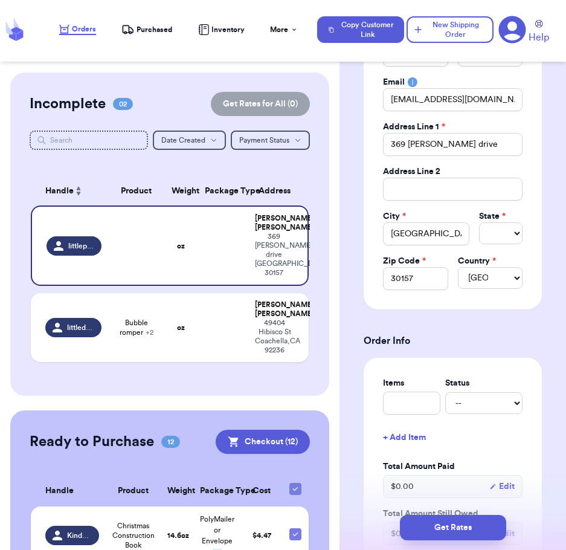
scroll to position [308, 0]
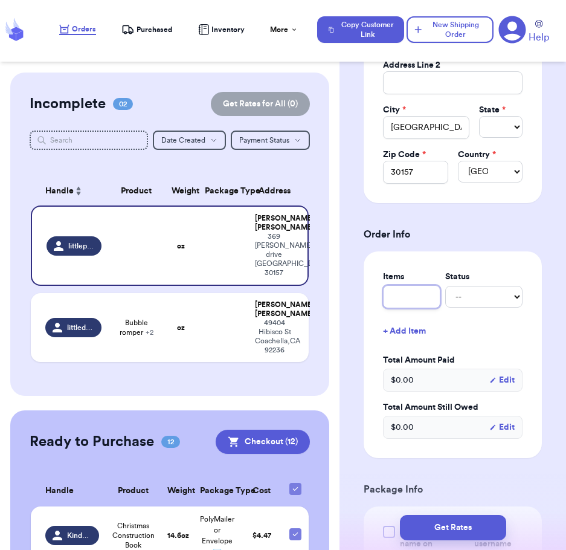
click at [407, 300] on input "text" at bounding box center [411, 296] width 57 height 23
click at [525, 332] on div "Items Status Book, Clothes, Stuffed Animal -- Paid Owes + Add Item Total Amount…" at bounding box center [453, 355] width 178 height 207
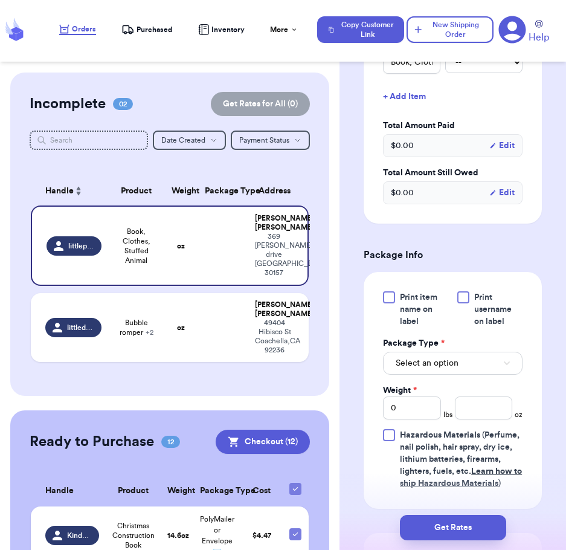
scroll to position [548, 0]
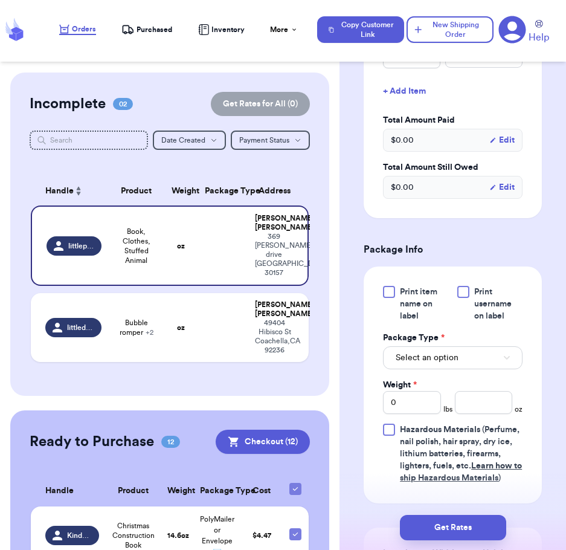
click at [450, 372] on div "Print item name on label Print username on label Package Type * Select an optio…" at bounding box center [453, 385] width 140 height 198
click at [440, 361] on span "Select an option" at bounding box center [427, 358] width 63 height 12
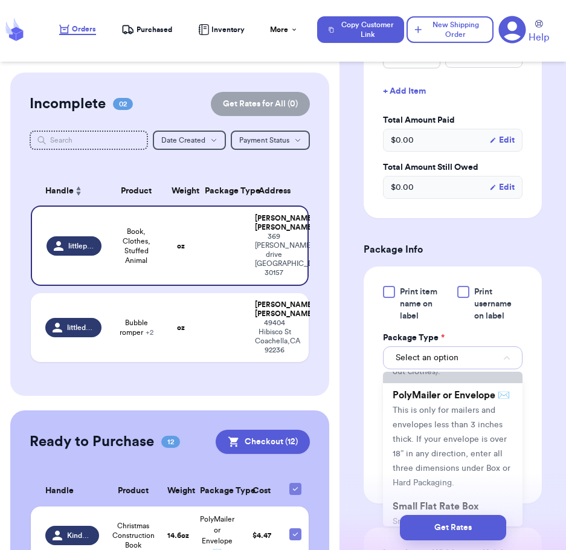
scroll to position [131, 0]
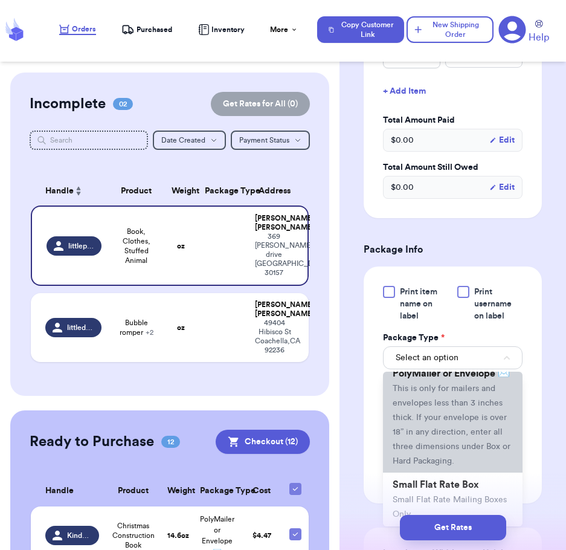
click at [417, 447] on span "This is only for mailers and envelopes less than 3 inches thick. If your envelo…" at bounding box center [452, 425] width 118 height 81
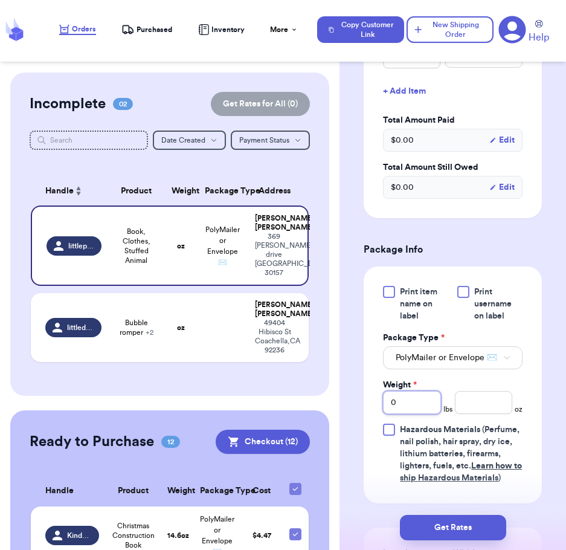
click at [411, 412] on input "0" at bounding box center [411, 402] width 57 height 23
click at [548, 450] on div "Shipping Information Delete Label Customer Info Social Handle * @ littlepeach.t…" at bounding box center [453, 185] width 227 height 1322
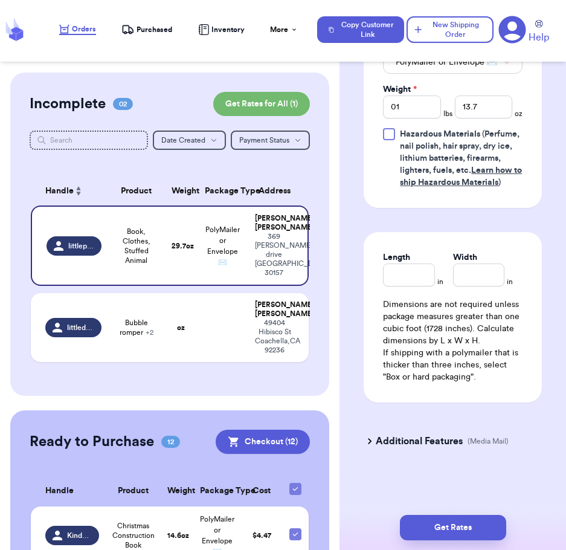
click at [462, 542] on div "Get Rates" at bounding box center [453, 527] width 227 height 45
click at [450, 527] on button "Get Rates" at bounding box center [453, 527] width 106 height 25
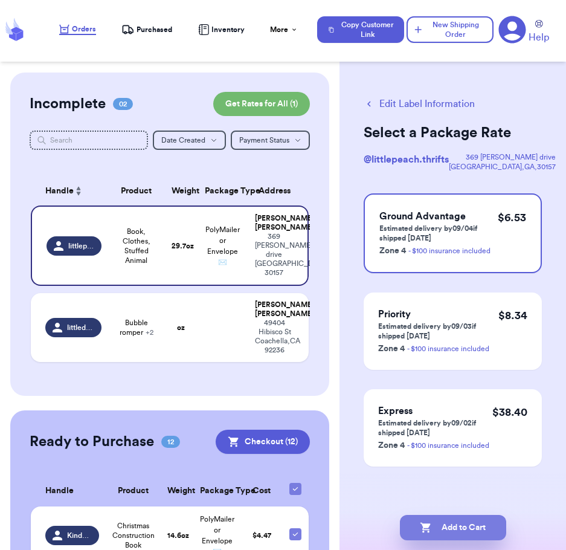
click at [450, 527] on button "Add to Cart" at bounding box center [453, 527] width 106 height 25
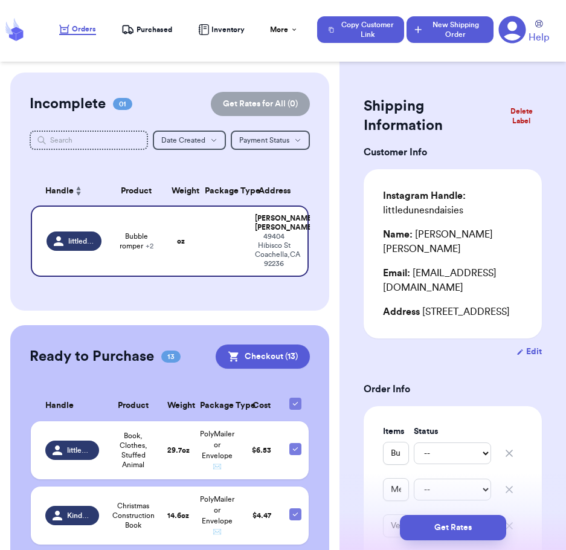
click at [448, 35] on button "New Shipping Order" at bounding box center [450, 29] width 87 height 27
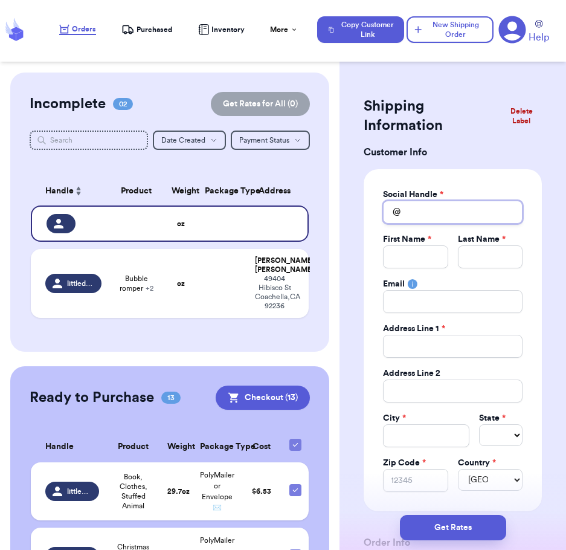
click at [426, 210] on input "Total Amount Paid" at bounding box center [453, 212] width 140 height 23
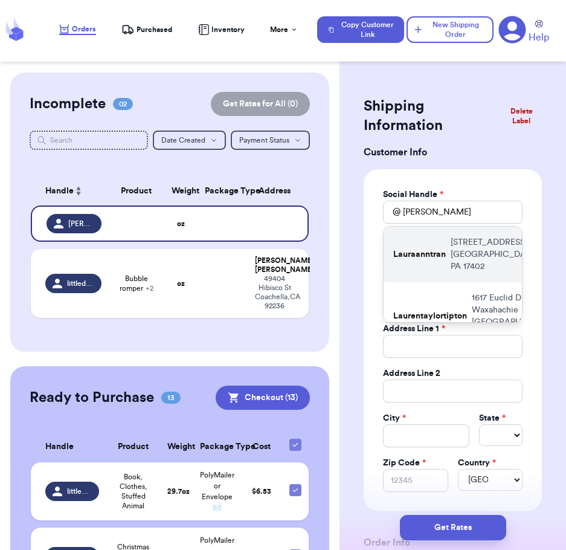
click at [449, 250] on div "Lauraanntran [STREET_ADDRESS]" at bounding box center [453, 255] width 138 height 56
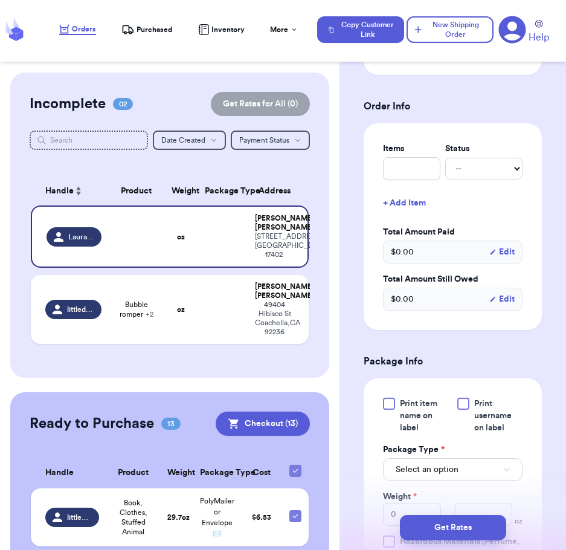
scroll to position [441, 0]
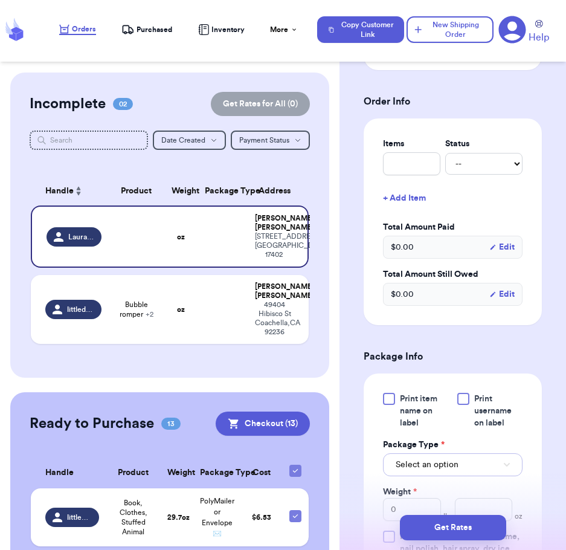
click at [436, 466] on span "Select an option" at bounding box center [427, 465] width 63 height 12
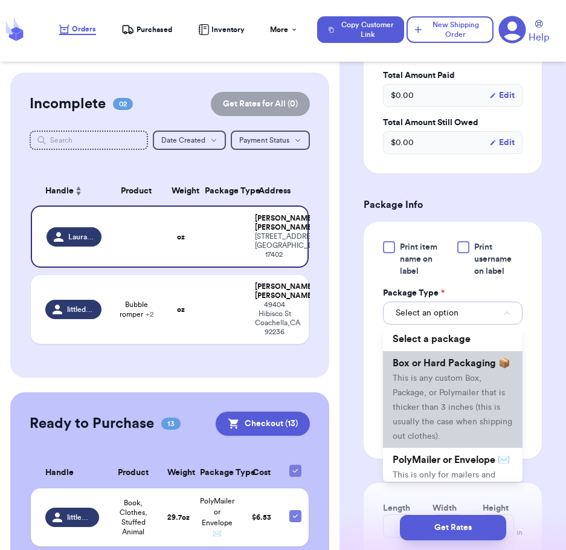
scroll to position [102, 0]
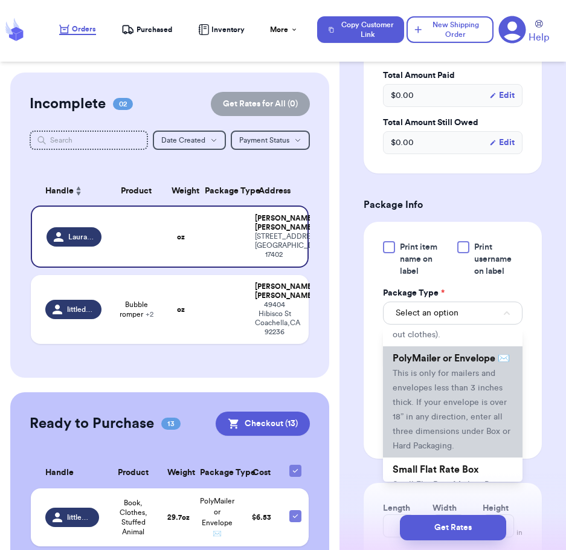
click at [435, 420] on span "This is only for mailers and envelopes less than 3 inches thick. If your envelo…" at bounding box center [452, 409] width 118 height 81
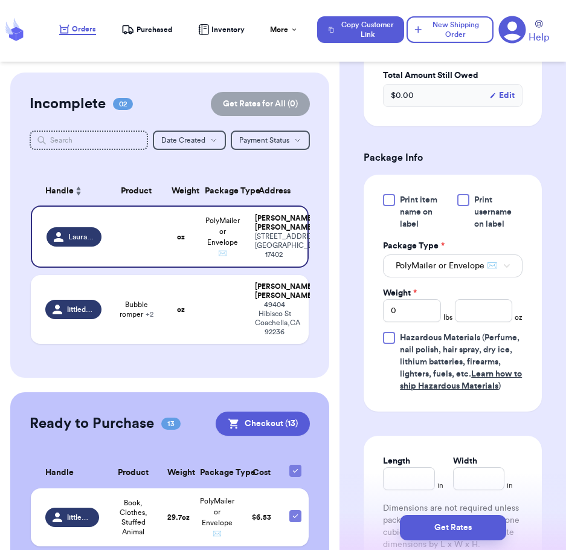
scroll to position [641, 0]
click at [411, 311] on input "0" at bounding box center [411, 310] width 57 height 23
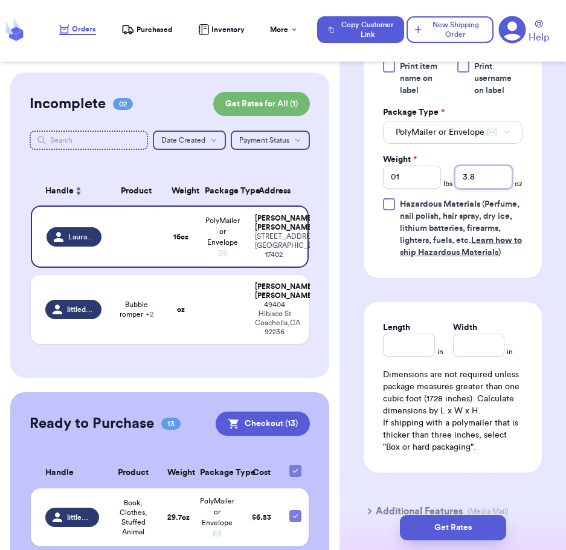
scroll to position [797, 0]
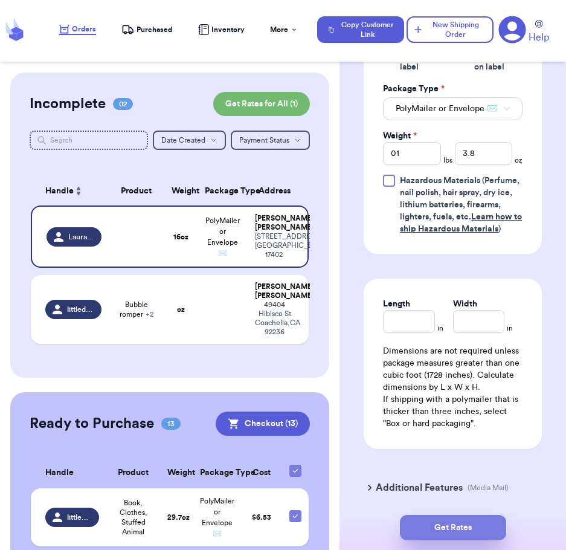
click at [451, 525] on button "Get Rates" at bounding box center [453, 527] width 106 height 25
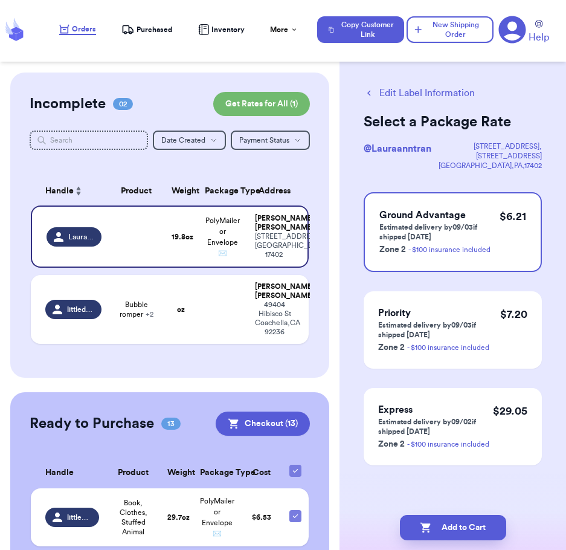
scroll to position [0, 0]
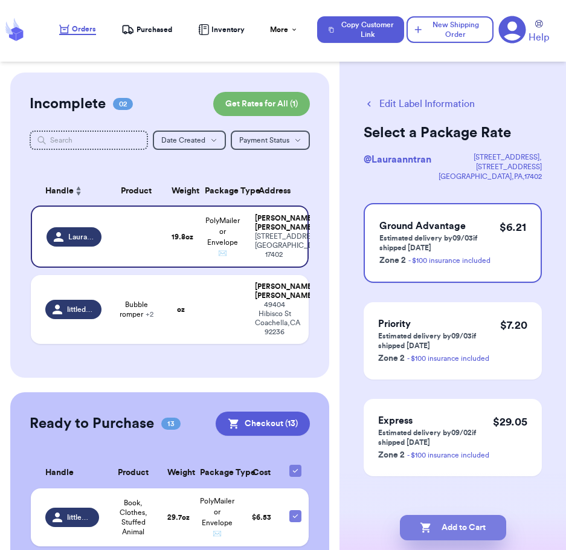
click at [444, 526] on button "Add to Cart" at bounding box center [453, 527] width 106 height 25
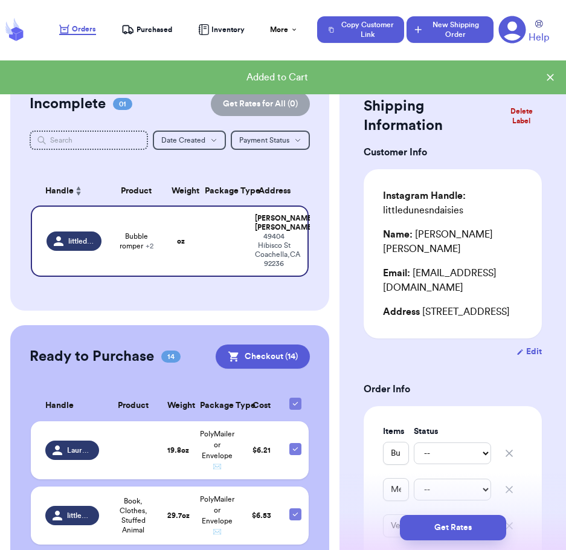
click at [443, 37] on button "New Shipping Order" at bounding box center [450, 29] width 87 height 27
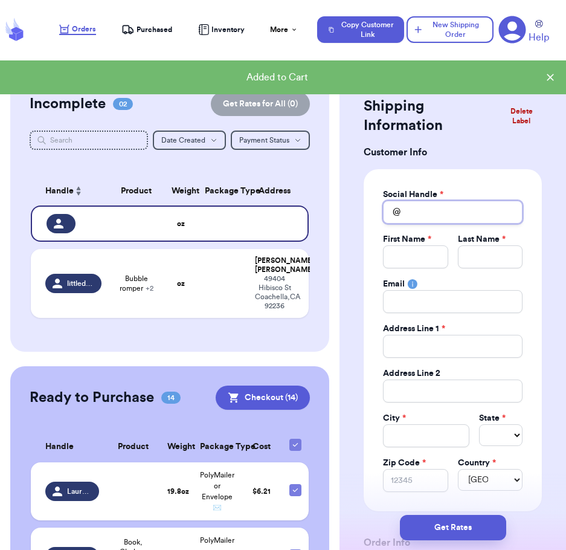
click at [437, 206] on input "Total Amount Paid" at bounding box center [453, 212] width 140 height 23
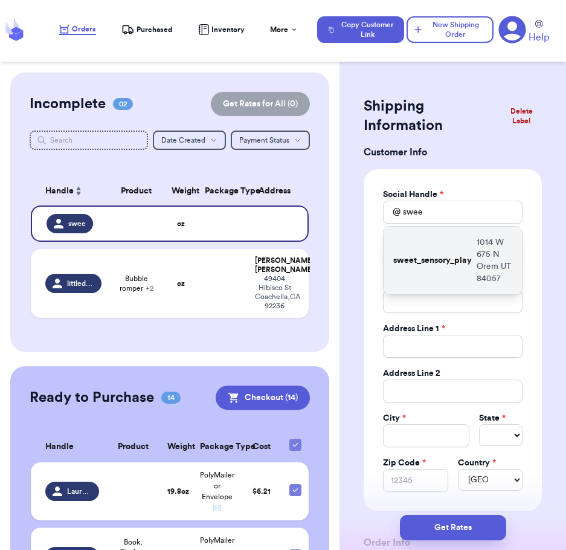
click at [434, 283] on div "sweet_sensory_play [STREET_ADDRESS]" at bounding box center [453, 261] width 138 height 68
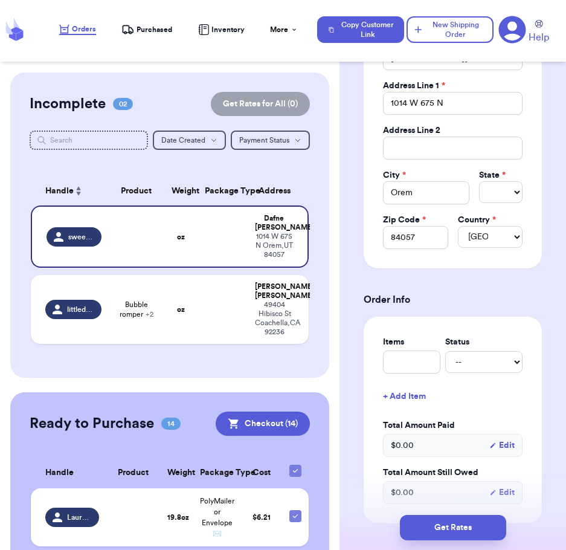
scroll to position [245, 0]
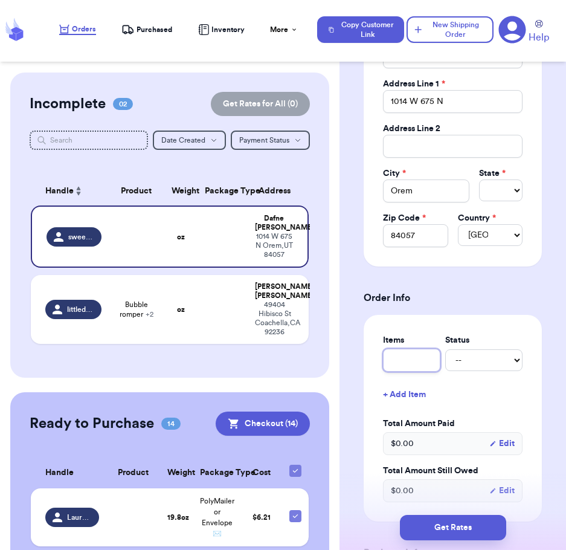
click at [414, 360] on input "text" at bounding box center [411, 360] width 57 height 23
click at [534, 389] on div "Shipping Information Delete Label Customer Info Social Handle * @ sweet_sensory…" at bounding box center [453, 489] width 227 height 1322
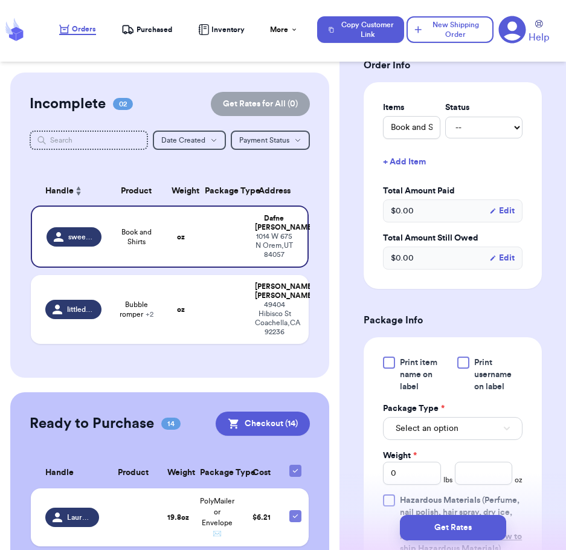
scroll to position [478, 0]
click at [429, 426] on span "Select an option" at bounding box center [427, 428] width 63 height 12
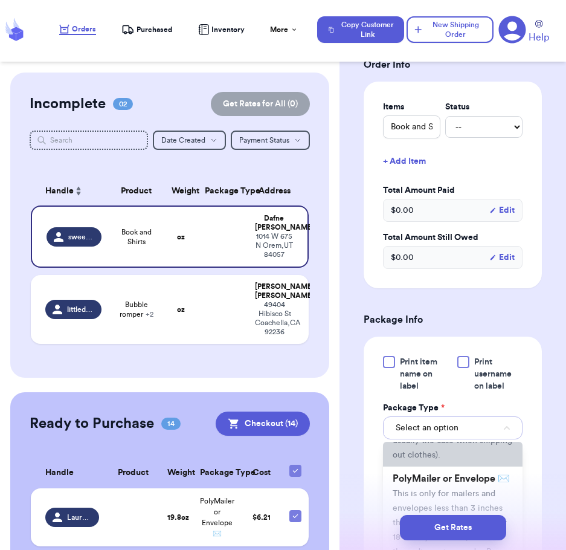
scroll to position [120, 0]
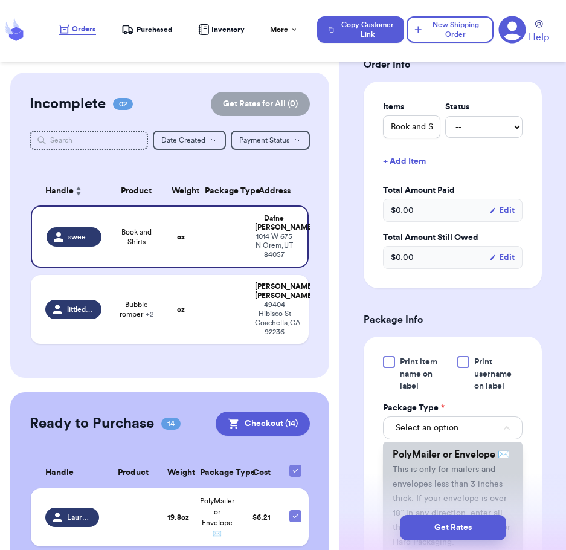
click at [433, 459] on span "PolyMailer or Envelope ✉️" at bounding box center [451, 455] width 117 height 10
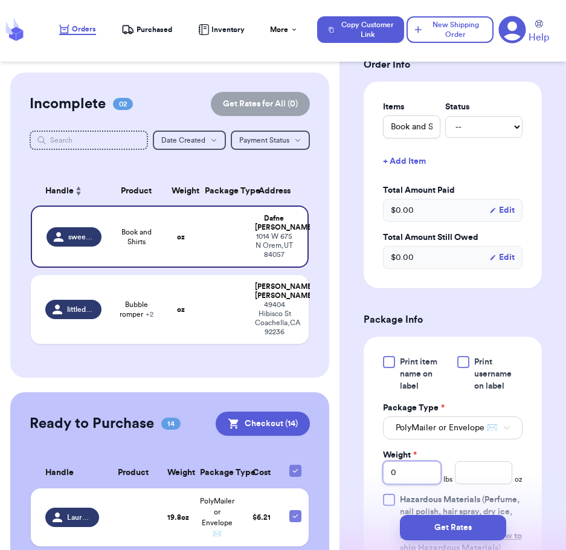
click at [411, 481] on input "0" at bounding box center [411, 472] width 57 height 23
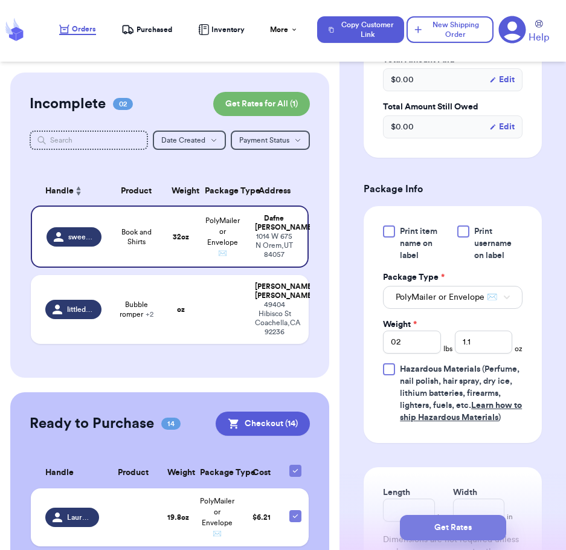
click at [466, 526] on button "Get Rates" at bounding box center [453, 527] width 106 height 25
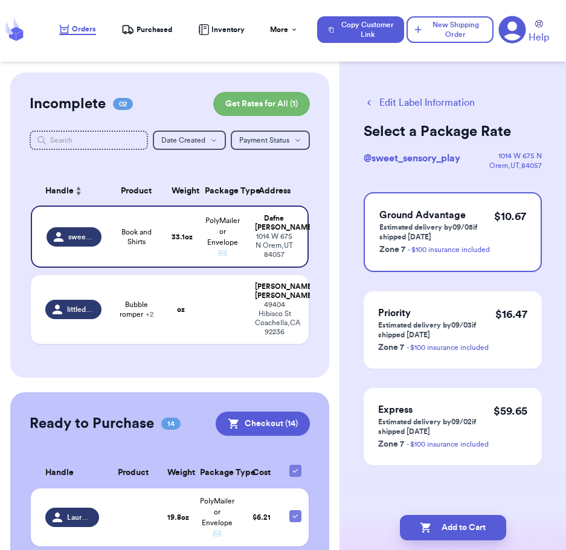
scroll to position [0, 0]
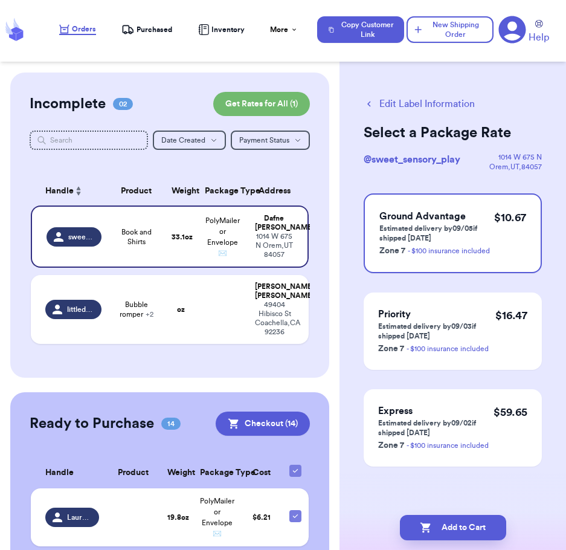
click at [429, 102] on button "Edit Label Information" at bounding box center [419, 104] width 111 height 15
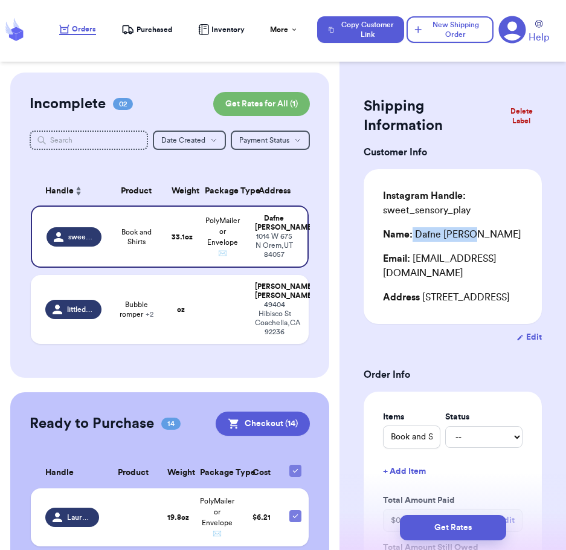
drag, startPoint x: 483, startPoint y: 237, endPoint x: 414, endPoint y: 238, distance: 68.9
click at [414, 238] on div "Name: [PERSON_NAME]" at bounding box center [453, 234] width 140 height 15
copy div "[PERSON_NAME]"
click at [485, 230] on div "Name: [PERSON_NAME]" at bounding box center [453, 234] width 140 height 15
drag, startPoint x: 479, startPoint y: 232, endPoint x: 417, endPoint y: 236, distance: 63.0
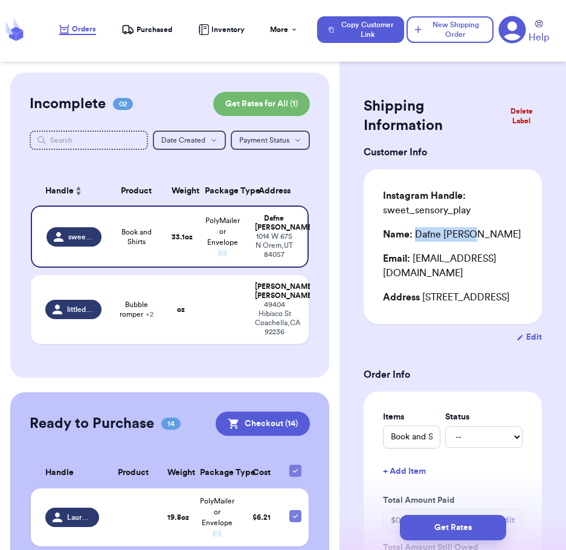
click at [417, 236] on div "Name: [PERSON_NAME]" at bounding box center [453, 234] width 140 height 15
copy div "[PERSON_NAME]"
drag, startPoint x: 479, startPoint y: 280, endPoint x: 423, endPoint y: 282, distance: 56.3
click at [423, 290] on div "Address [STREET_ADDRESS]" at bounding box center [453, 297] width 140 height 15
copy div "1014 W 675 N"
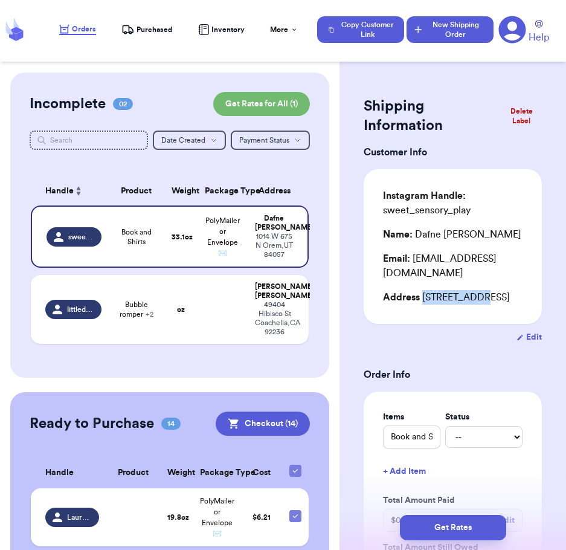
click at [471, 28] on button "New Shipping Order" at bounding box center [450, 29] width 87 height 27
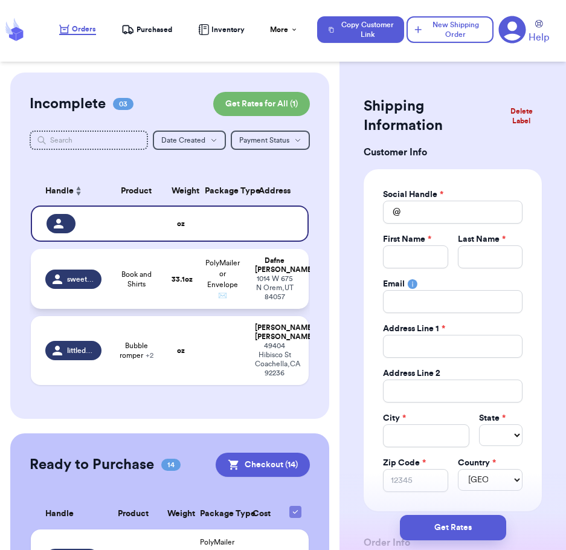
click at [262, 284] on div "[STREET_ADDRESS]" at bounding box center [274, 287] width 39 height 27
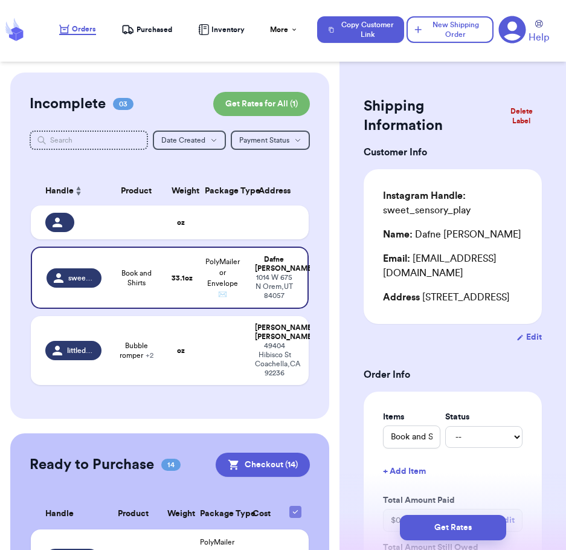
click at [514, 109] on button "Delete Label" at bounding box center [522, 116] width 50 height 29
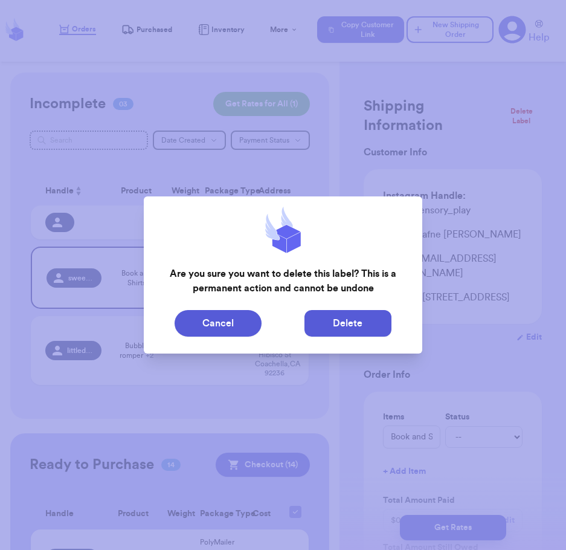
click at [359, 325] on button "Delete" at bounding box center [348, 323] width 87 height 27
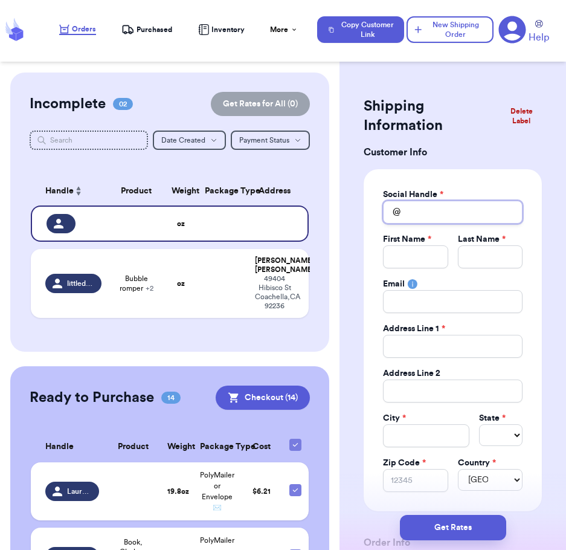
click at [437, 212] on input "Total Amount Paid" at bounding box center [453, 212] width 140 height 23
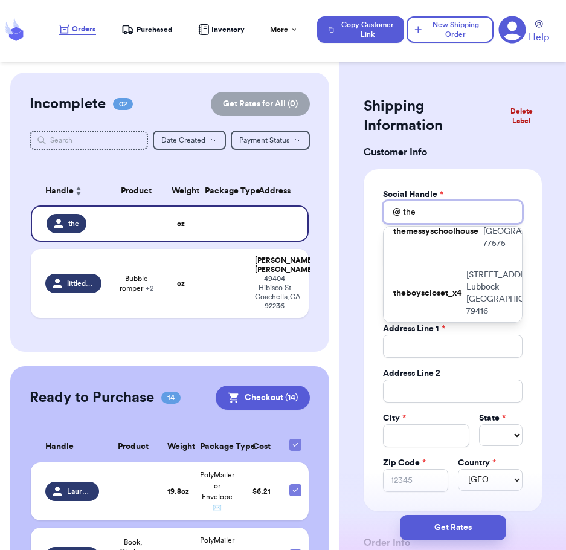
scroll to position [343, 0]
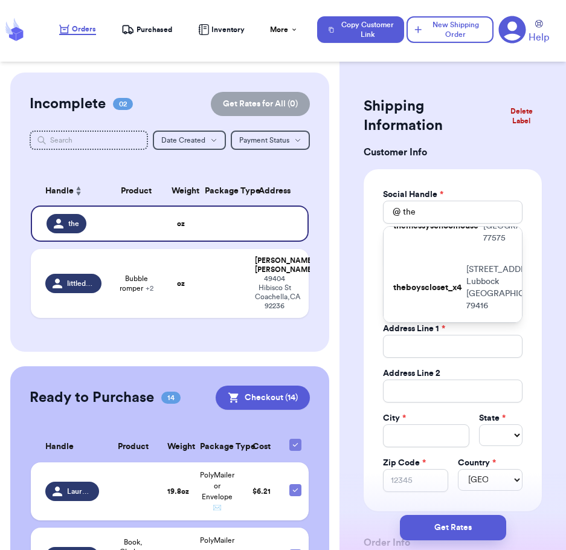
click at [440, 170] on p "the_rosy_robin" at bounding box center [422, 164] width 57 height 12
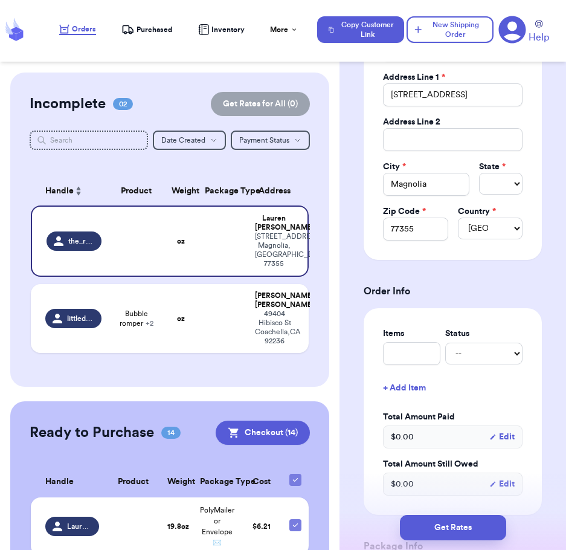
scroll to position [252, 0]
click at [400, 362] on input "text" at bounding box center [411, 353] width 57 height 23
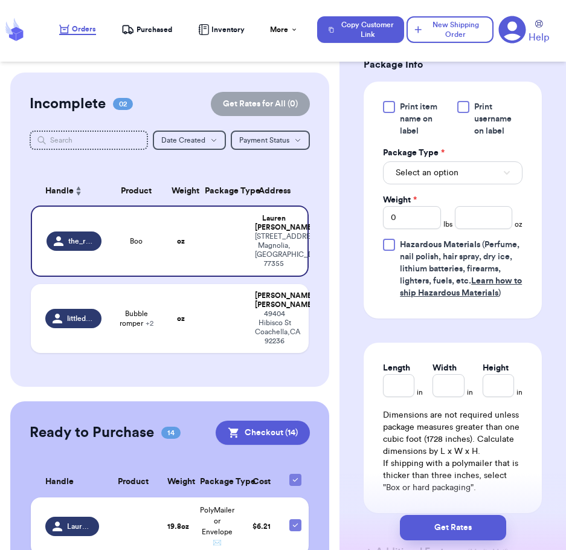
click at [545, 400] on div "Shipping Information Delete Label Customer Info Social Handle * @ the_rosy_robi…" at bounding box center [453, 0] width 227 height 1322
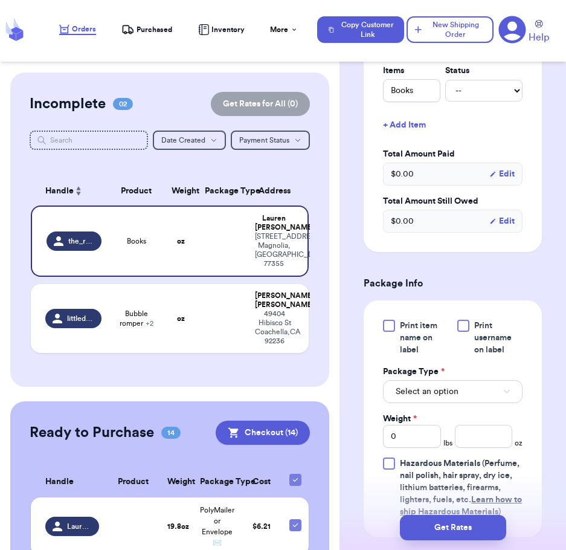
scroll to position [513, 0]
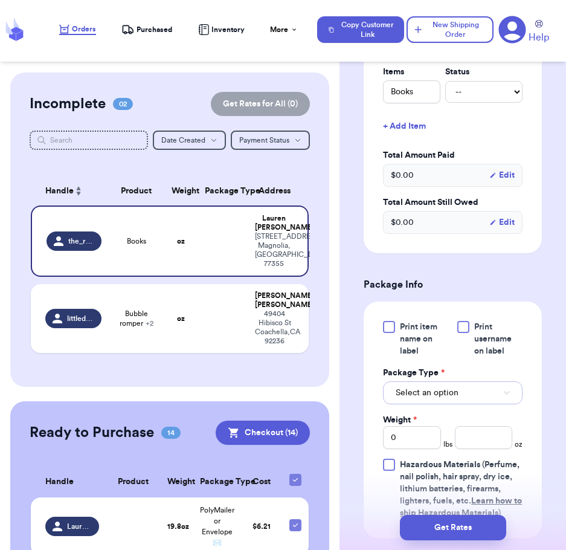
click at [450, 385] on button "Select an option" at bounding box center [453, 392] width 140 height 23
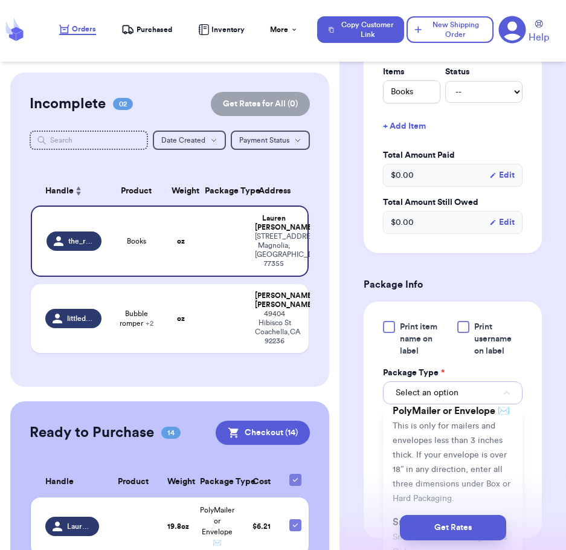
scroll to position [135, 0]
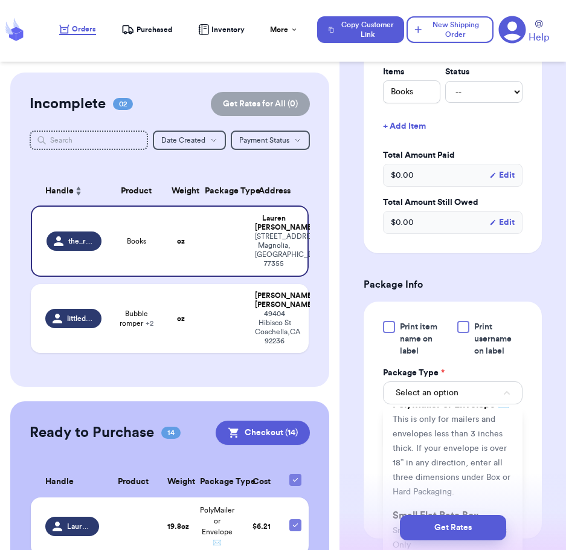
click at [434, 456] on li "PolyMailer or Envelope ✉️ This is only for mailers and envelopes less than 3 in…" at bounding box center [453, 447] width 140 height 111
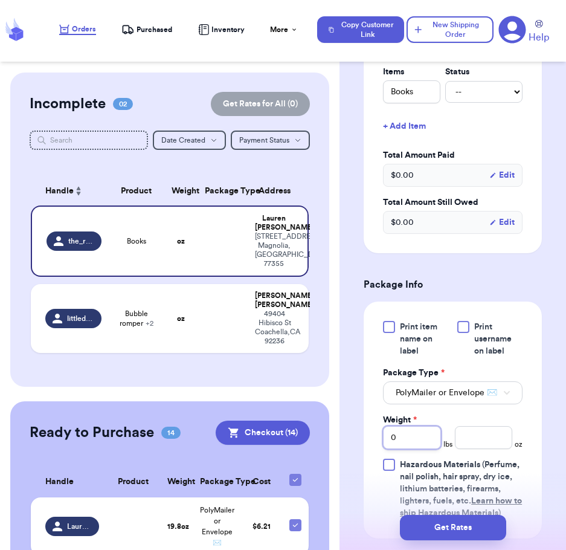
click at [406, 449] on input "0" at bounding box center [411, 437] width 57 height 23
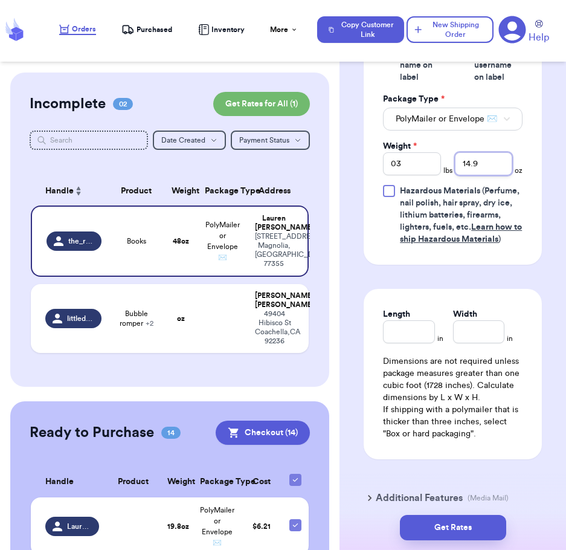
scroll to position [880, 0]
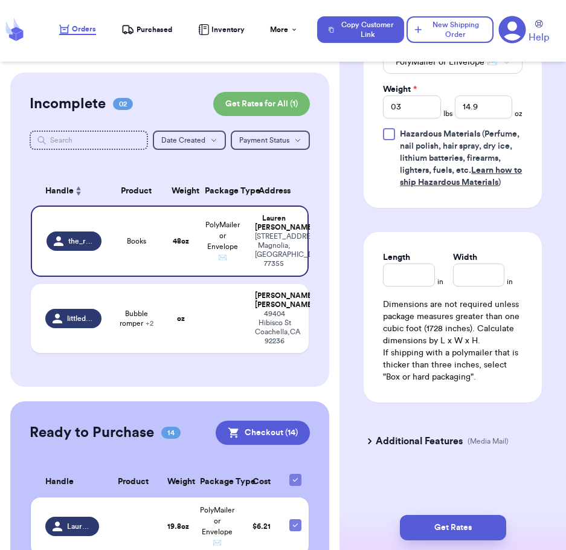
click at [442, 447] on h3 "Additional Features" at bounding box center [419, 441] width 87 height 15
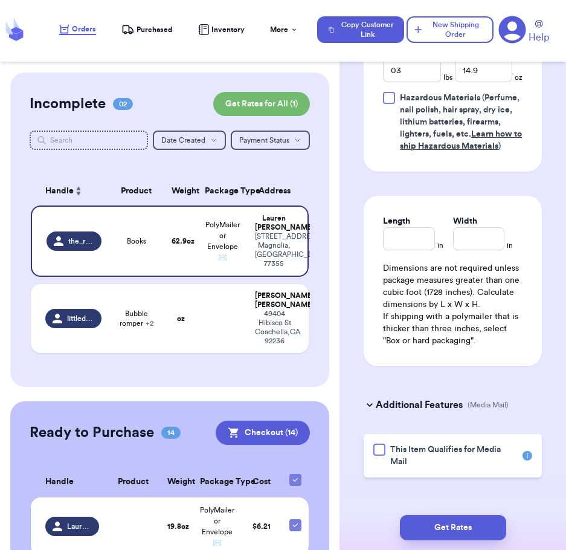
click at [368, 478] on div "This Item Qualifies for Media Mail" at bounding box center [453, 456] width 178 height 44
click at [385, 468] on label "This Item Qualifies for Media Mail" at bounding box center [447, 456] width 146 height 24
click at [0, 0] on input "This Item Qualifies for Media Mail" at bounding box center [0, 0] width 0 height 0
click at [438, 527] on button "Get Rates" at bounding box center [453, 527] width 106 height 25
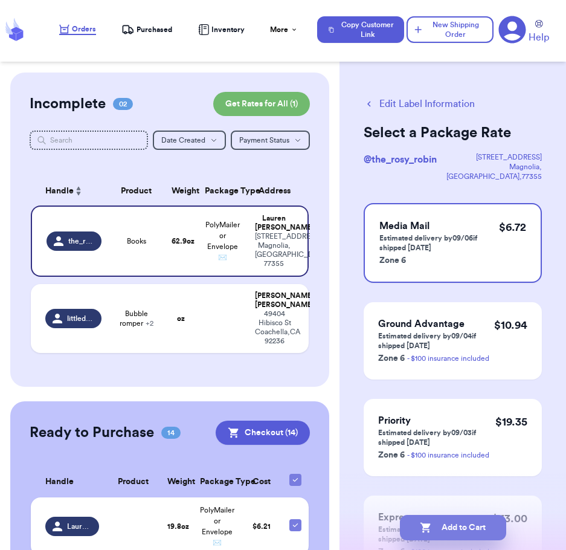
click at [438, 527] on button "Add to Cart" at bounding box center [453, 527] width 106 height 25
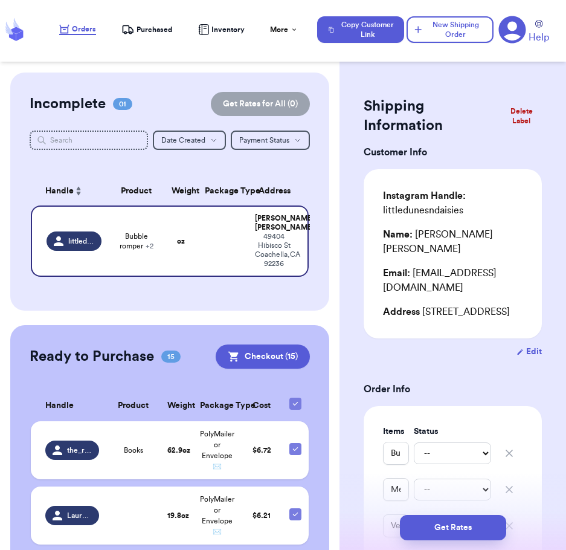
click at [457, 28] on button "New Shipping Order" at bounding box center [450, 29] width 87 height 27
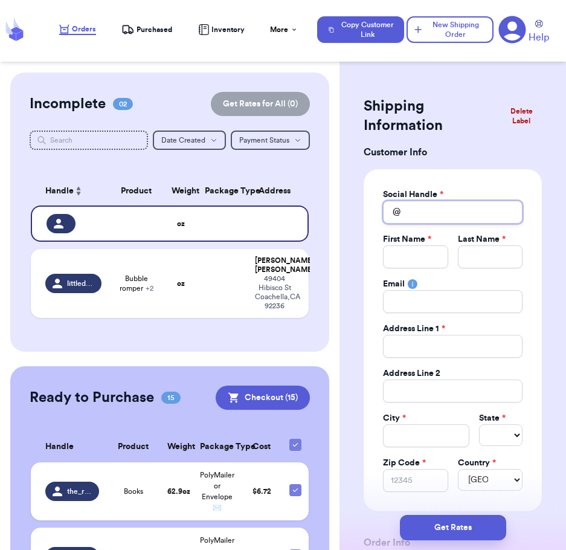
click at [421, 213] on input "Total Amount Paid" at bounding box center [453, 212] width 140 height 23
drag, startPoint x: 442, startPoint y: 210, endPoint x: 383, endPoint y: 201, distance: 59.4
click at [383, 201] on div "@ felicity" at bounding box center [453, 212] width 140 height 23
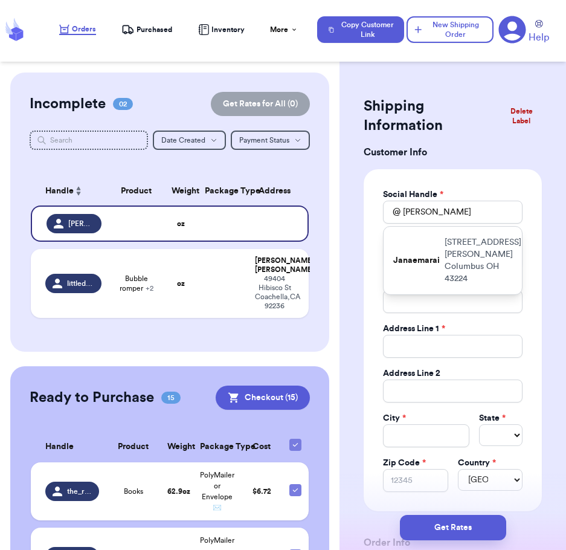
click at [399, 215] on div "@" at bounding box center [392, 212] width 18 height 23
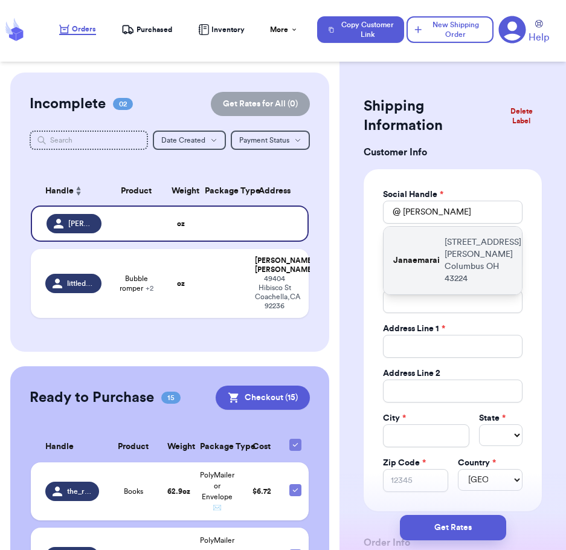
click at [414, 255] on p "Janaemarai" at bounding box center [417, 261] width 47 height 12
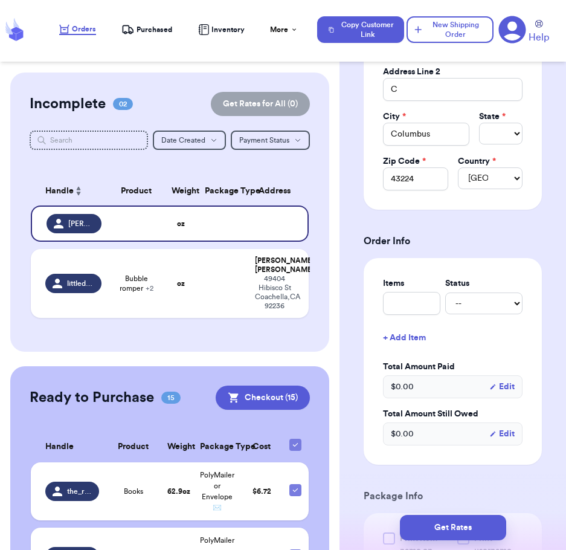
scroll to position [303, 0]
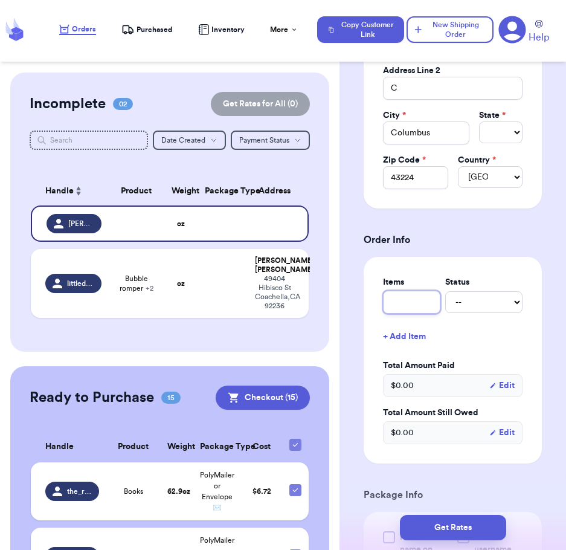
click at [412, 302] on input "text" at bounding box center [411, 302] width 57 height 23
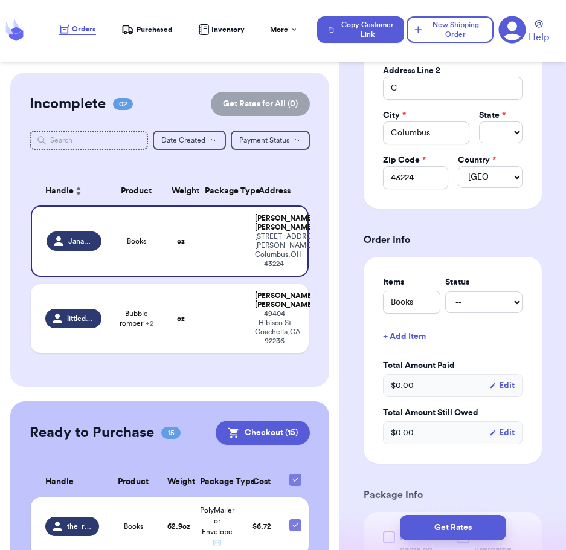
click at [541, 346] on div "Shipping Information Delete Label Customer Info Social Handle * @ Janaemarai Fi…" at bounding box center [453, 431] width 227 height 1322
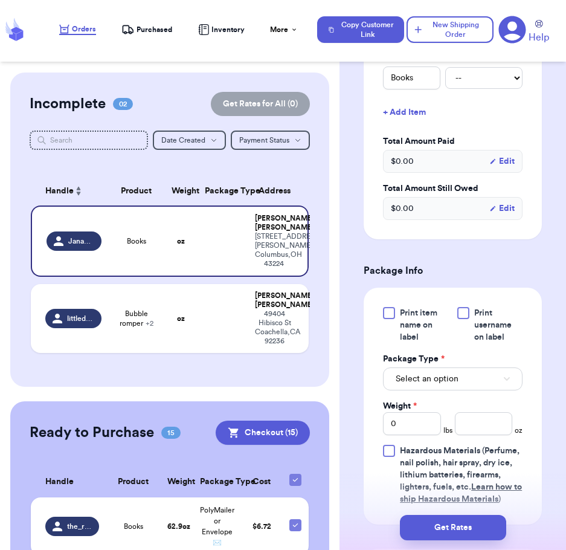
scroll to position [531, 0]
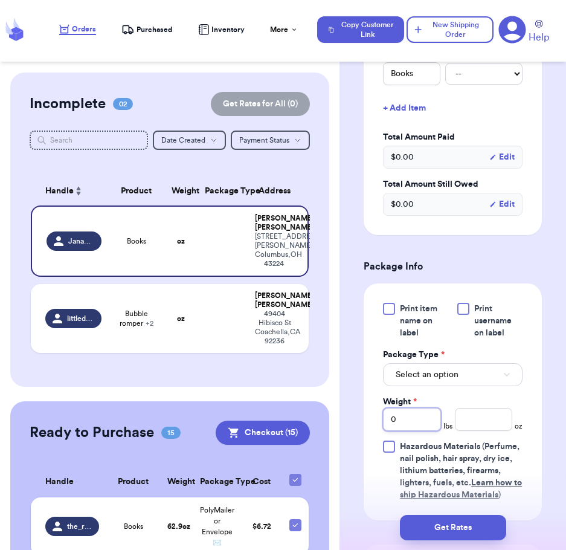
click at [401, 413] on input "0" at bounding box center [411, 419] width 57 height 23
click at [404, 387] on div "Print item name on label Print username on label Package Type * Select an optio…" at bounding box center [453, 402] width 140 height 198
click at [399, 378] on span "Select an option" at bounding box center [427, 375] width 63 height 12
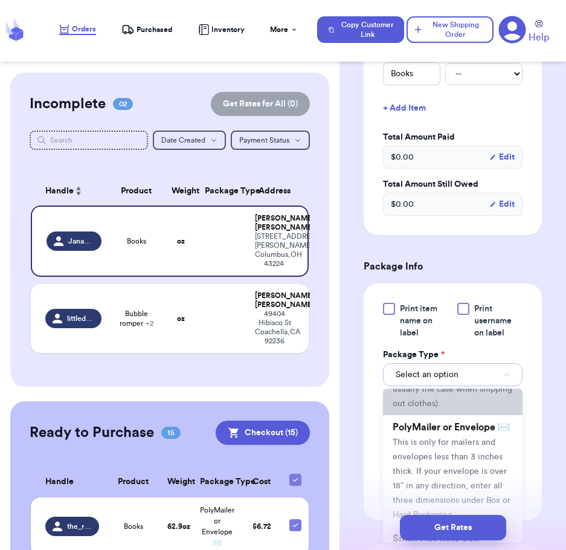
scroll to position [96, 0]
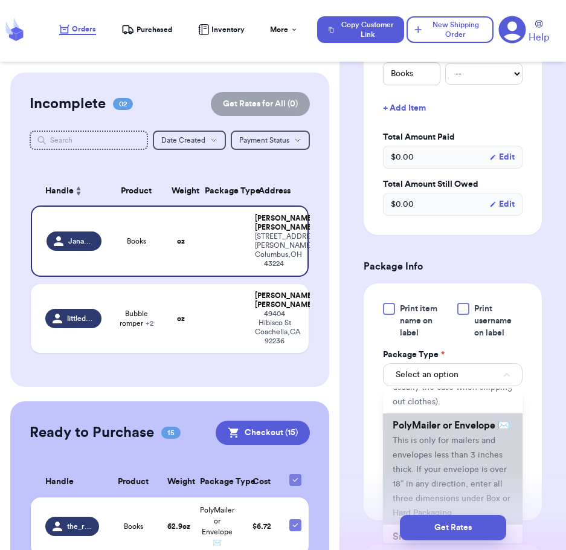
click at [412, 430] on span "PolyMailer or Envelope ✉️" at bounding box center [451, 426] width 117 height 10
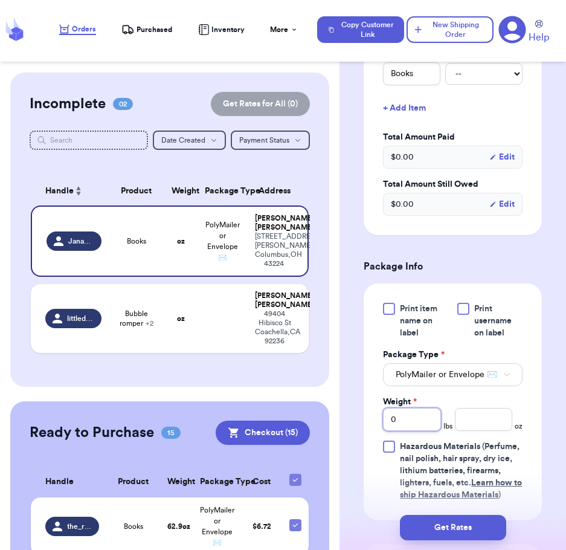
click at [409, 430] on input "0" at bounding box center [411, 419] width 57 height 23
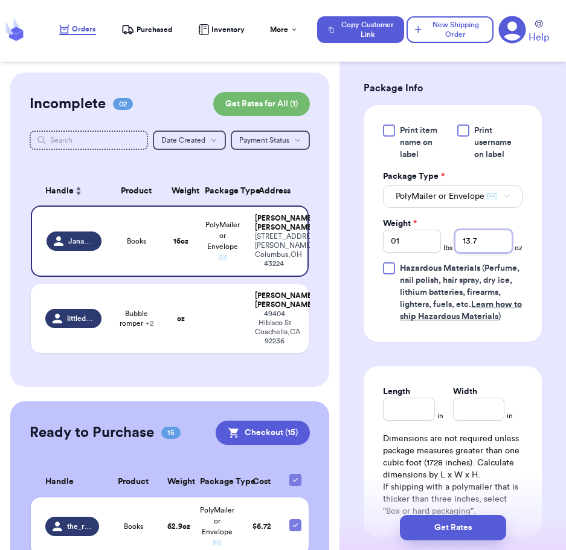
scroll to position [880, 0]
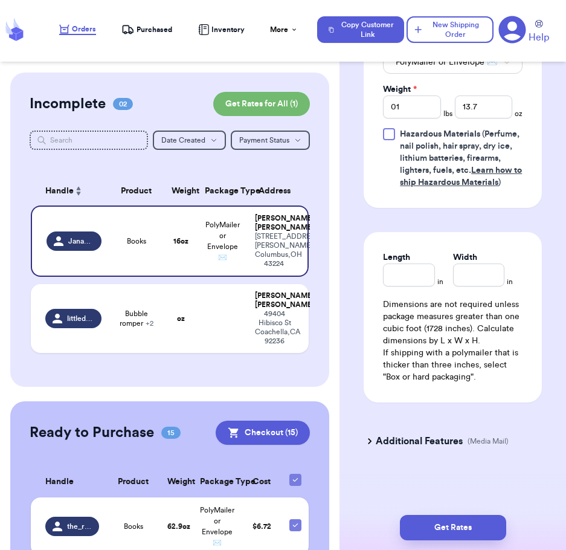
click at [380, 446] on h3 "Additional Features" at bounding box center [419, 441] width 87 height 15
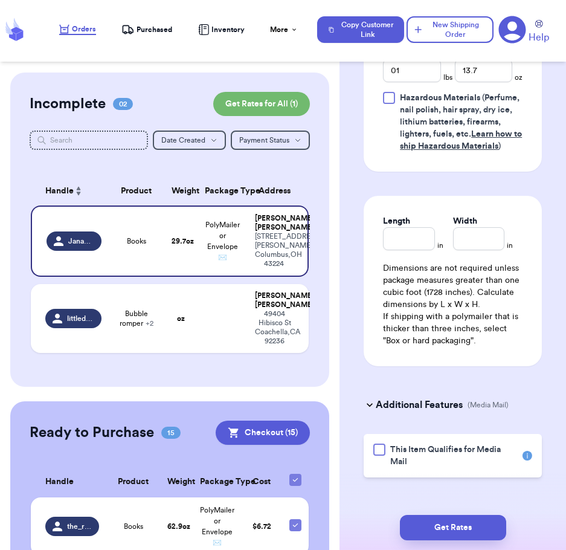
click at [380, 456] on div at bounding box center [380, 450] width 12 height 12
click at [0, 0] on input "This Item Qualifies for Media Mail" at bounding box center [0, 0] width 0 height 0
click at [435, 527] on button "Get Rates" at bounding box center [453, 527] width 106 height 25
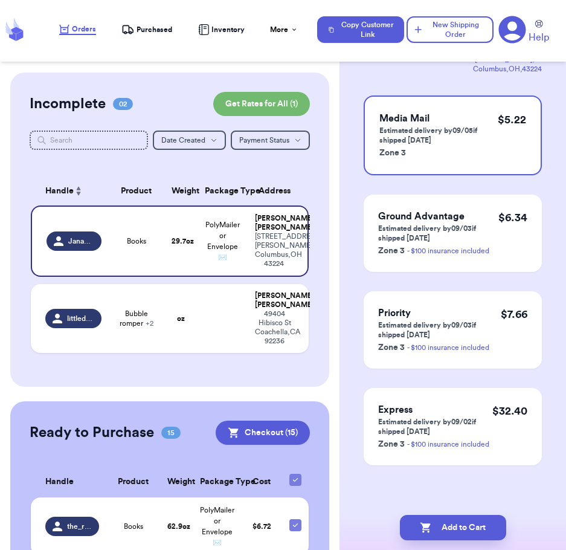
scroll to position [0, 0]
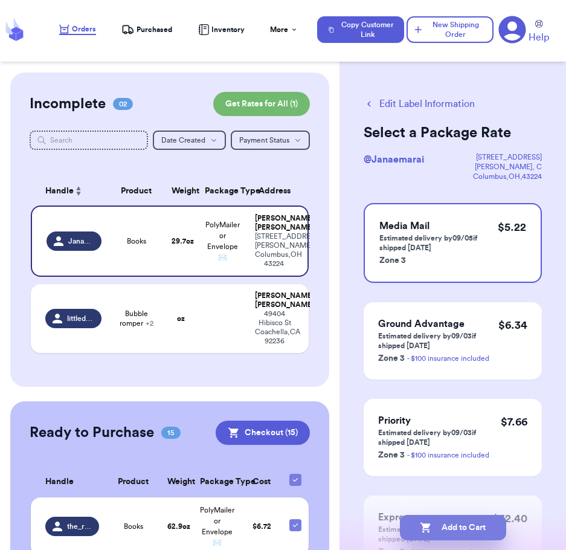
click at [444, 532] on button "Add to Cart" at bounding box center [453, 527] width 106 height 25
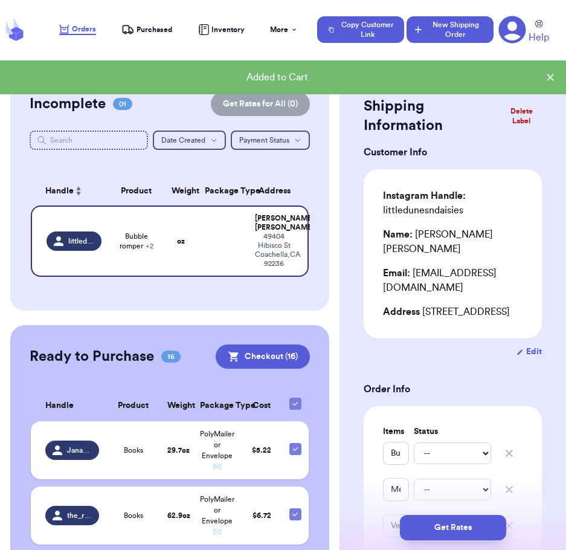
click at [432, 41] on button "New Shipping Order" at bounding box center [450, 29] width 87 height 27
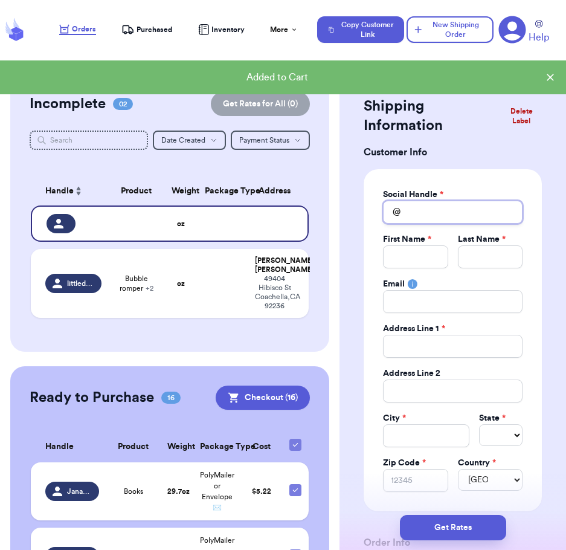
click at [452, 205] on input "Total Amount Paid" at bounding box center [453, 212] width 140 height 23
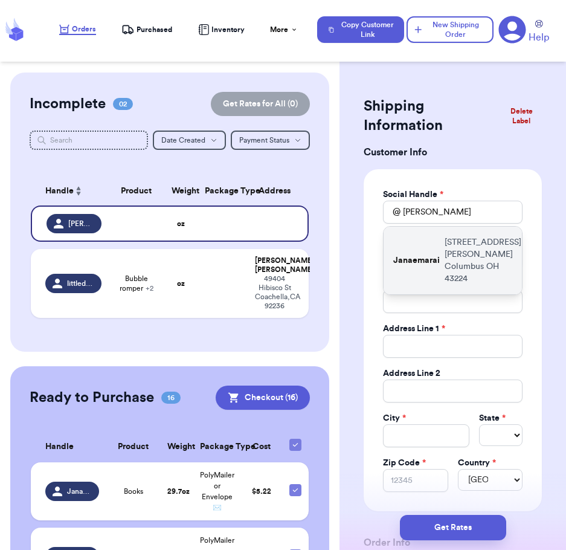
click at [433, 267] on div "Janaemarai [STREET_ADDRESS][PERSON_NAME]" at bounding box center [453, 261] width 138 height 68
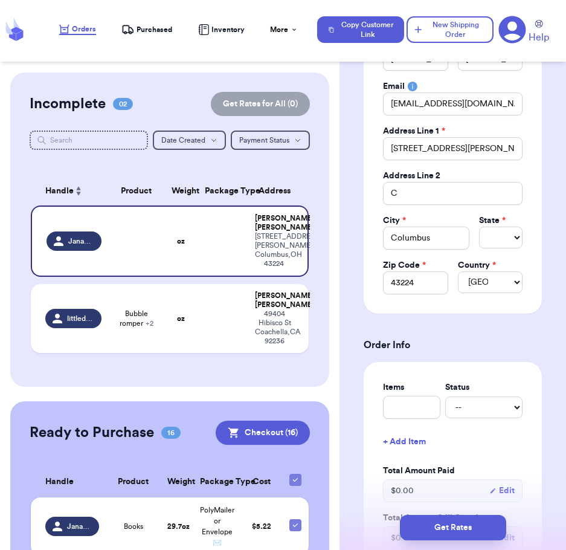
scroll to position [198, 0]
click at [397, 405] on input "text" at bounding box center [411, 406] width 57 height 23
click at [528, 454] on div "Items Status Clothes -- Paid Owes + Add Item Total Amount Paid $ 0.00 Edit Tota…" at bounding box center [453, 465] width 178 height 207
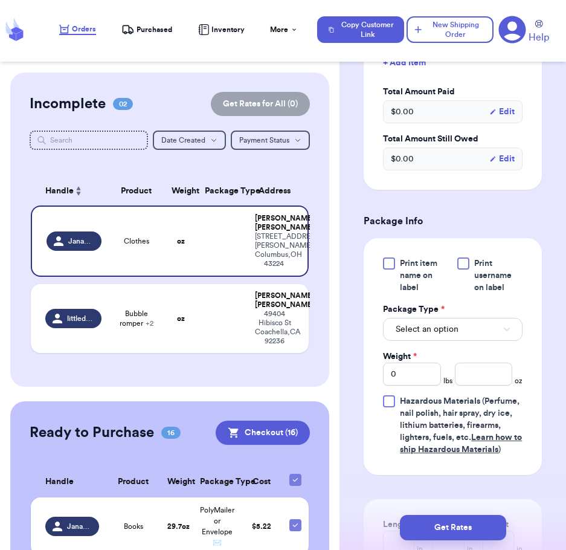
scroll to position [577, 0]
click at [430, 331] on span "Select an option" at bounding box center [427, 329] width 63 height 12
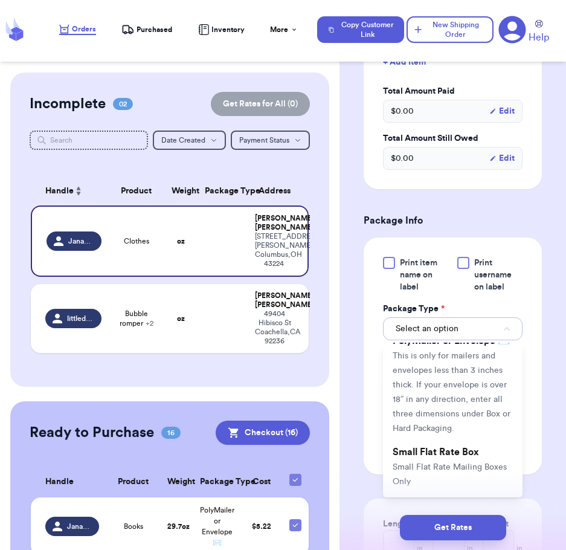
scroll to position [138, 0]
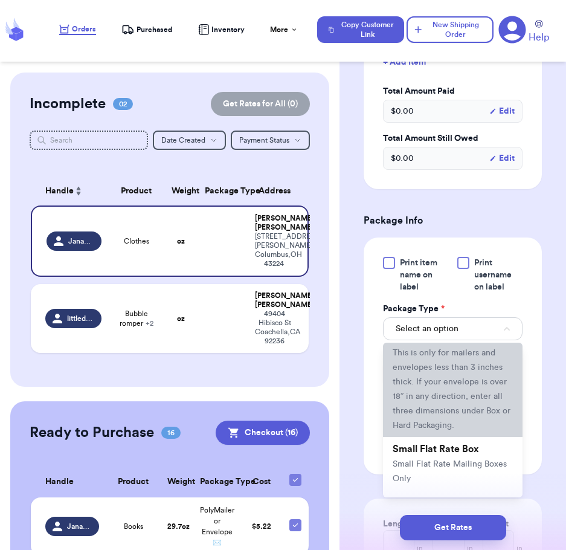
click at [423, 430] on span "This is only for mailers and envelopes less than 3 inches thick. If your envelo…" at bounding box center [452, 389] width 118 height 81
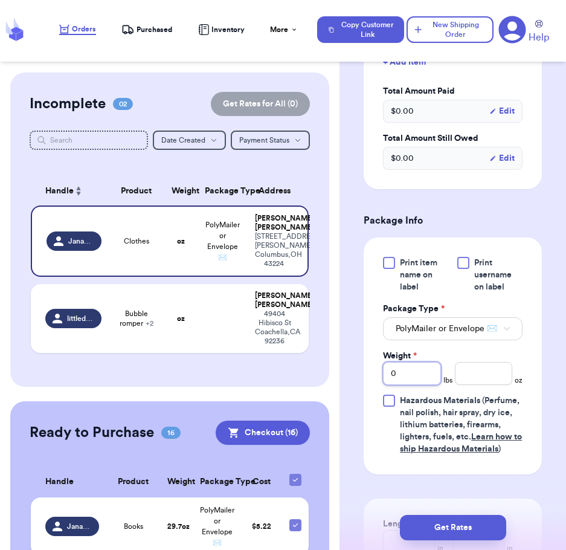
click at [407, 385] on input "0" at bounding box center [411, 373] width 57 height 23
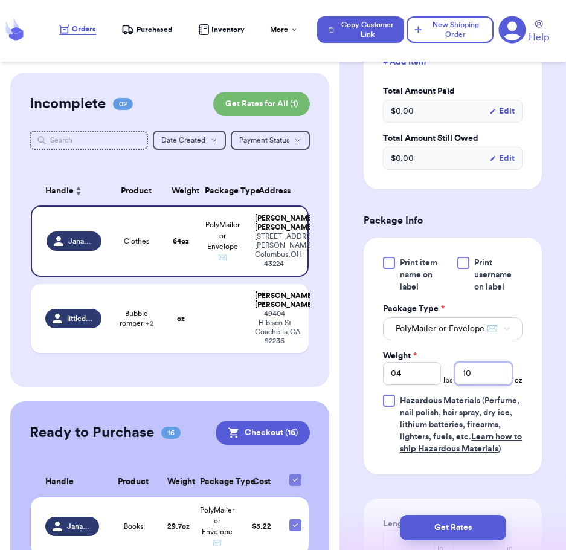
scroll to position [880, 0]
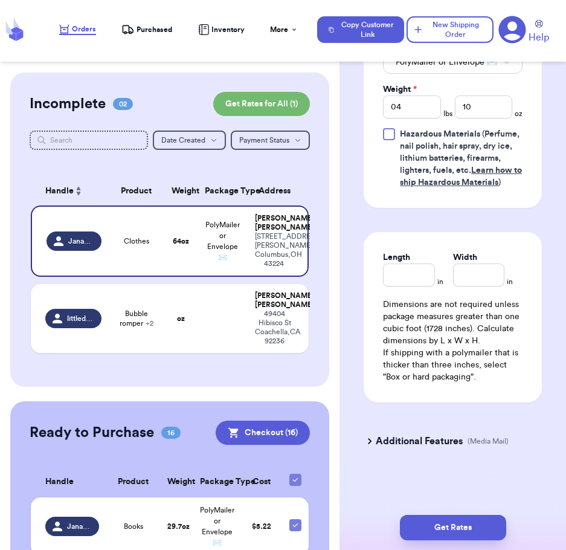
click at [469, 513] on div "Get Rates" at bounding box center [453, 527] width 227 height 45
click at [459, 522] on button "Get Rates" at bounding box center [453, 527] width 106 height 25
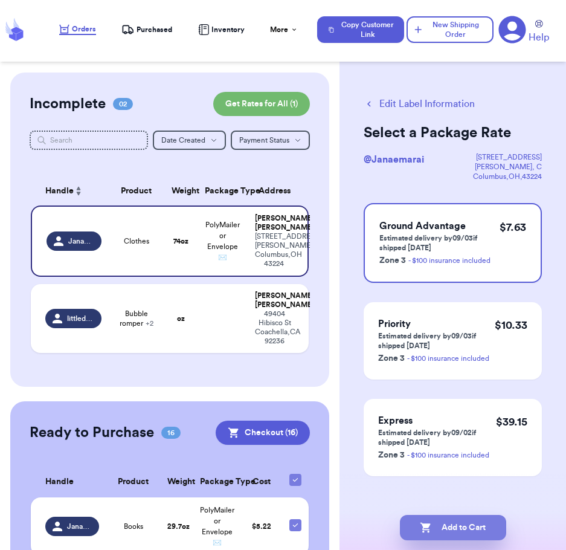
click at [456, 527] on button "Add to Cart" at bounding box center [453, 527] width 106 height 25
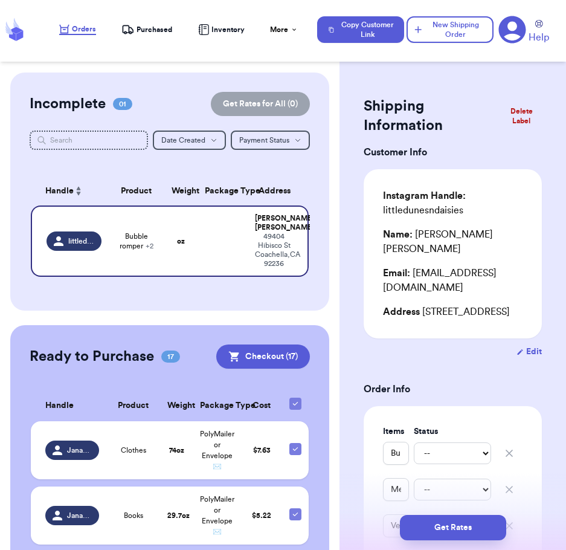
click at [261, 355] on button "Checkout ( 17 )" at bounding box center [263, 357] width 94 height 24
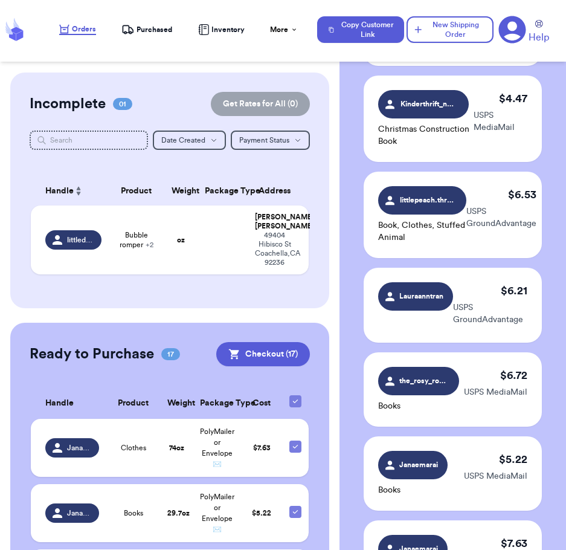
scroll to position [1444, 0]
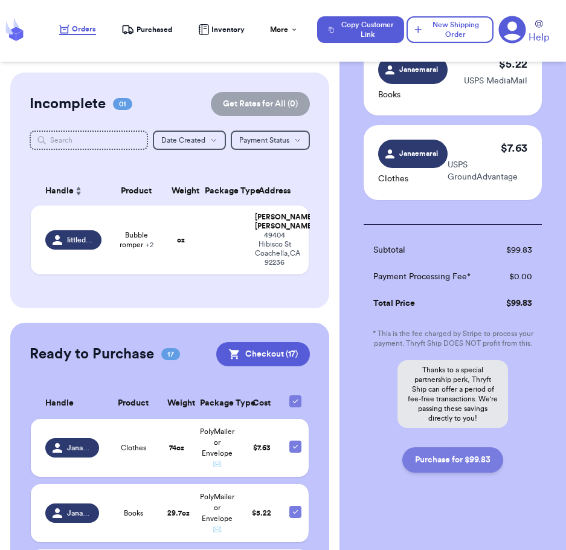
click at [441, 456] on button "Purchase for $99.83" at bounding box center [453, 459] width 101 height 25
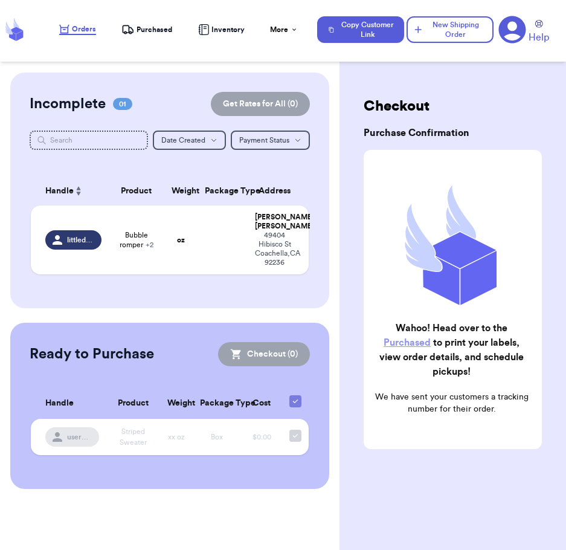
scroll to position [0, 0]
click at [138, 28] on span "Purchased" at bounding box center [155, 30] width 36 height 10
